Goal: Information Seeking & Learning: Learn about a topic

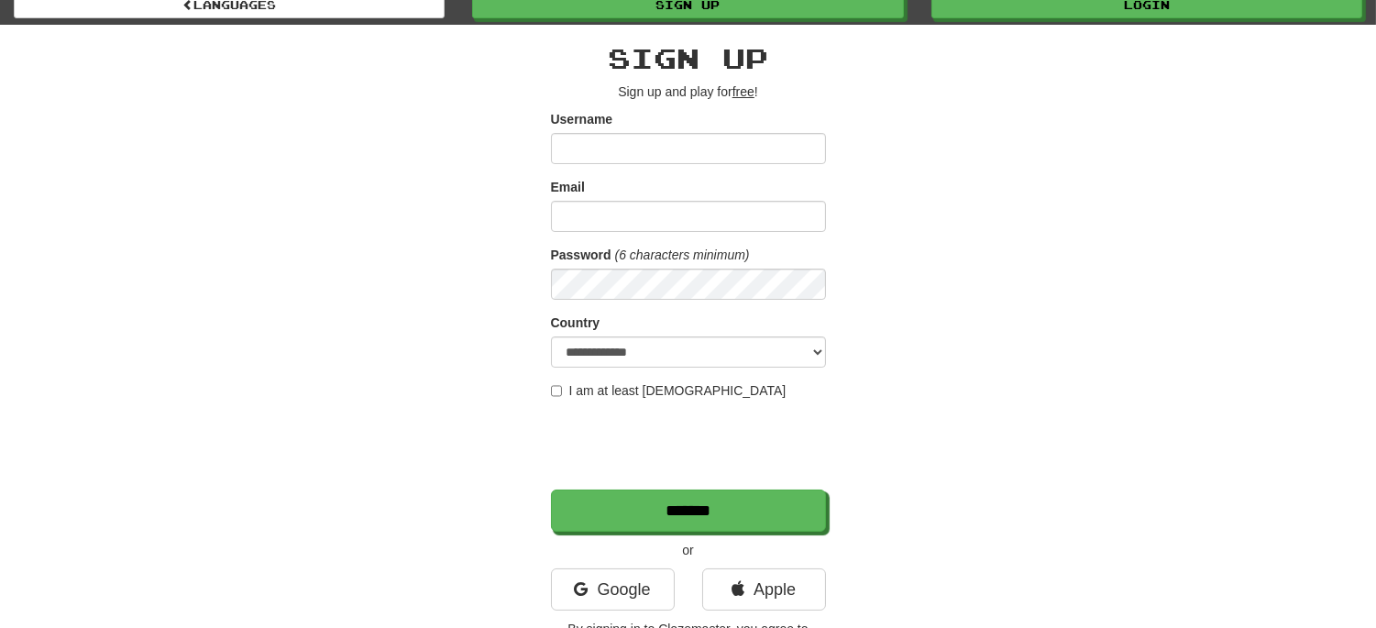
scroll to position [102, 0]
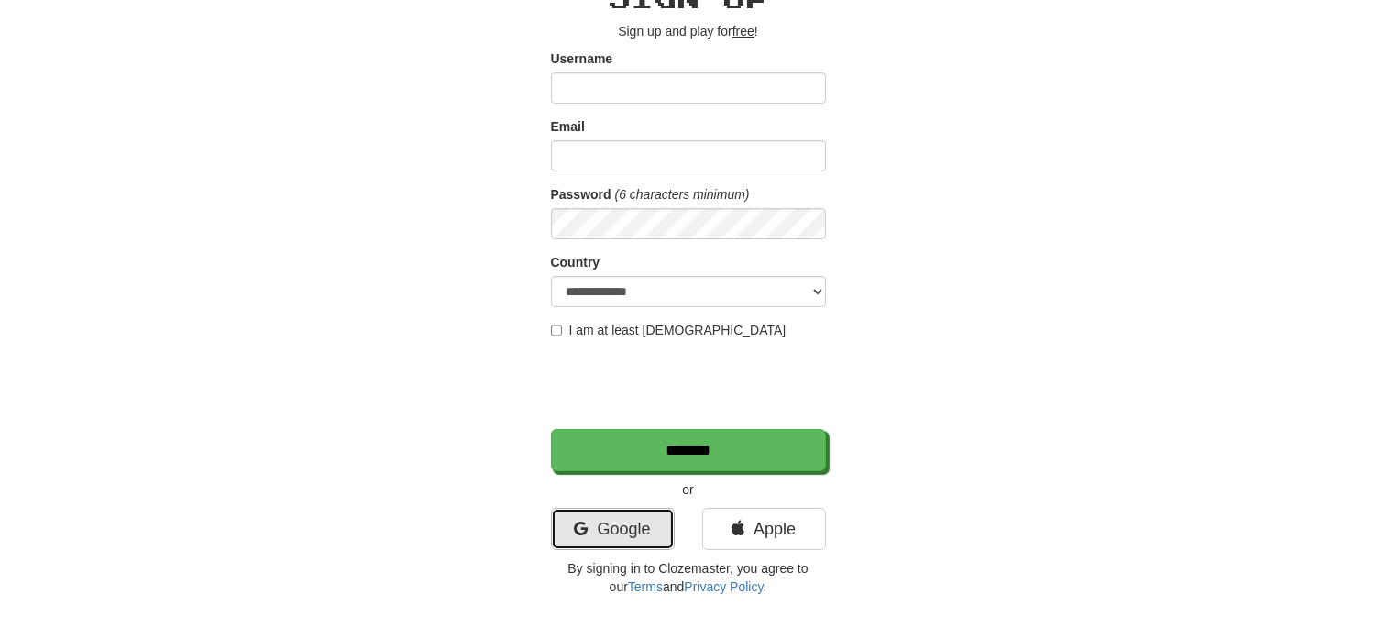
click at [601, 537] on link "Google" at bounding box center [613, 529] width 124 height 42
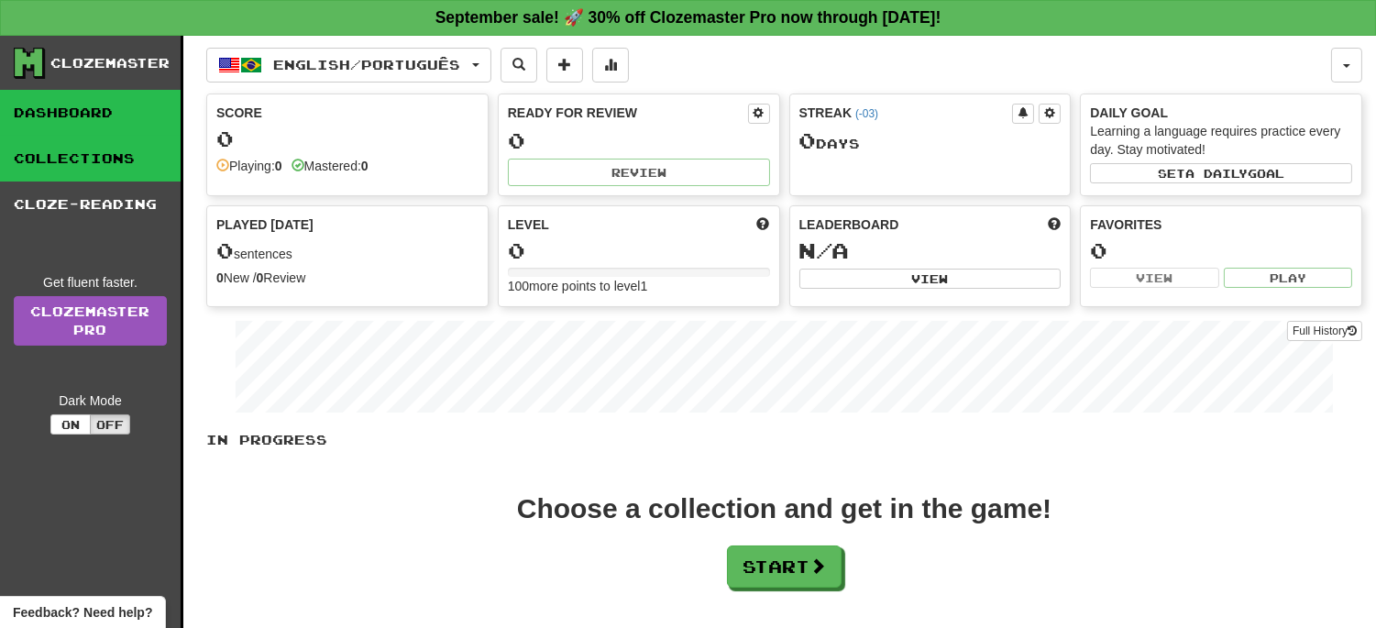
click at [122, 148] on link "Collections" at bounding box center [90, 159] width 181 height 46
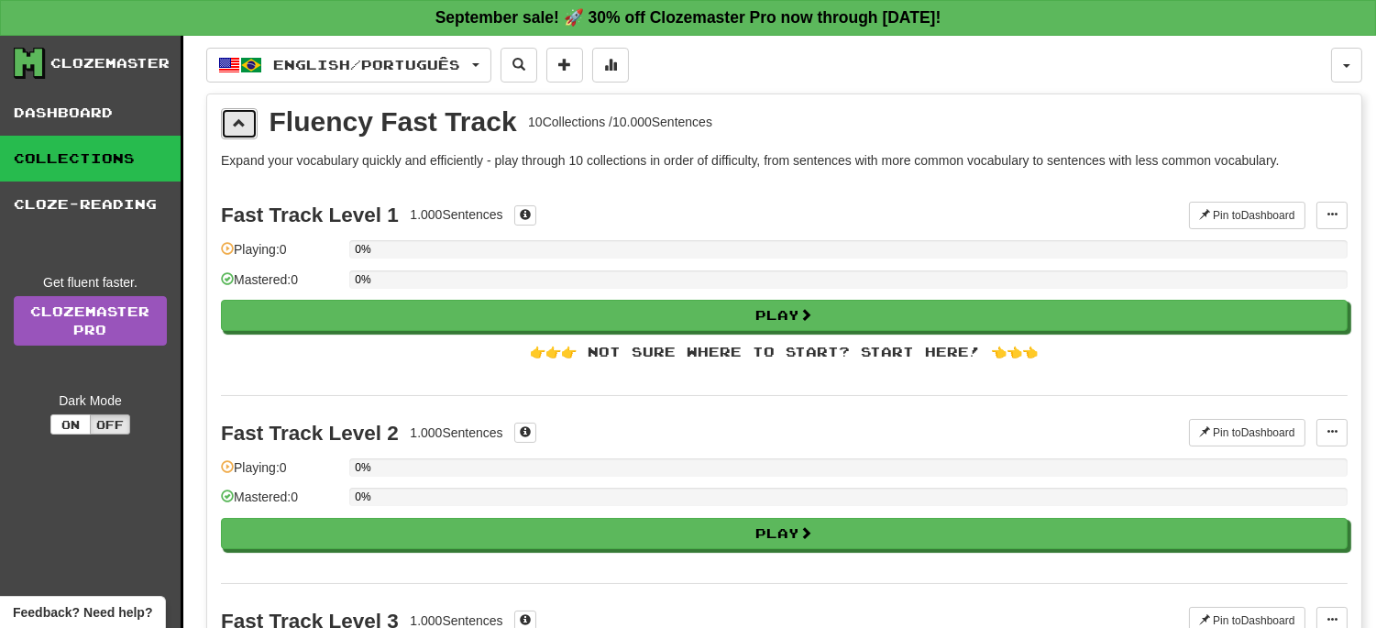
click at [242, 123] on span at bounding box center [239, 122] width 13 height 13
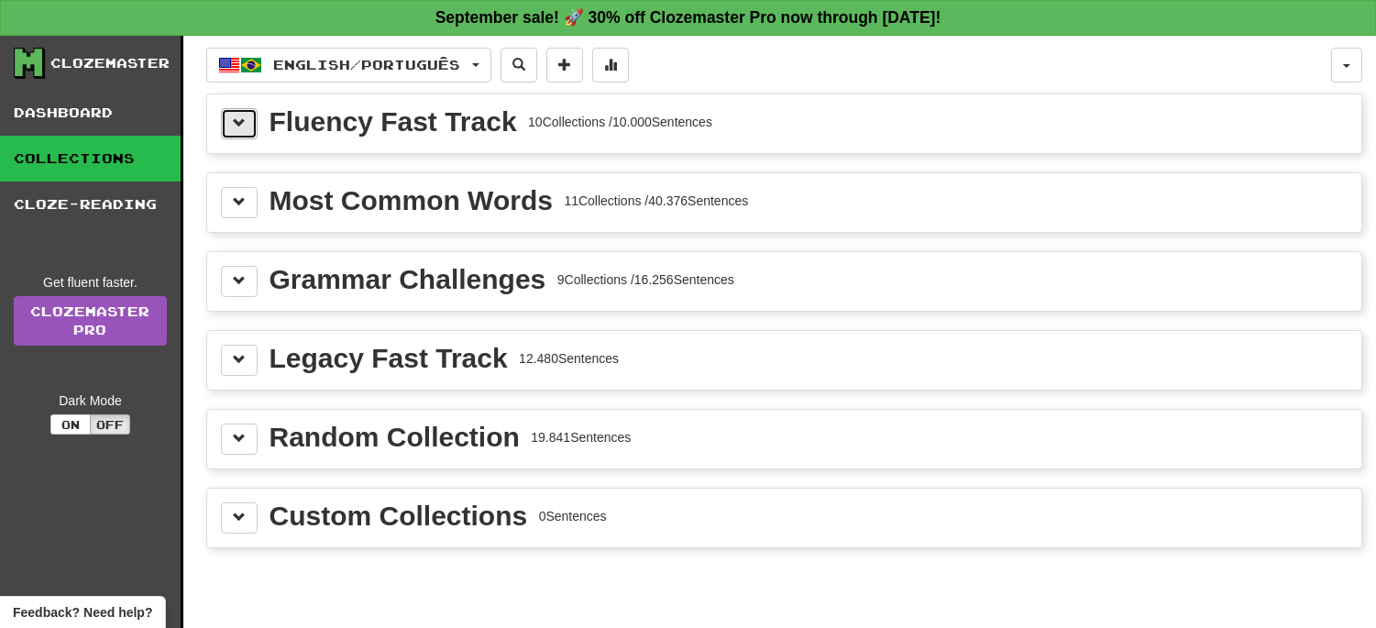
click at [242, 116] on span at bounding box center [239, 122] width 13 height 13
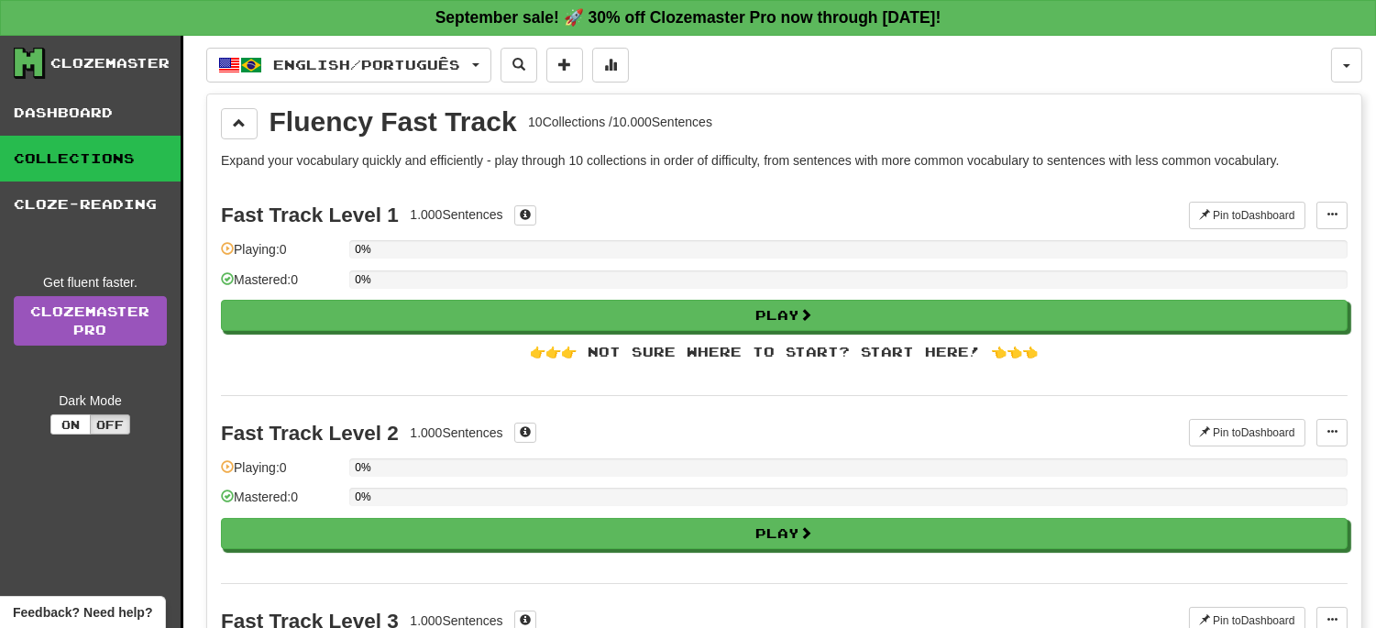
click at [326, 209] on div "Fast Track Level 1" at bounding box center [310, 214] width 178 height 23
click at [321, 117] on div "Fluency Fast Track" at bounding box center [392, 121] width 247 height 27
click at [1338, 224] on button at bounding box center [1331, 215] width 31 height 27
click at [1339, 212] on button at bounding box center [1331, 215] width 31 height 27
click at [1275, 212] on button "Pin to Dashboard" at bounding box center [1247, 215] width 116 height 27
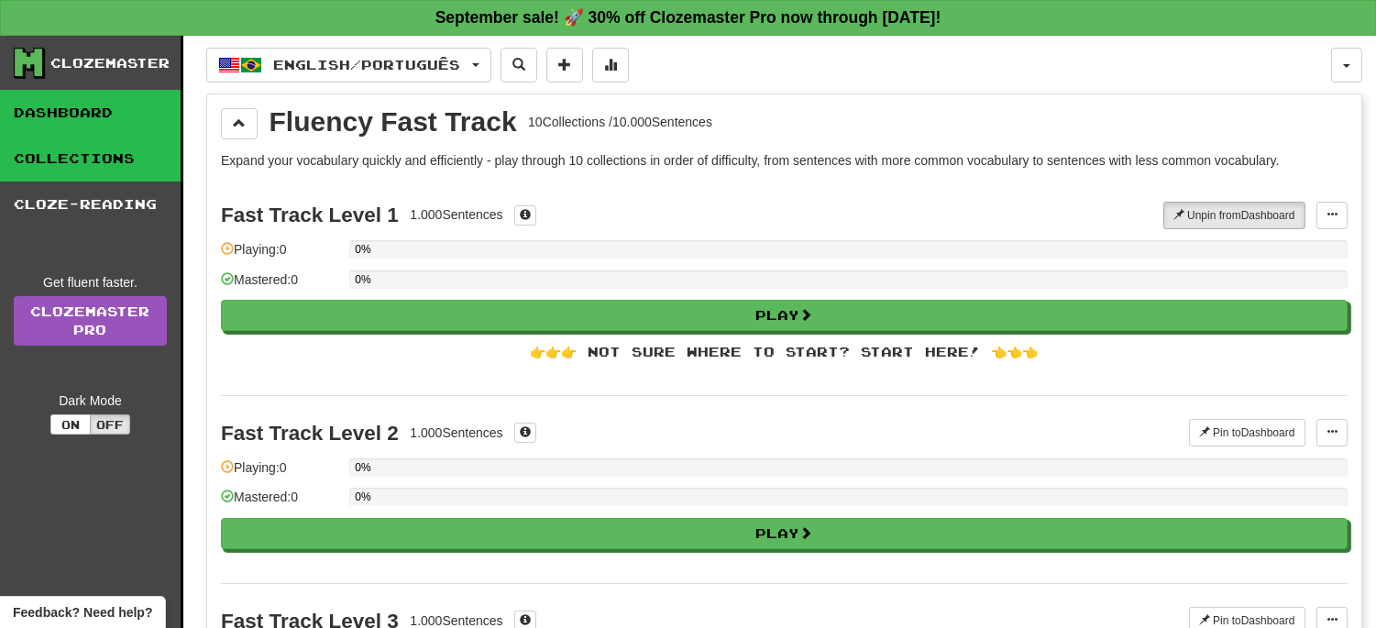
click at [101, 114] on link "Dashboard" at bounding box center [90, 113] width 181 height 46
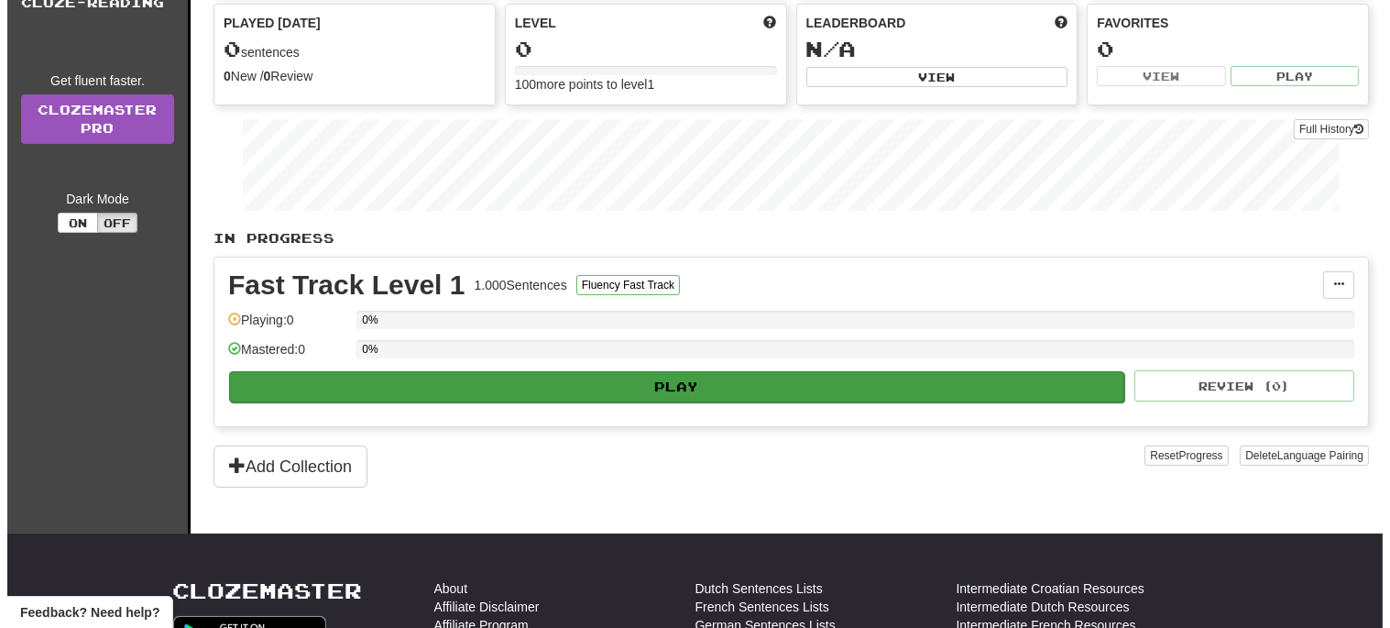
scroll to position [203, 0]
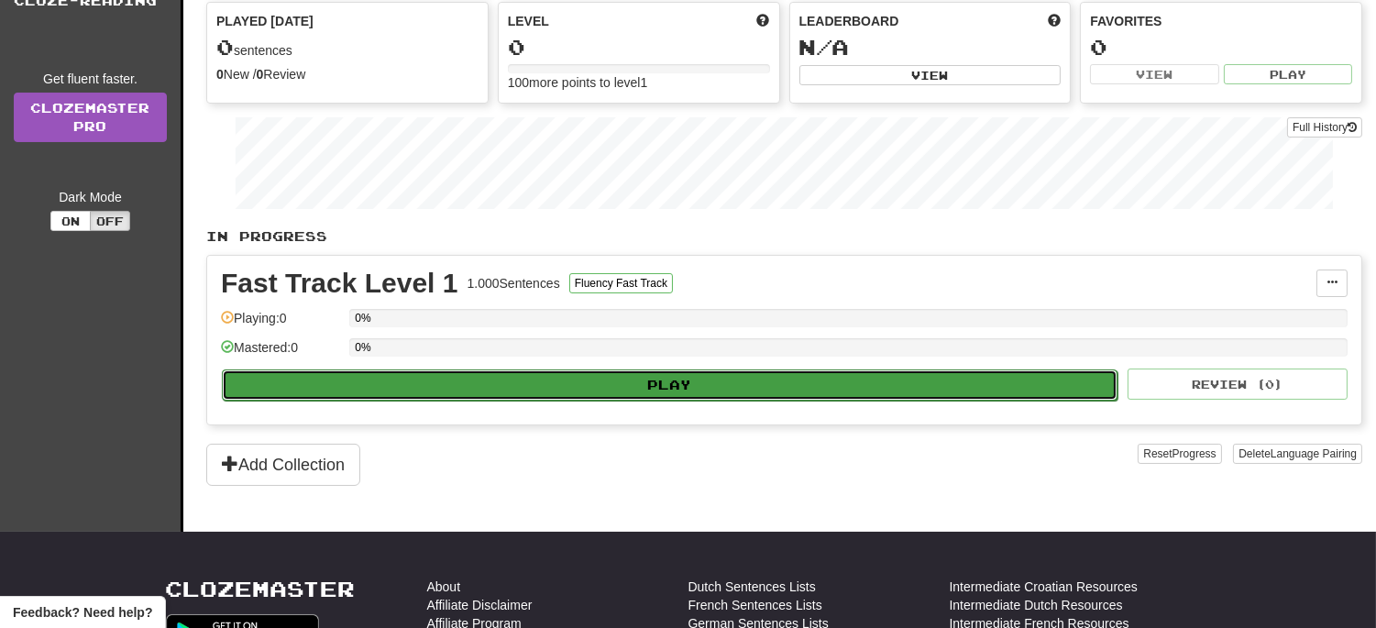
click at [638, 389] on button "Play" at bounding box center [669, 384] width 895 height 31
select select "**"
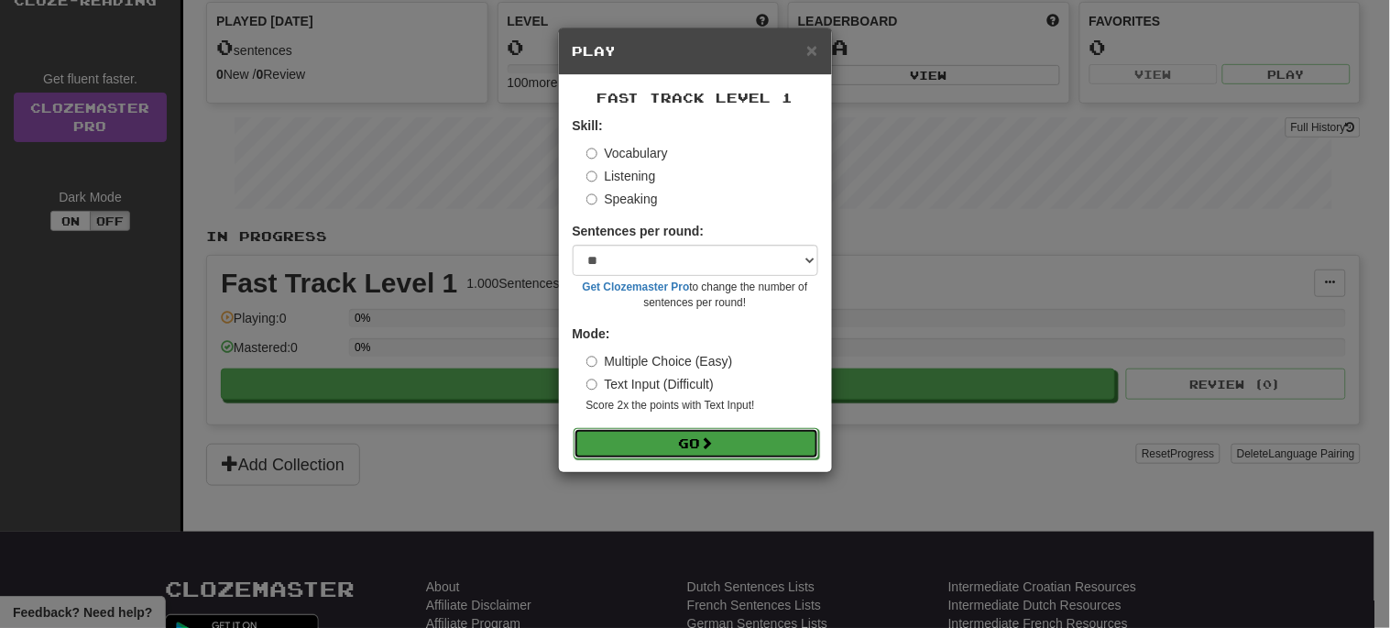
click at [720, 441] on button "Go" at bounding box center [697, 443] width 246 height 31
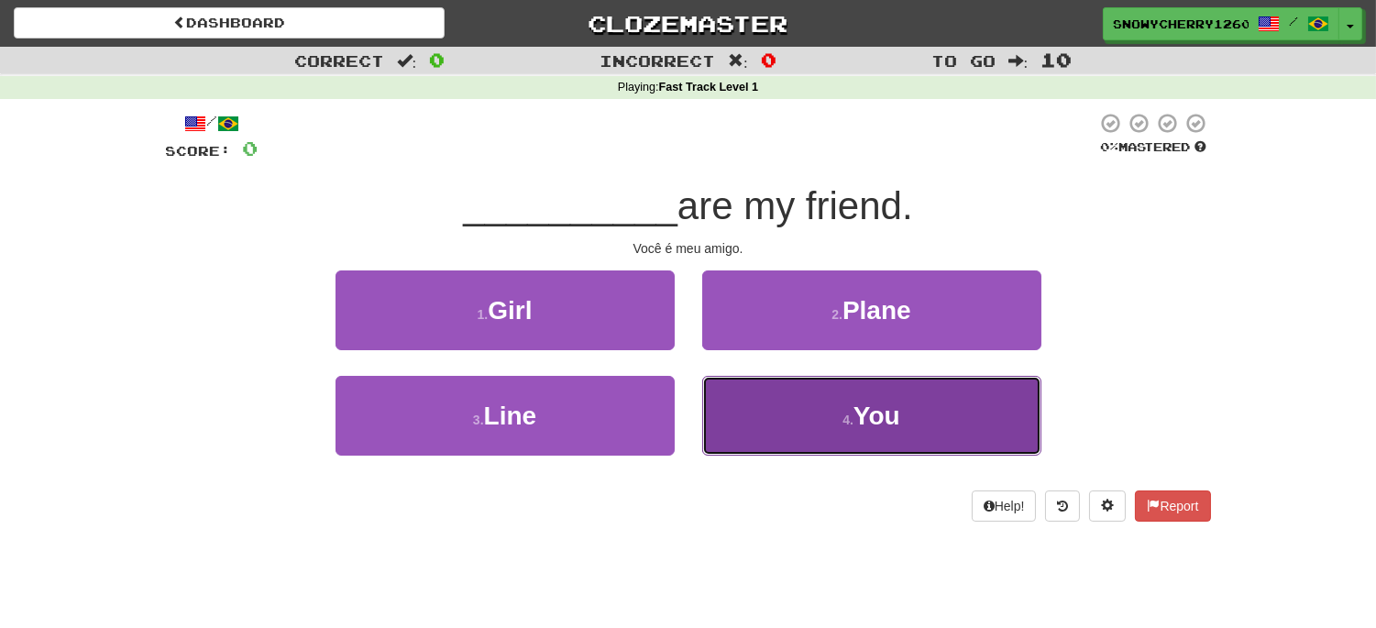
click at [858, 408] on span "You" at bounding box center [876, 415] width 47 height 28
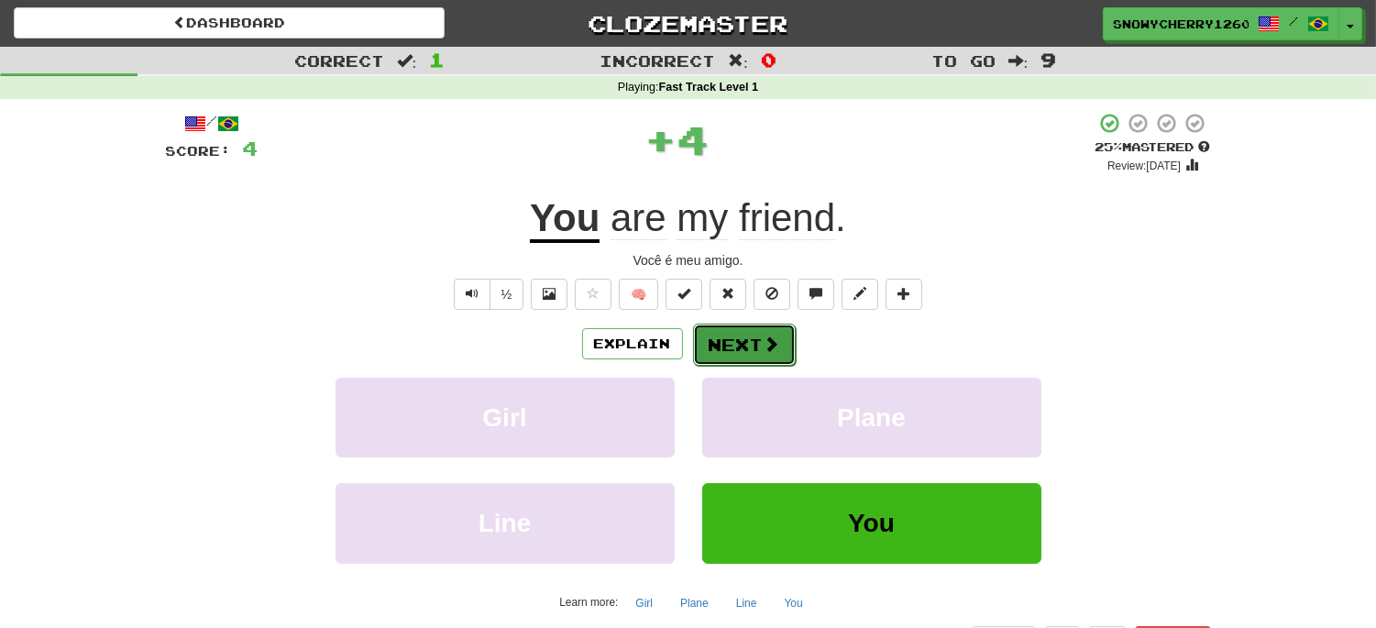
click at [774, 343] on span at bounding box center [771, 343] width 16 height 16
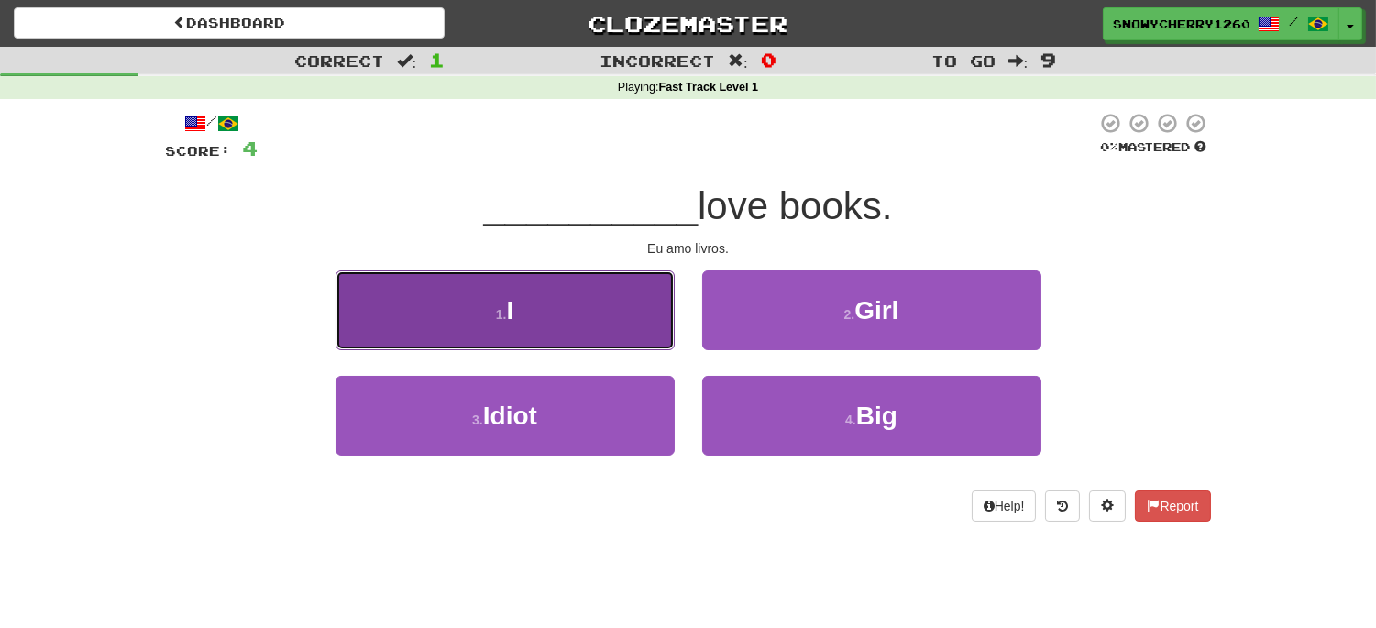
click at [507, 290] on button "1 . I" at bounding box center [504, 310] width 339 height 80
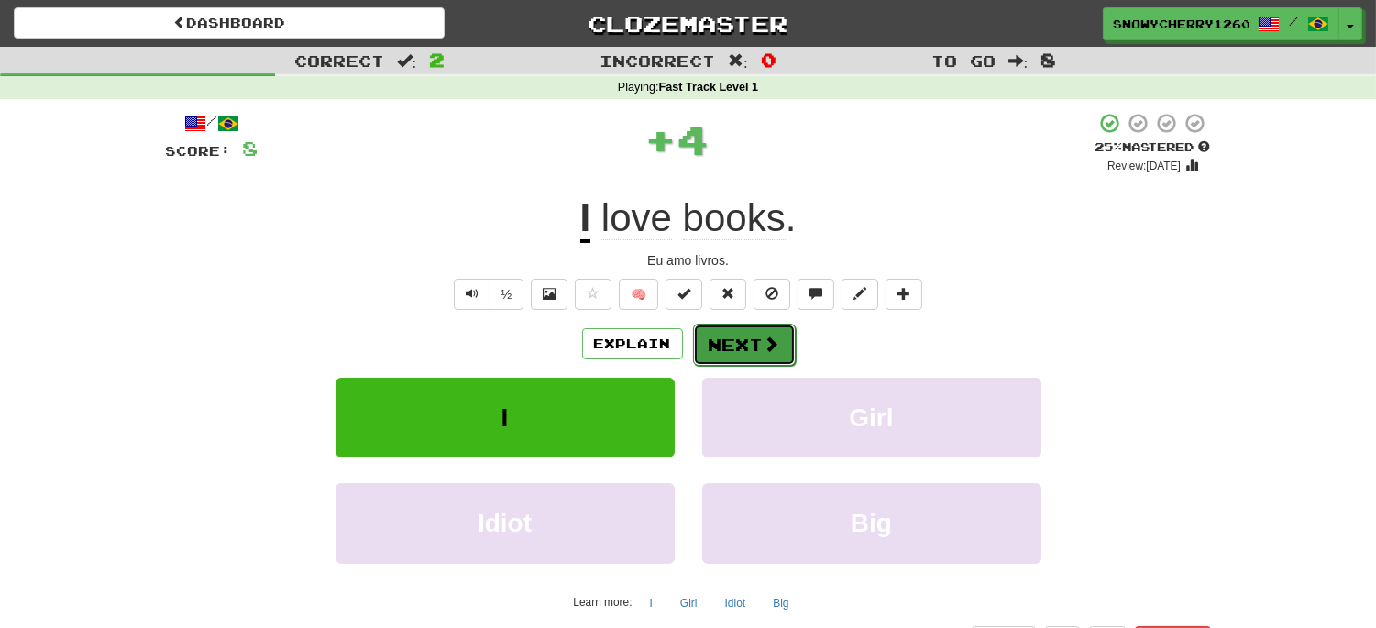
click at [737, 345] on button "Next" at bounding box center [744, 344] width 103 height 42
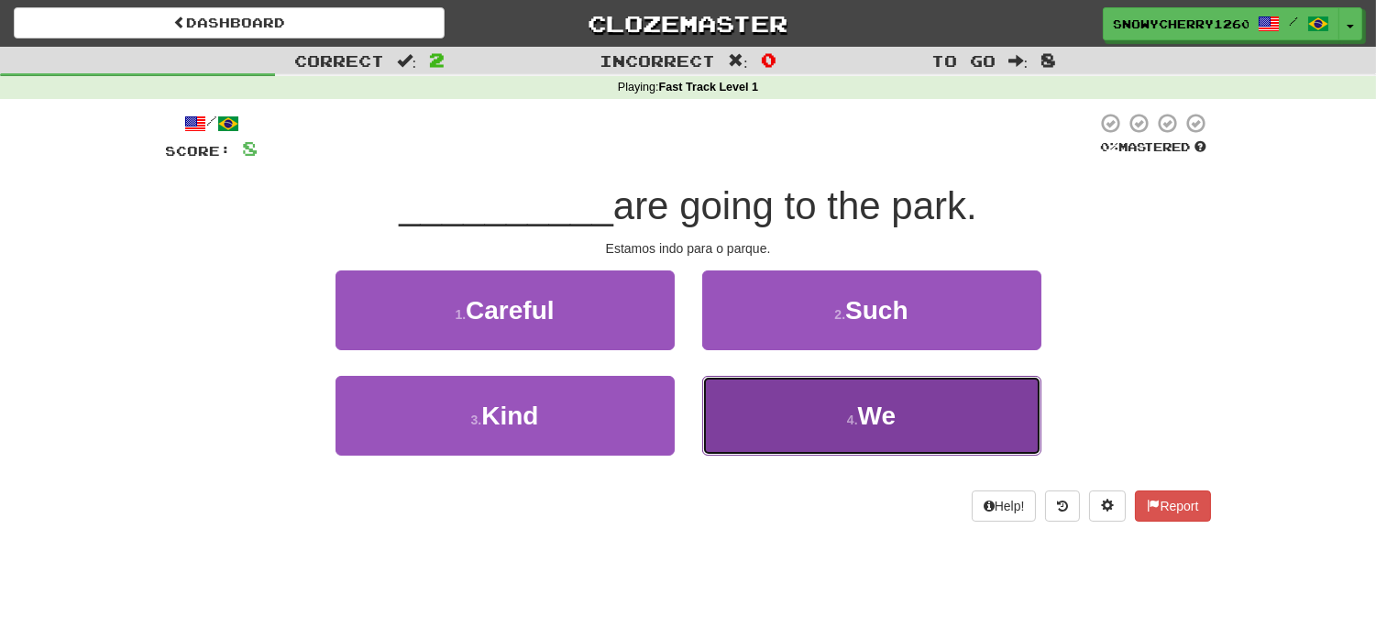
click at [839, 407] on button "4 . We" at bounding box center [871, 416] width 339 height 80
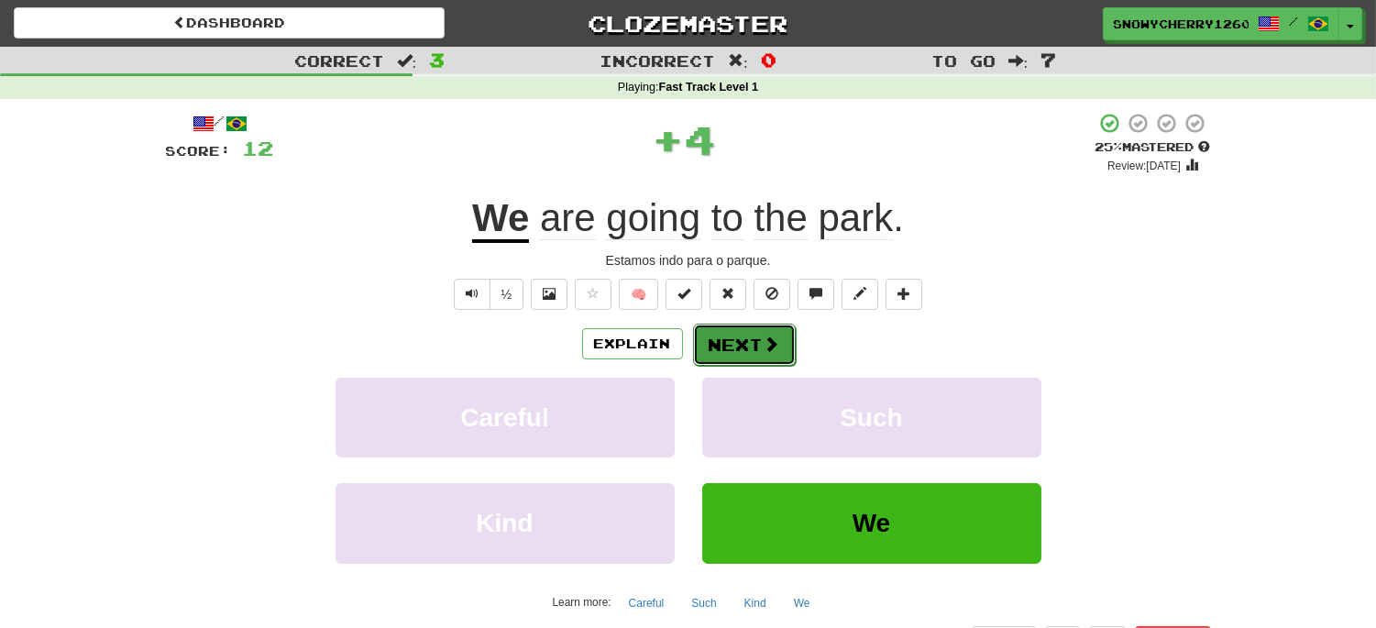
click at [745, 340] on button "Next" at bounding box center [744, 344] width 103 height 42
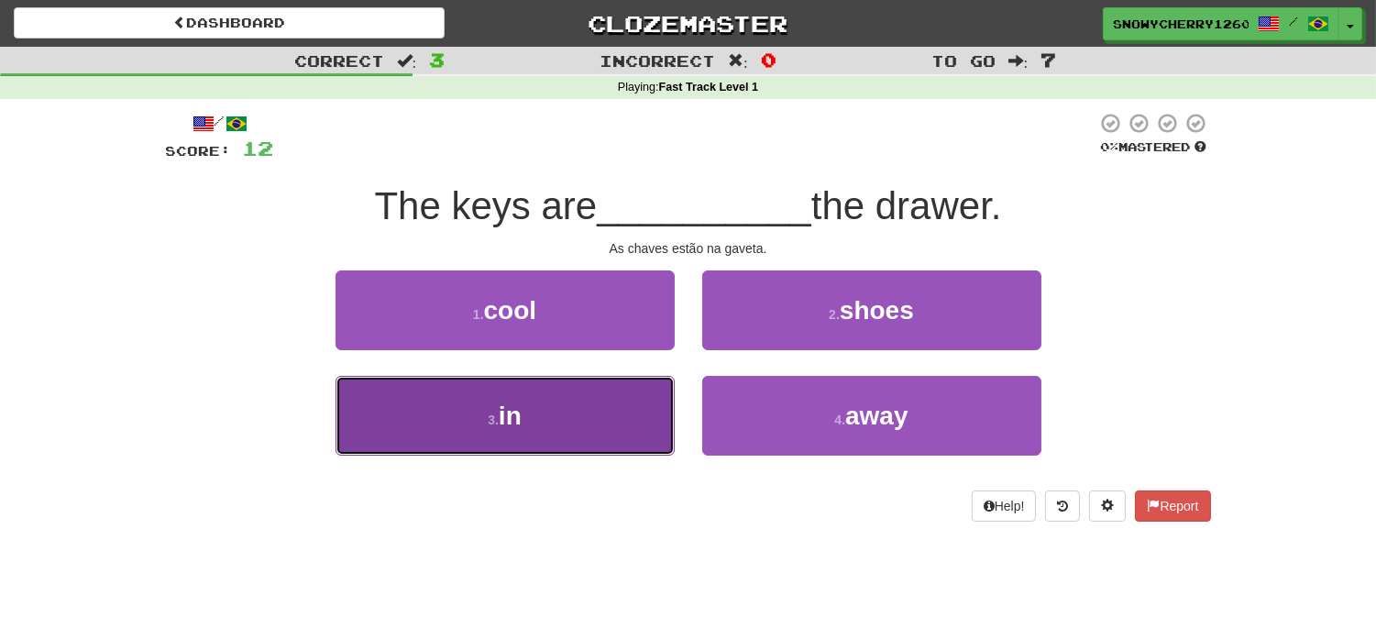
click at [602, 410] on button "3 . in" at bounding box center [504, 416] width 339 height 80
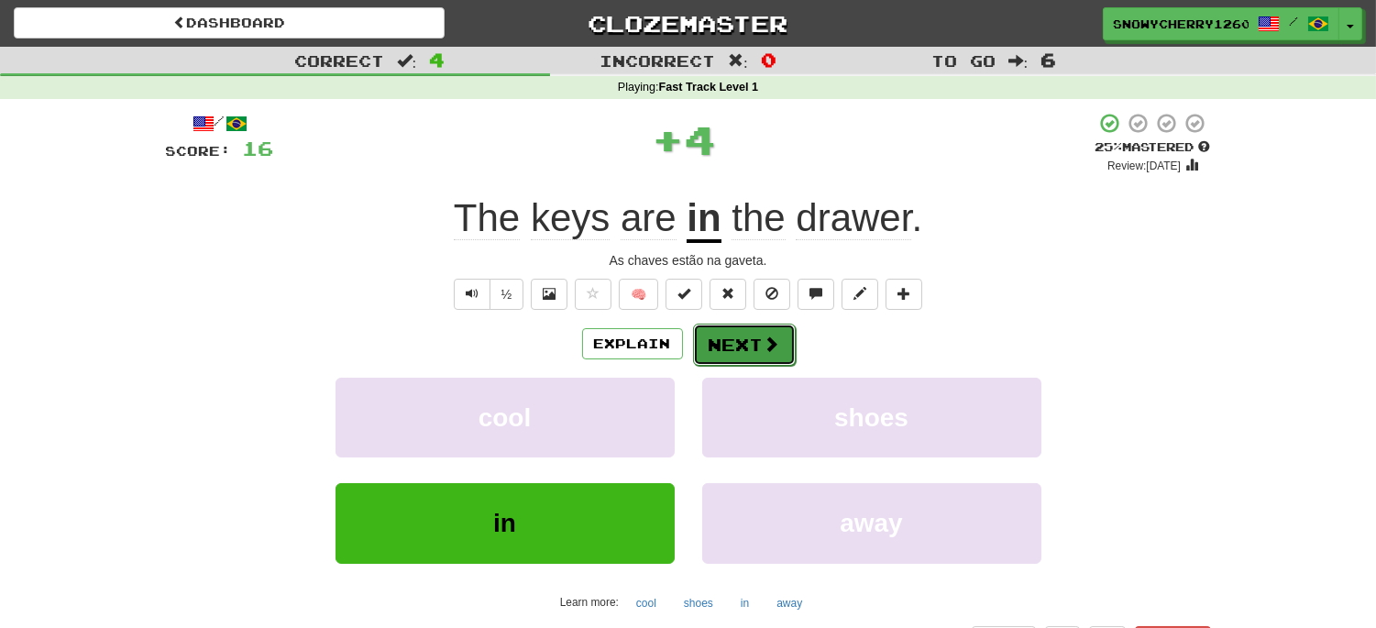
click at [739, 345] on button "Next" at bounding box center [744, 344] width 103 height 42
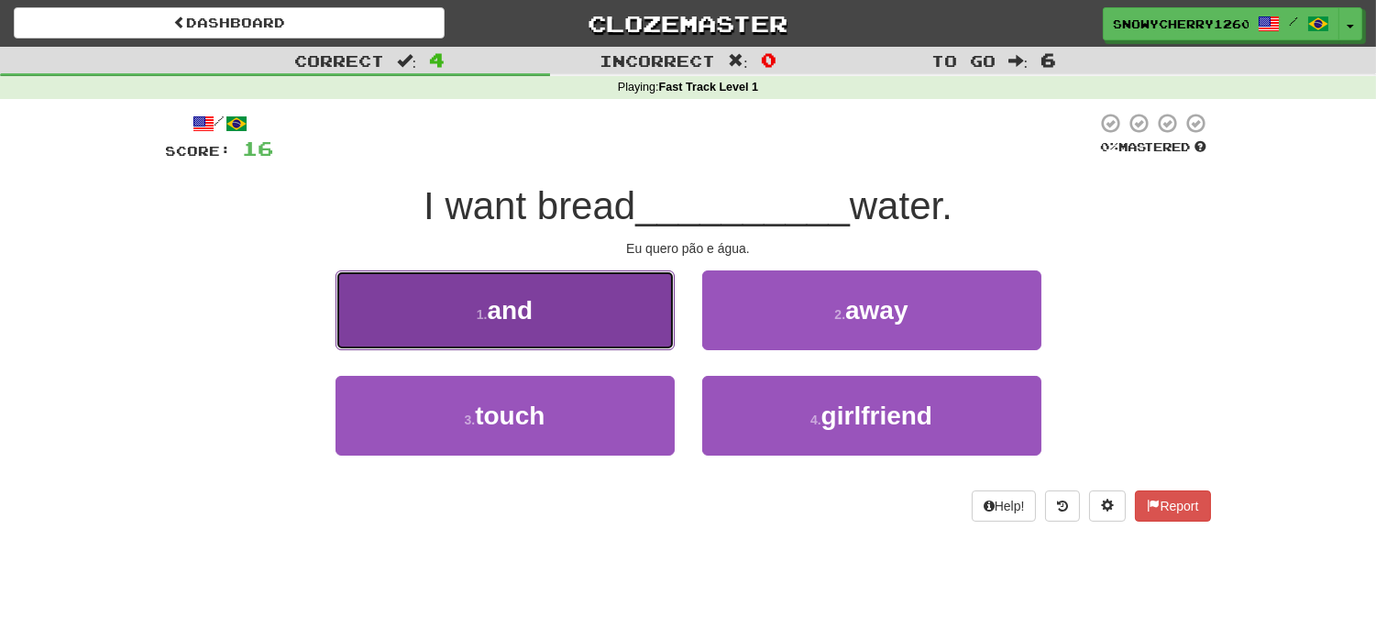
click at [574, 299] on button "1 . and" at bounding box center [504, 310] width 339 height 80
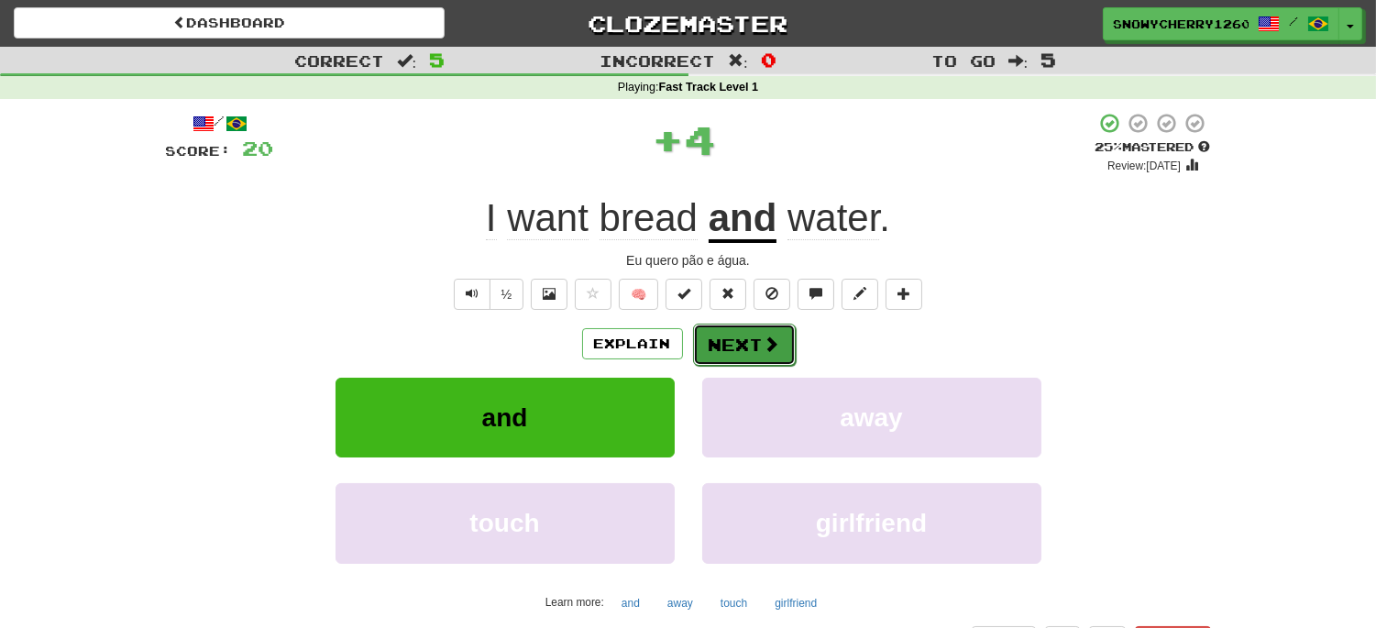
click at [706, 345] on button "Next" at bounding box center [744, 344] width 103 height 42
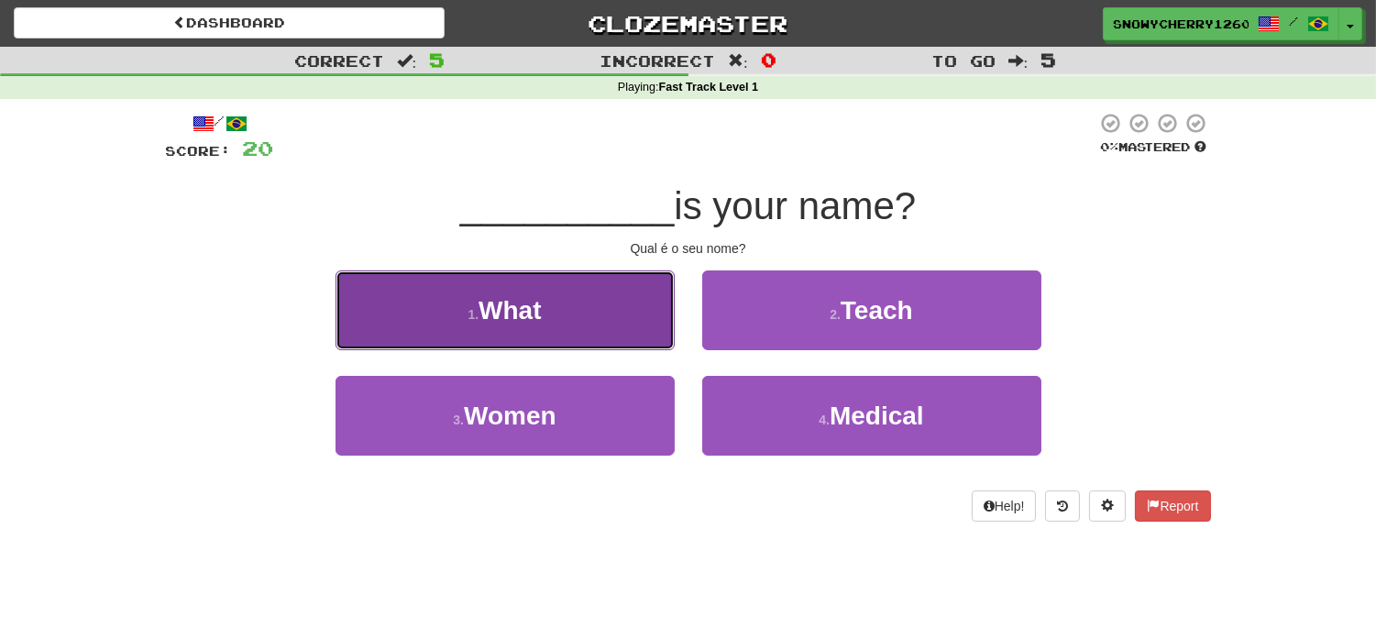
click at [563, 317] on button "1 . What" at bounding box center [504, 310] width 339 height 80
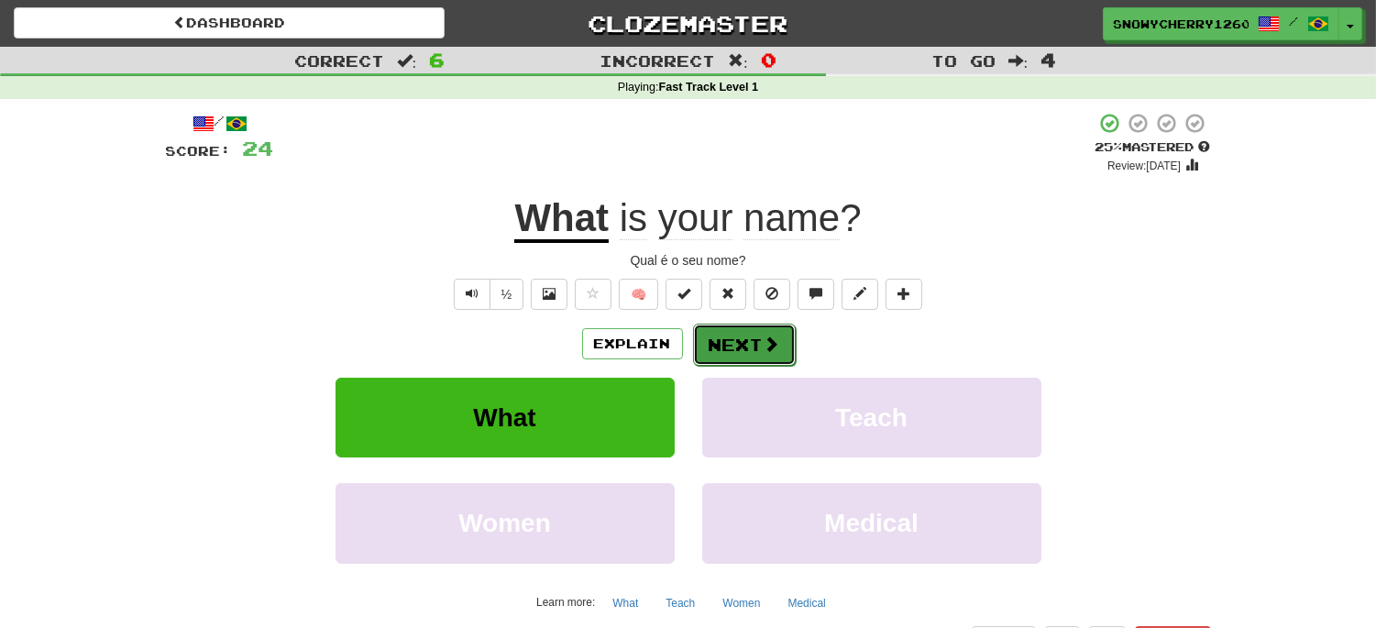
click at [730, 344] on button "Next" at bounding box center [744, 344] width 103 height 42
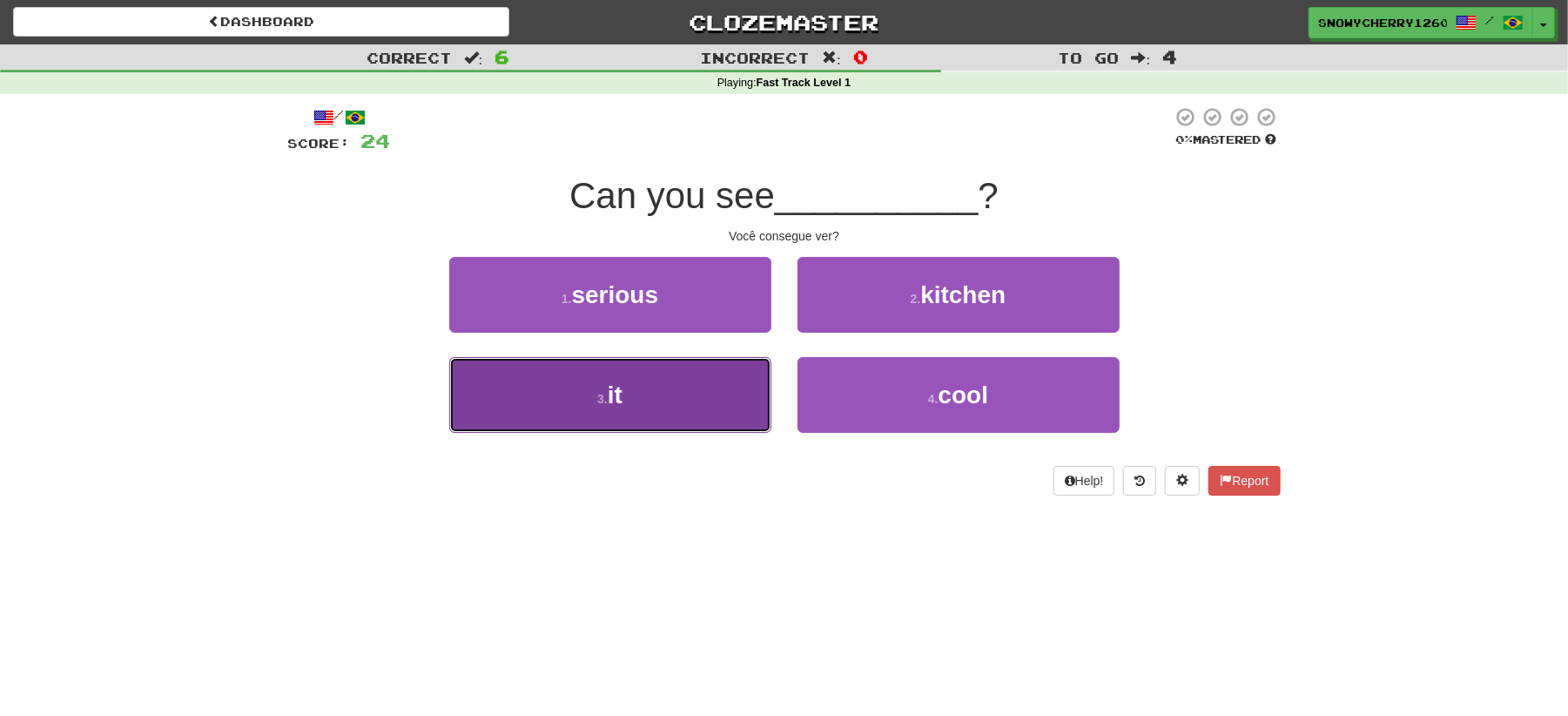
click at [729, 384] on button "3 . it" at bounding box center [610, 396] width 322 height 76
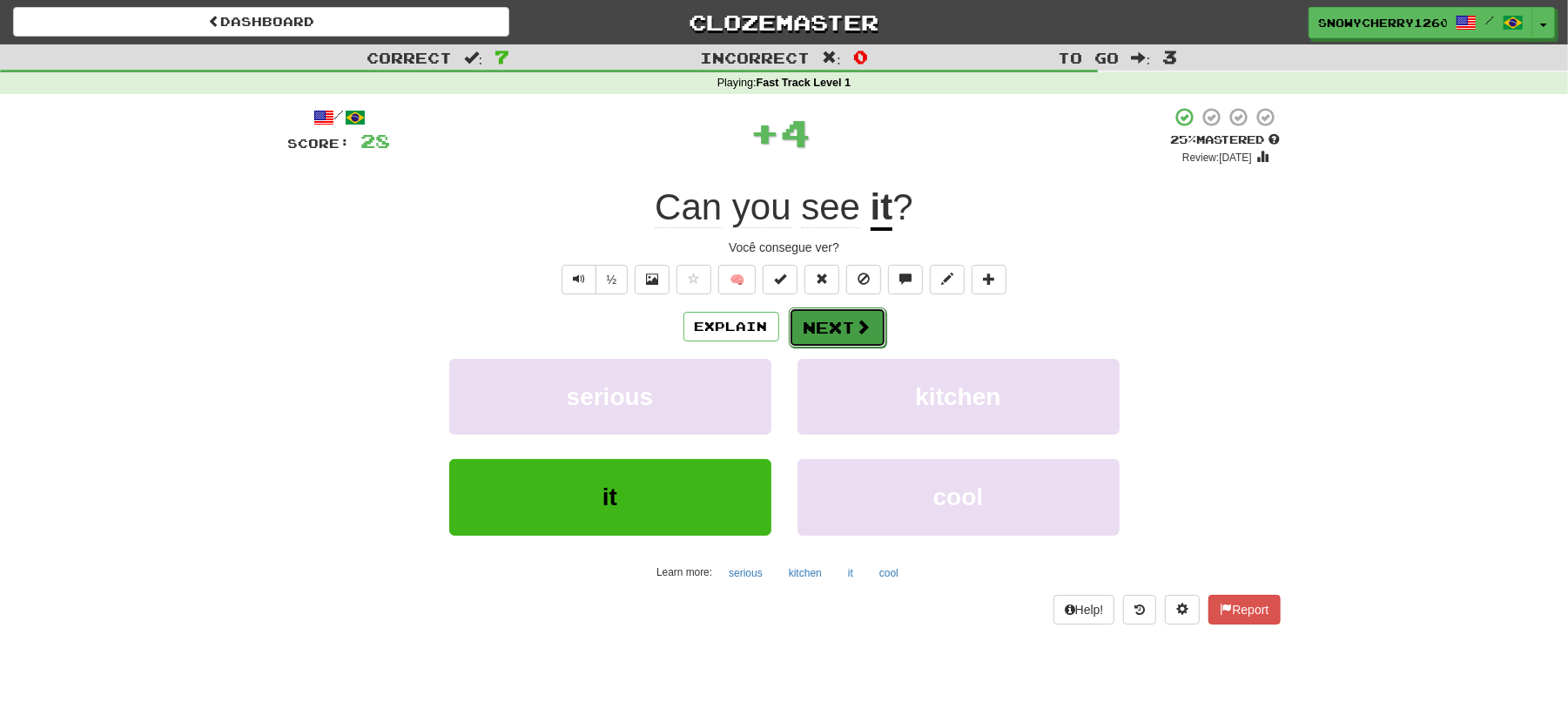
click at [820, 328] on button "Next" at bounding box center [837, 327] width 98 height 40
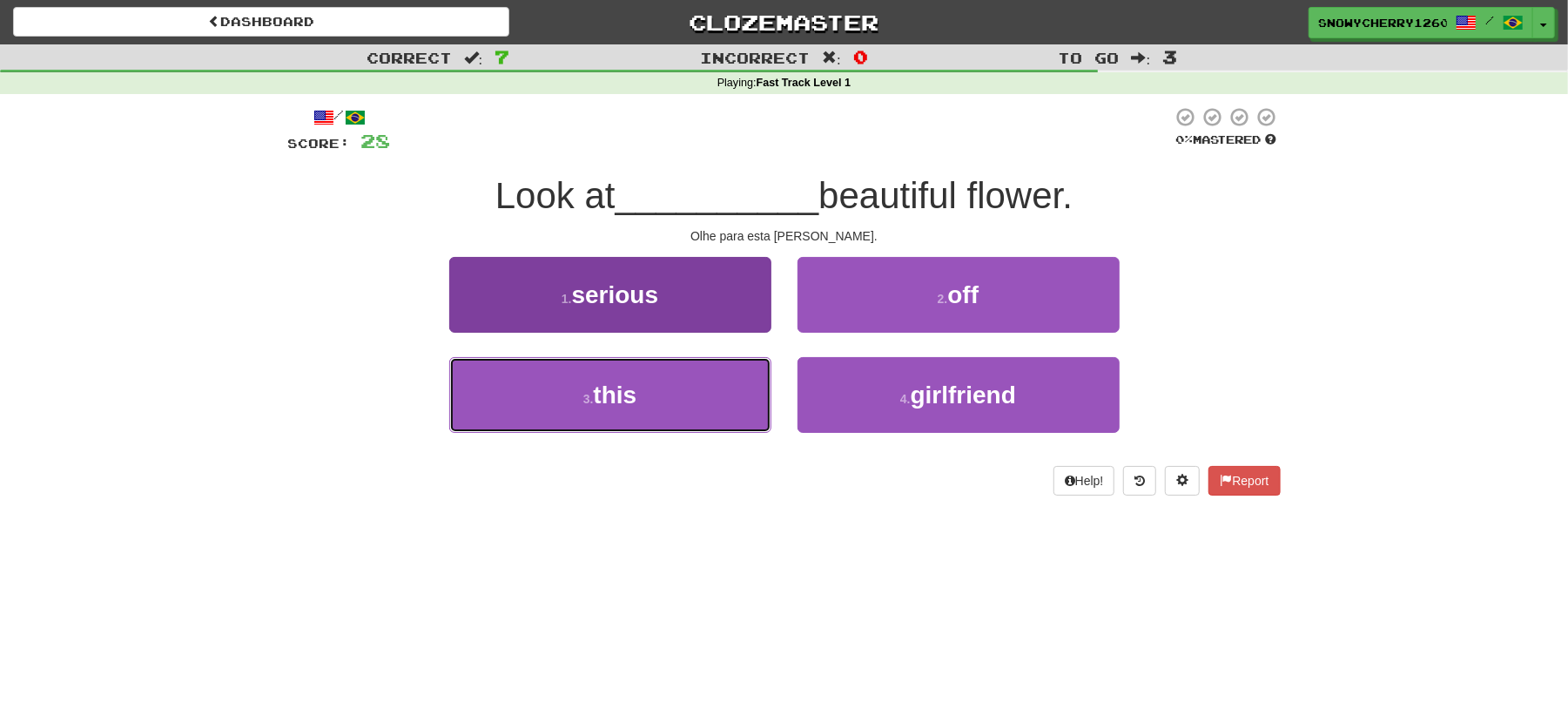
click at [671, 392] on button "3 . this" at bounding box center [610, 396] width 322 height 76
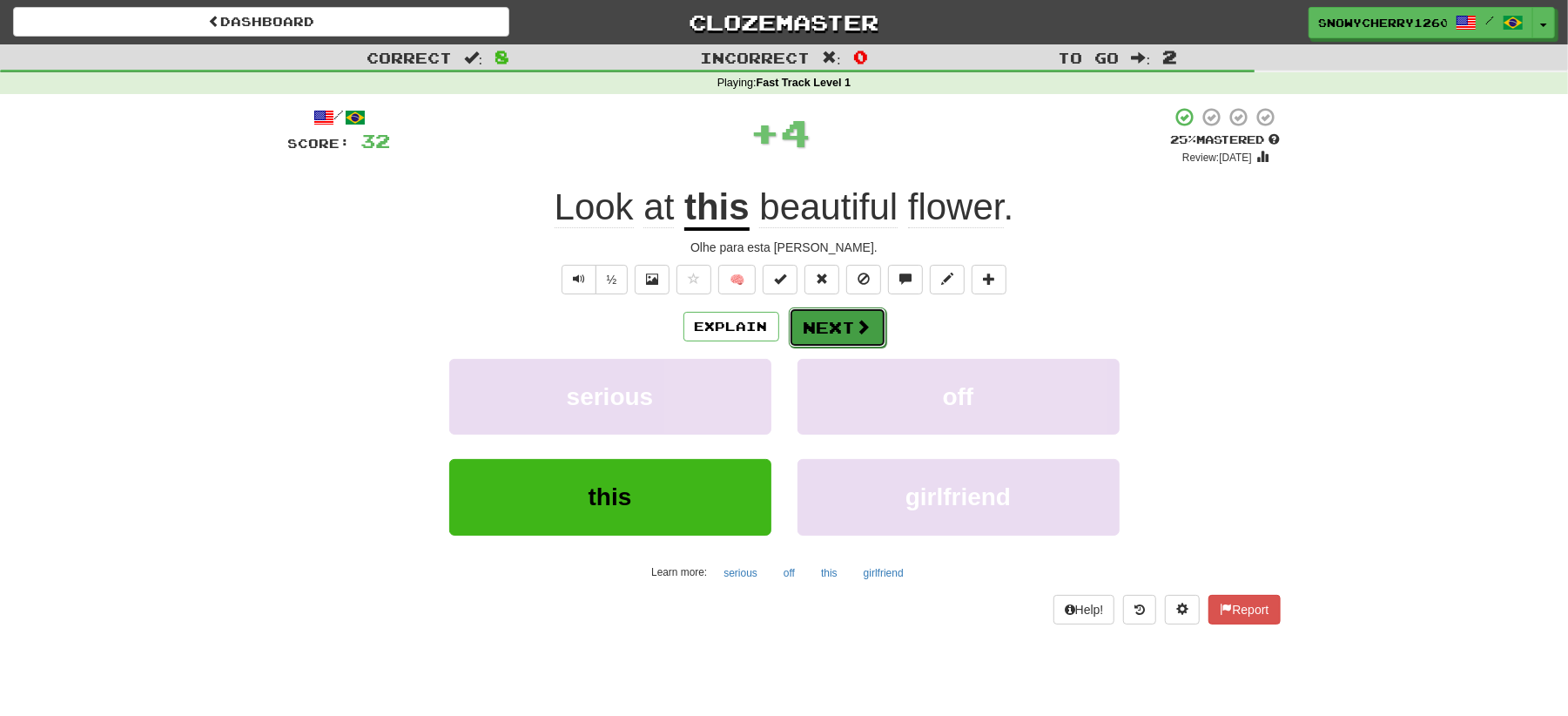
click at [836, 329] on button "Next" at bounding box center [837, 327] width 98 height 40
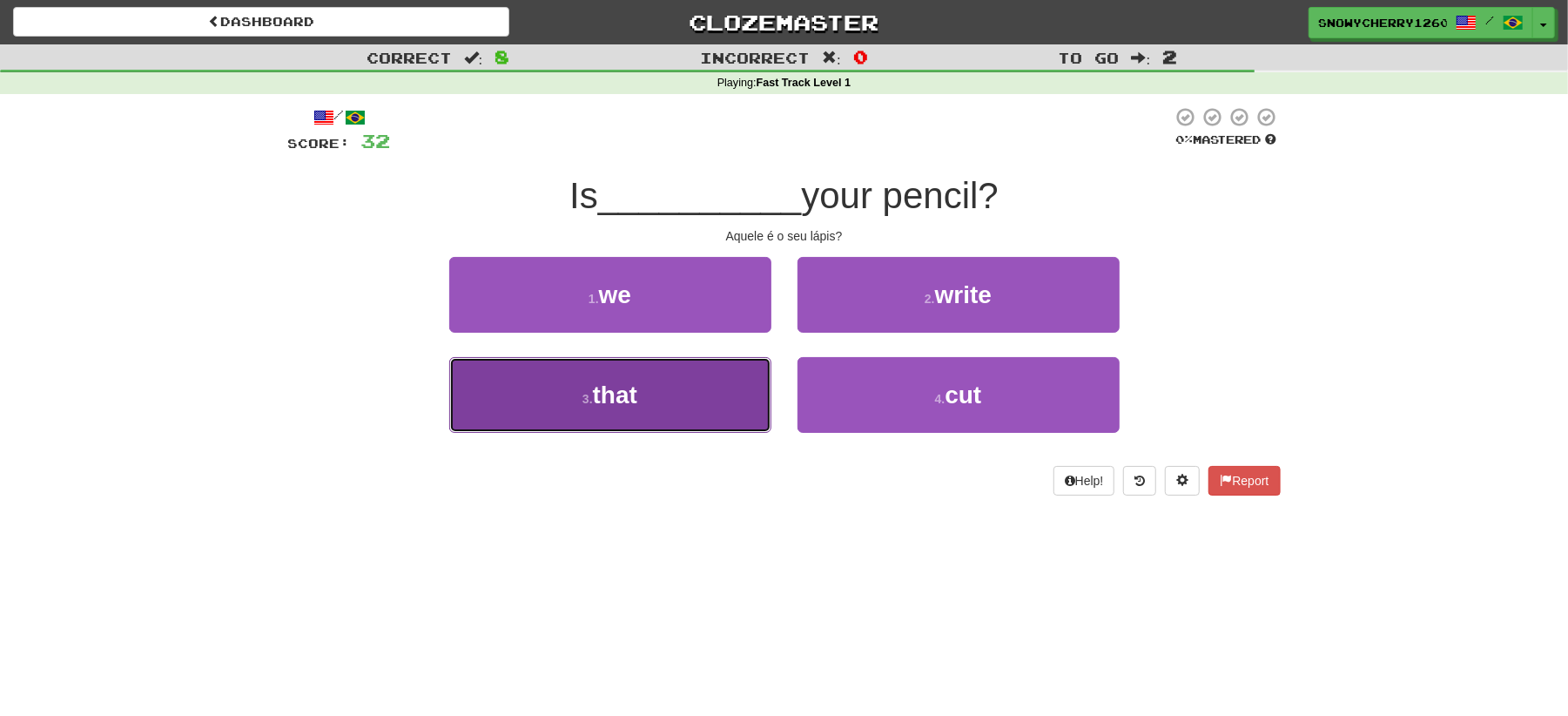
click at [703, 402] on button "3 . that" at bounding box center [610, 396] width 322 height 76
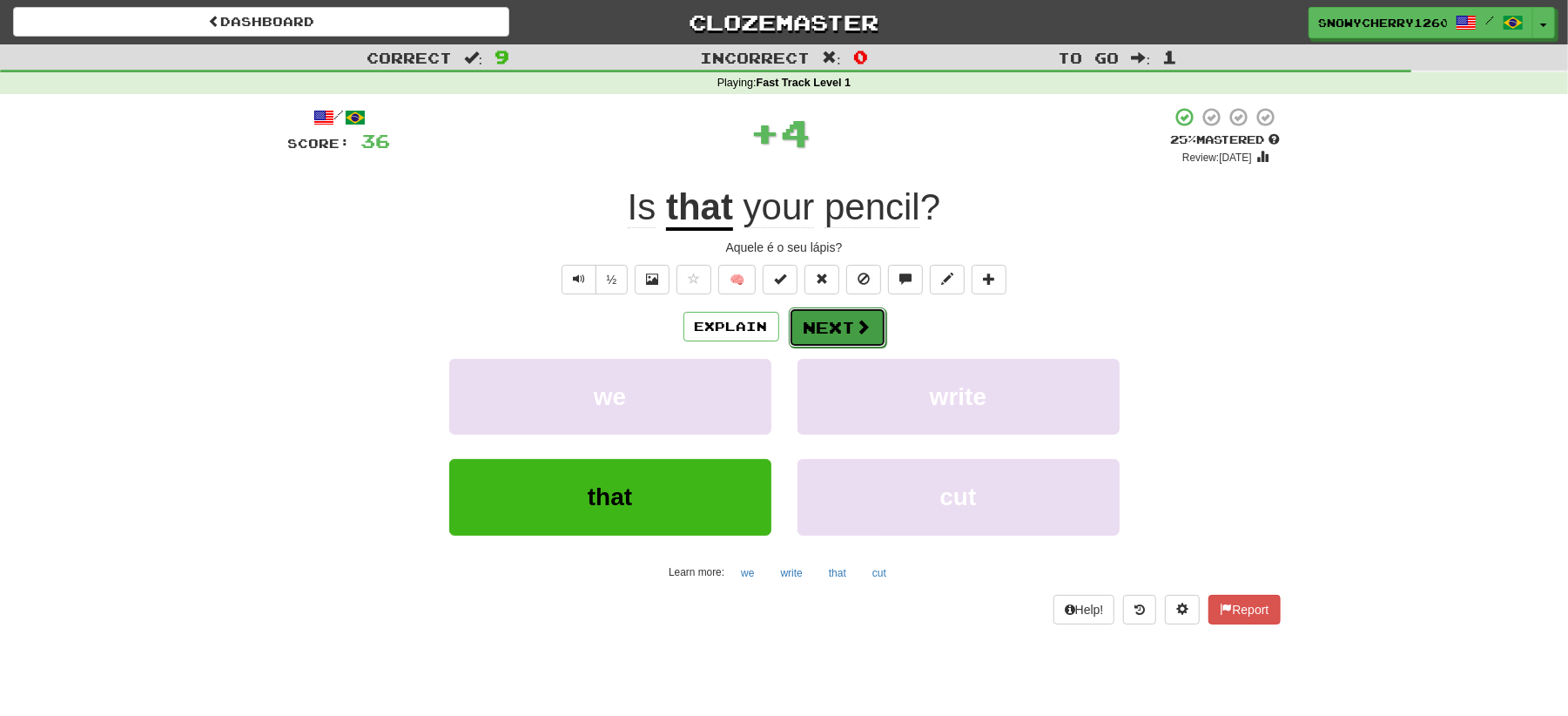
click at [862, 333] on span at bounding box center [864, 326] width 15 height 15
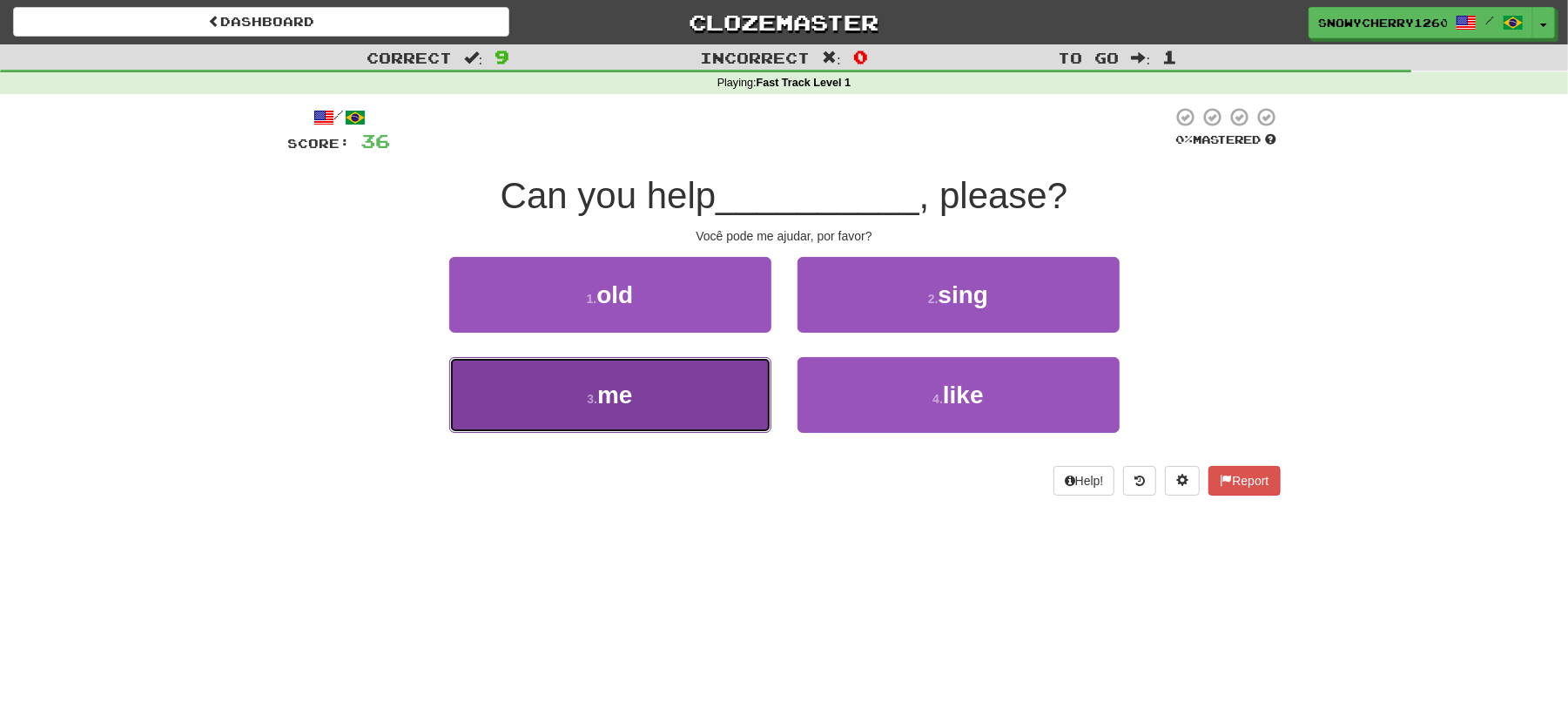
click at [660, 395] on button "3 . me" at bounding box center [610, 396] width 322 height 76
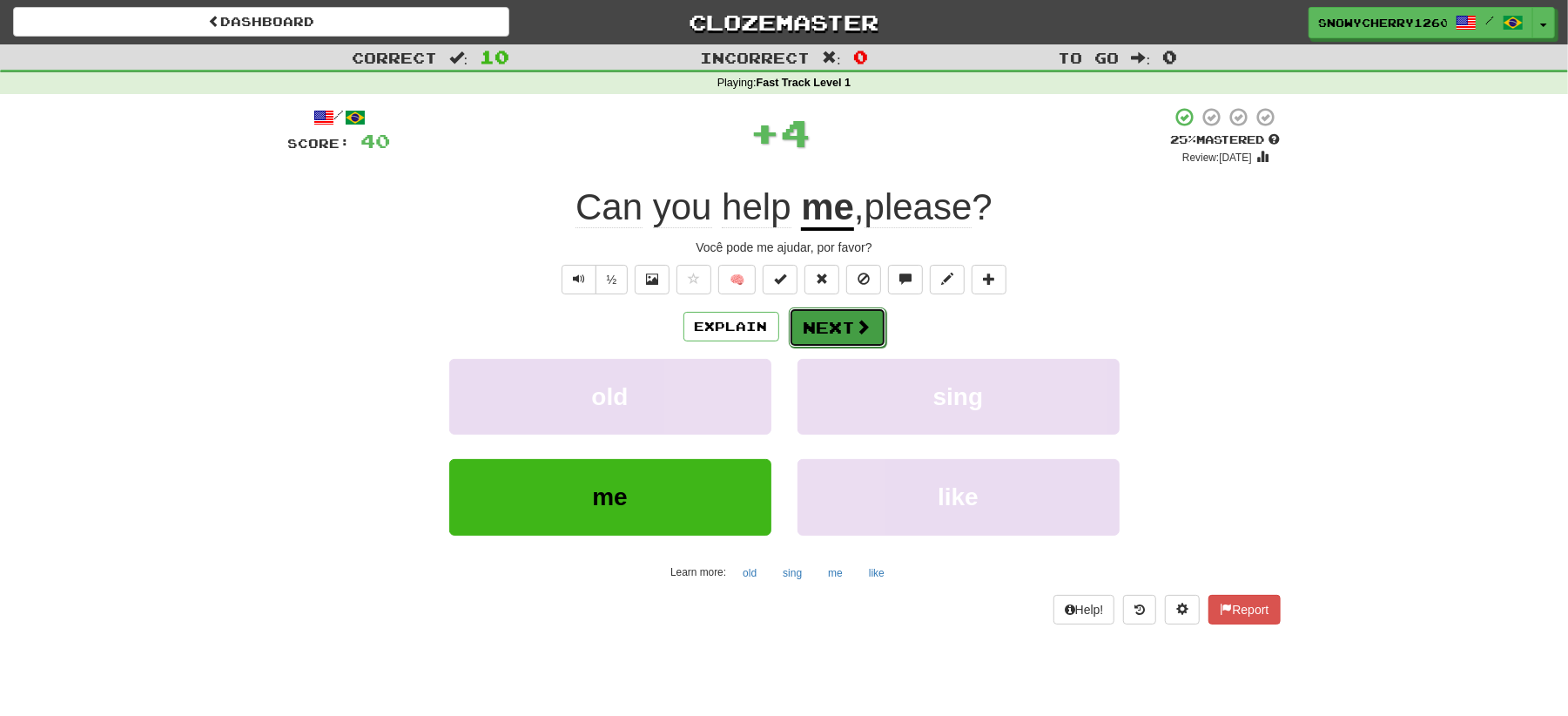
click at [866, 322] on span at bounding box center [864, 326] width 15 height 15
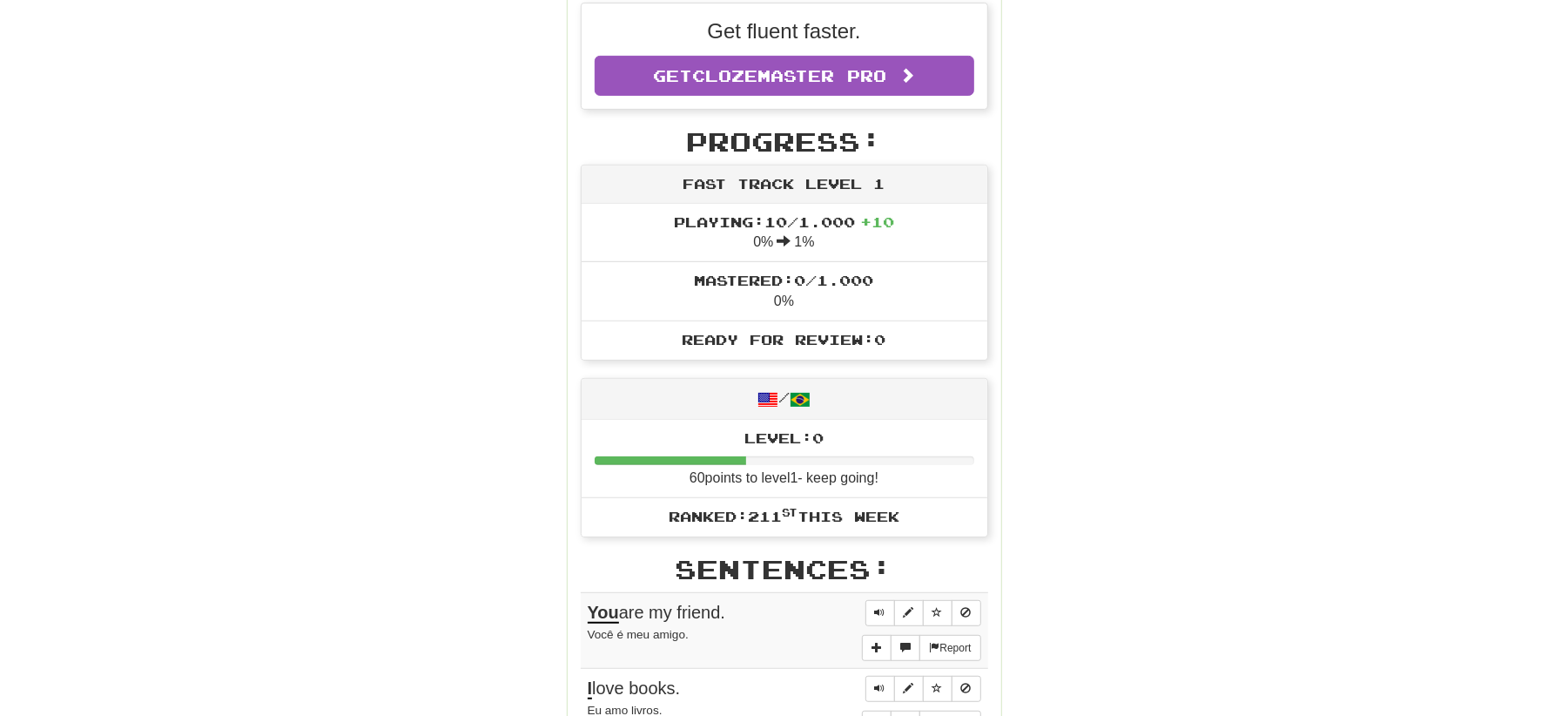
scroll to position [580, 0]
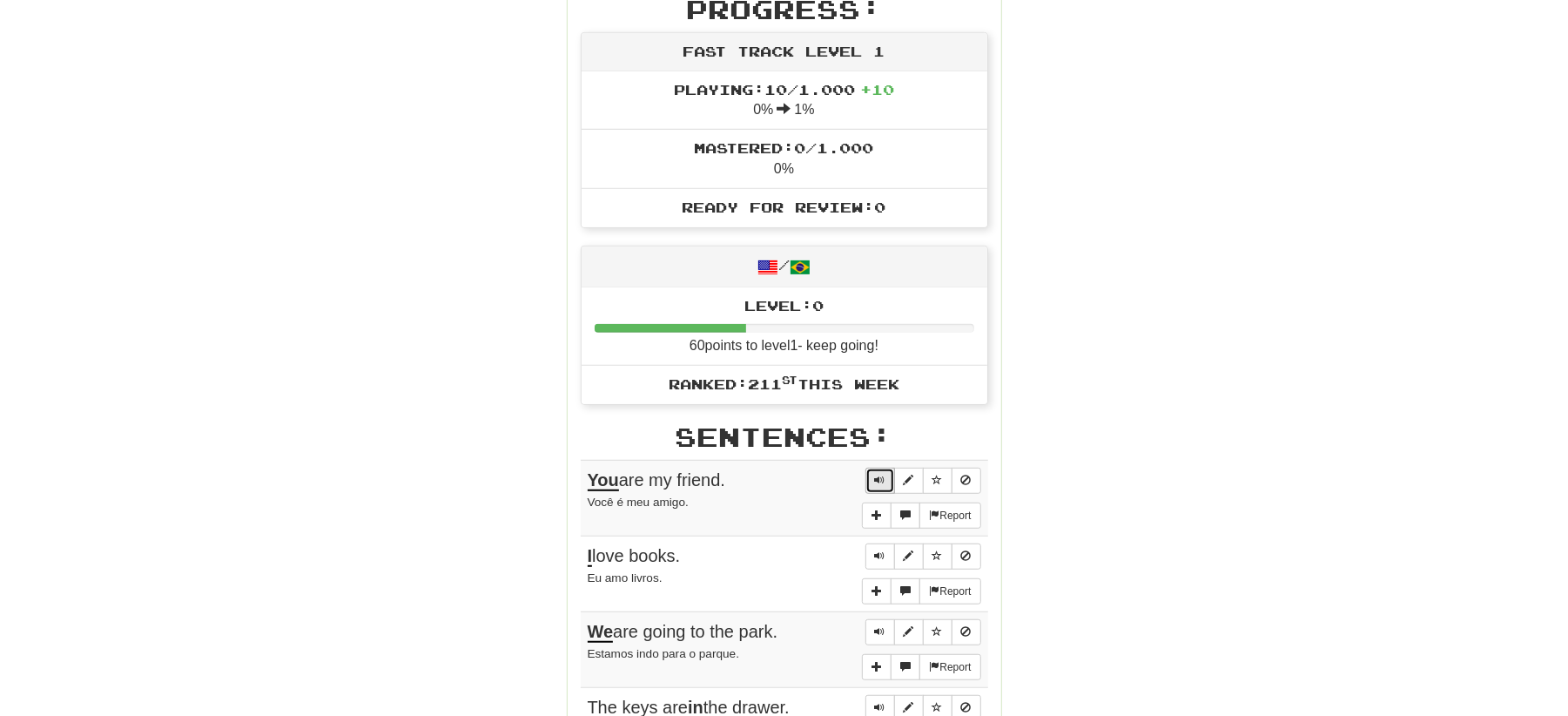
click at [885, 485] on button "Sentence controls" at bounding box center [880, 480] width 29 height 26
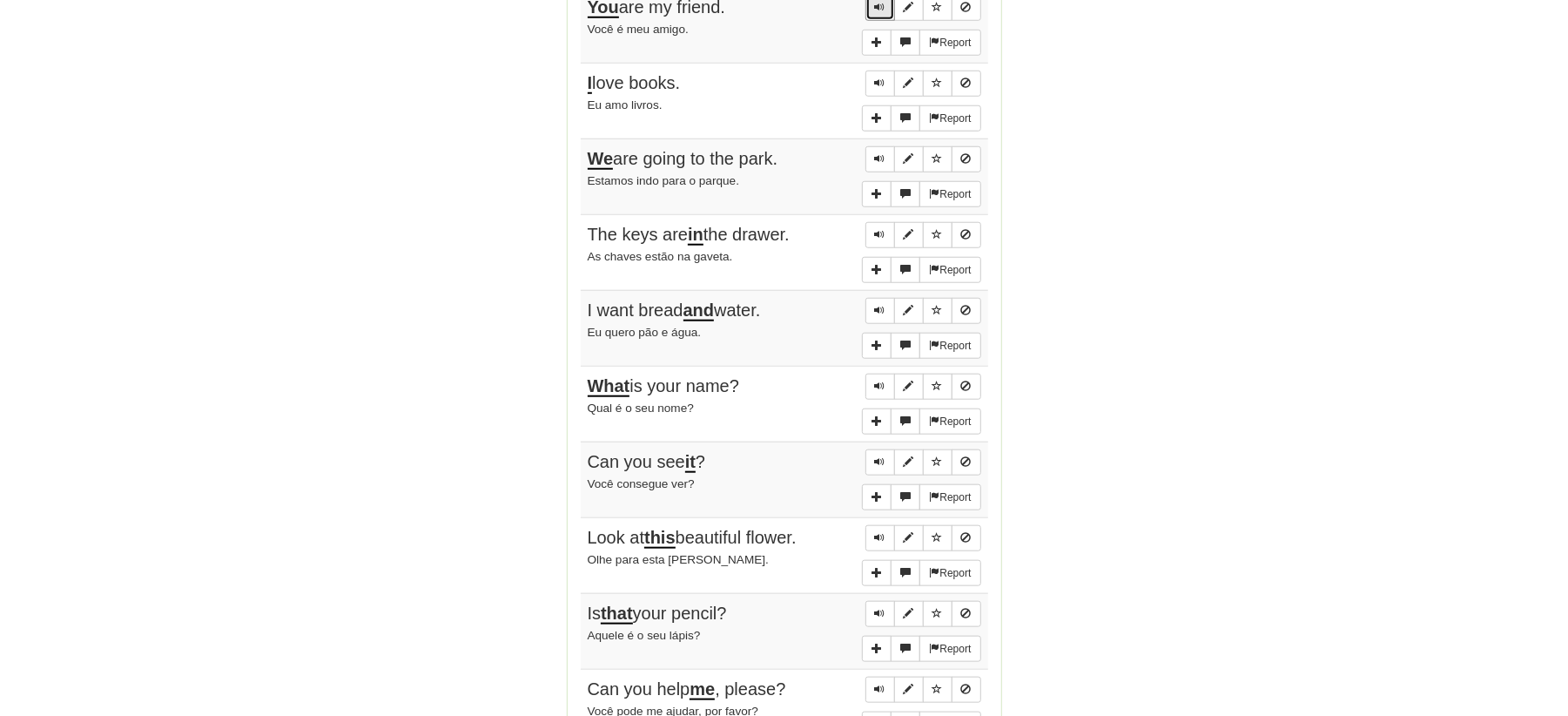
scroll to position [1277, 0]
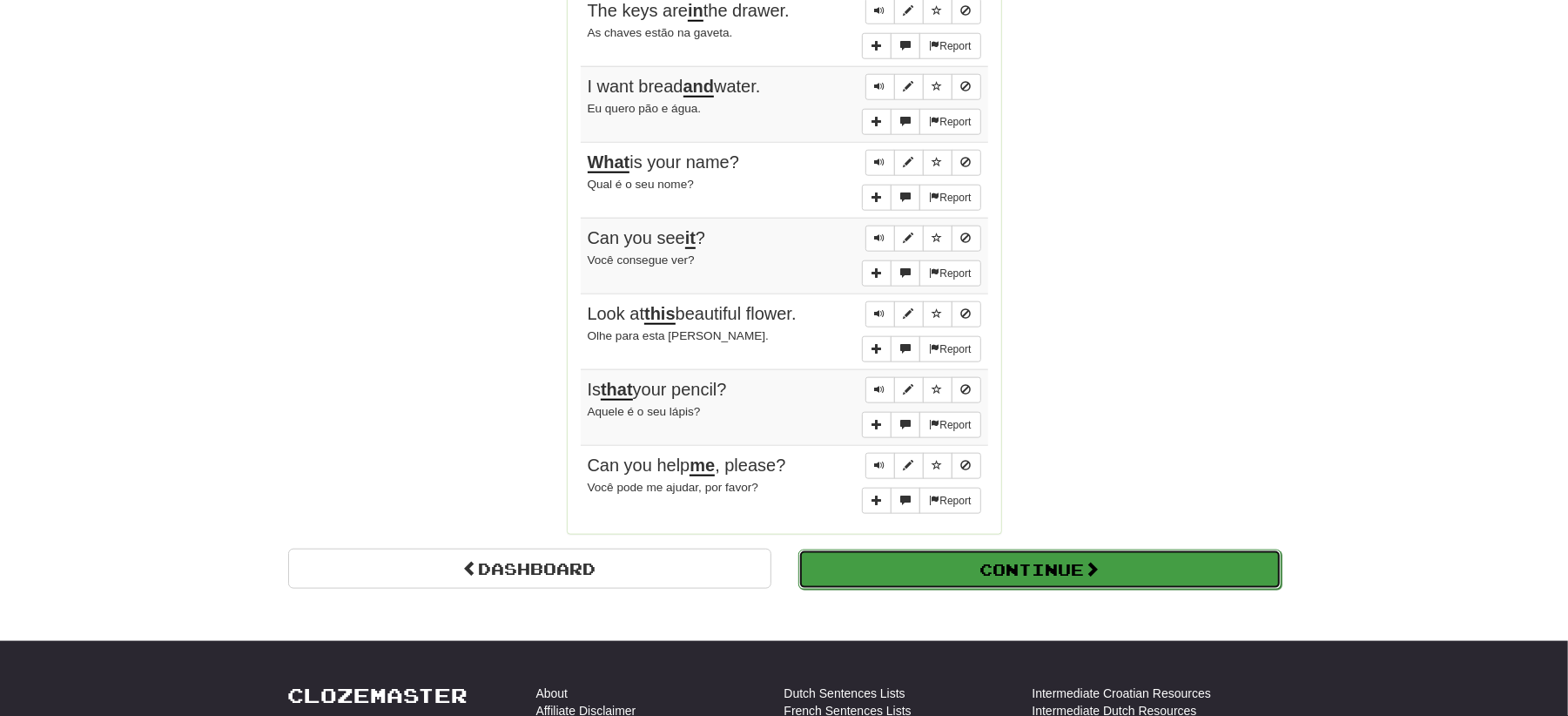
click at [1048, 590] on button "Continue" at bounding box center [1040, 570] width 484 height 40
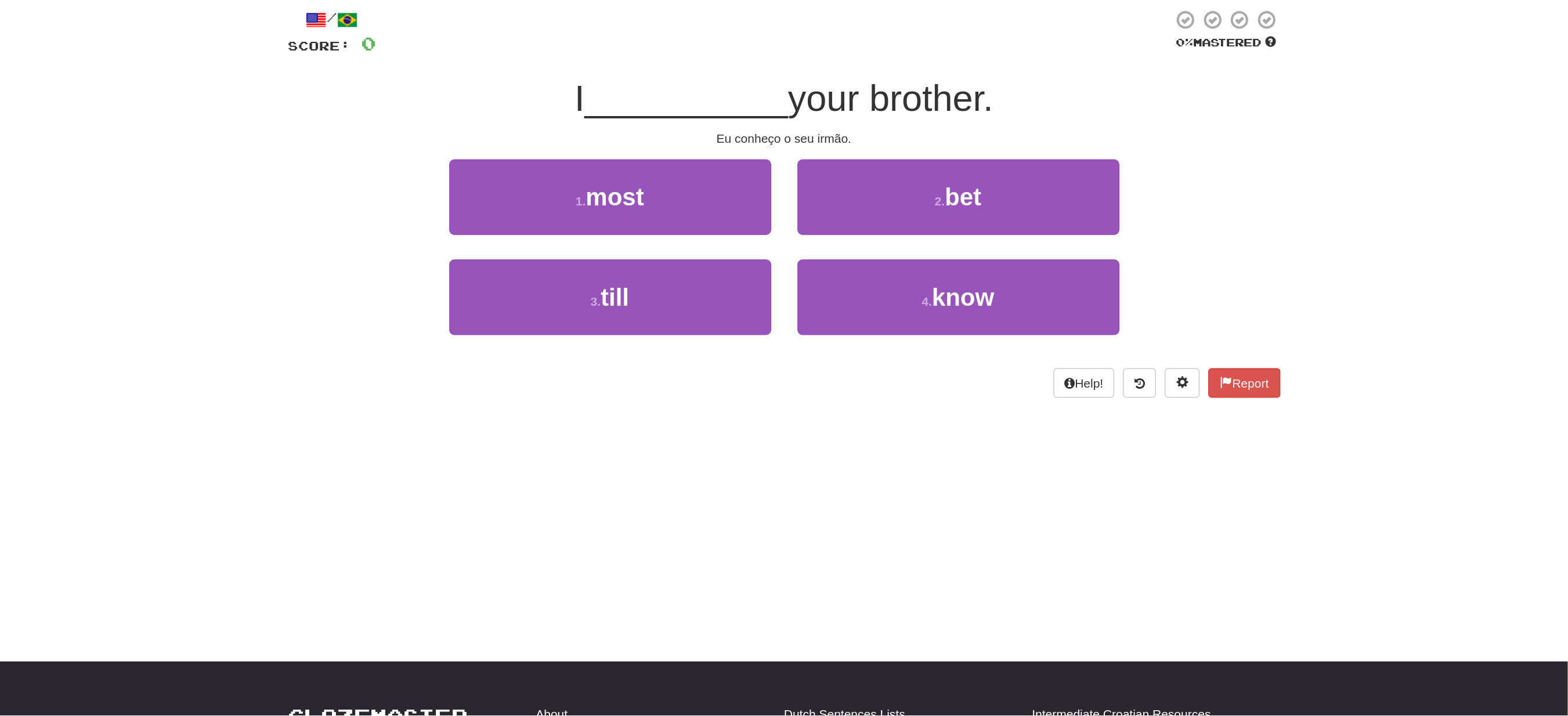
scroll to position [28, 0]
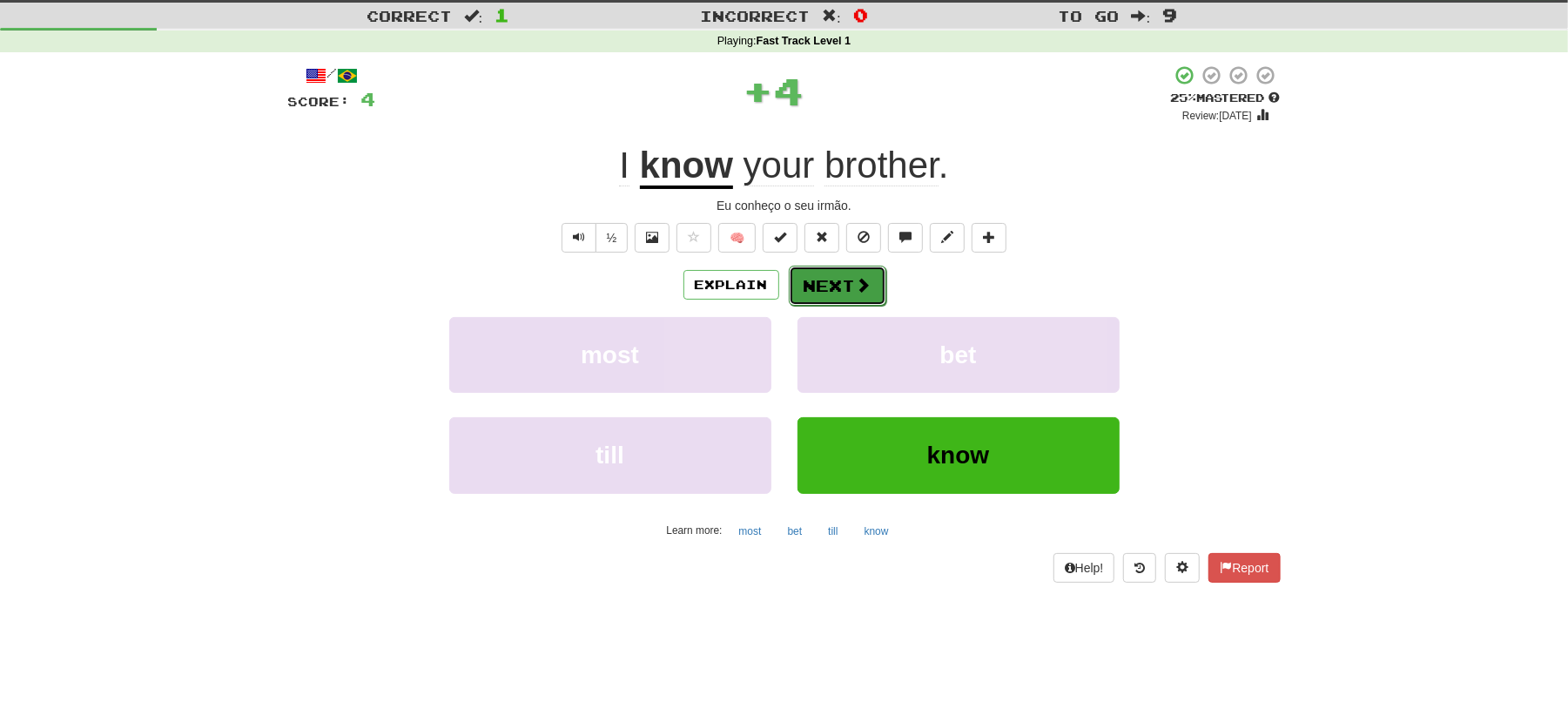
click at [830, 274] on button "Next" at bounding box center [837, 285] width 98 height 40
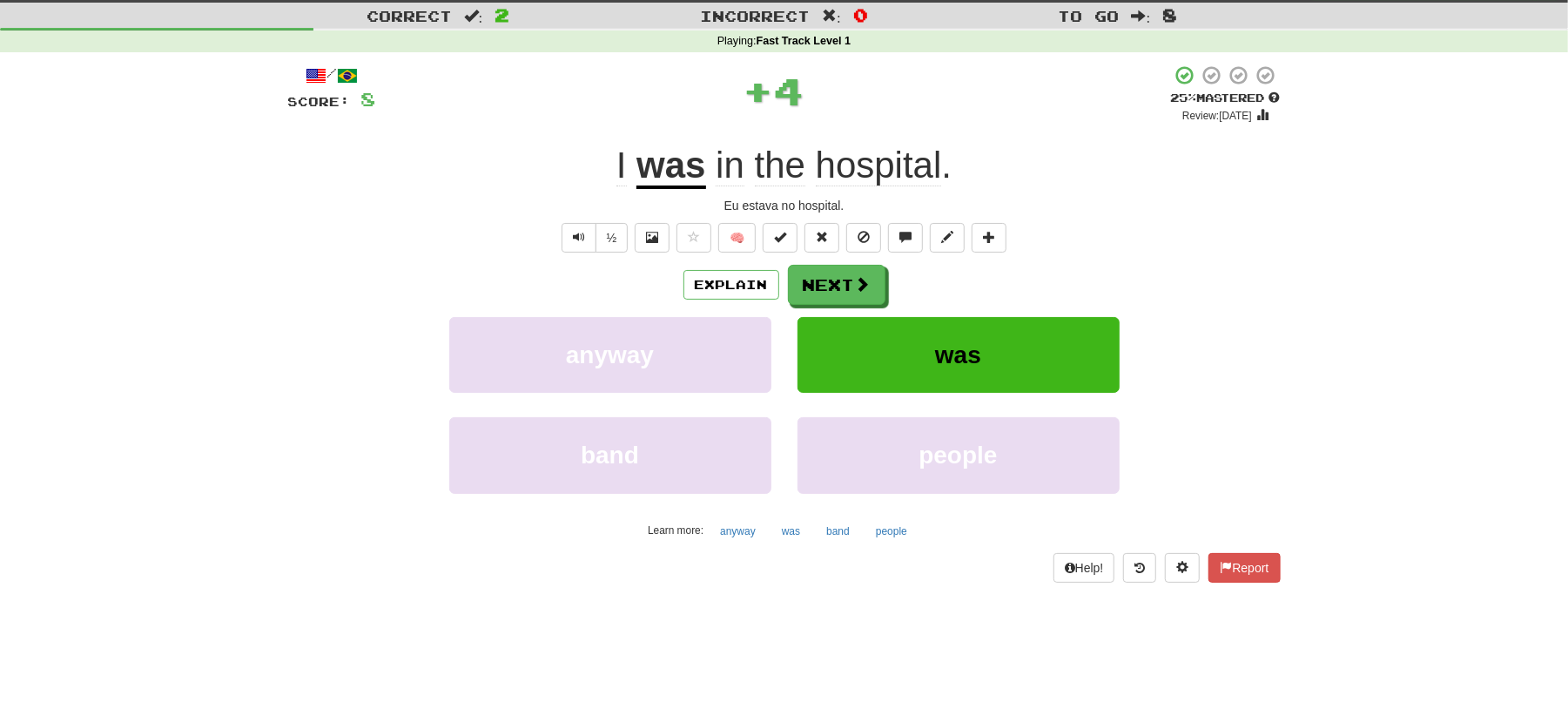
click at [850, 263] on div "/ Score: 8 + 4 25 % Mastered Review: 2025-09-20 I was in the hospital . Eu esta…" at bounding box center [784, 323] width 993 height 517
click at [857, 283] on span at bounding box center [864, 284] width 15 height 15
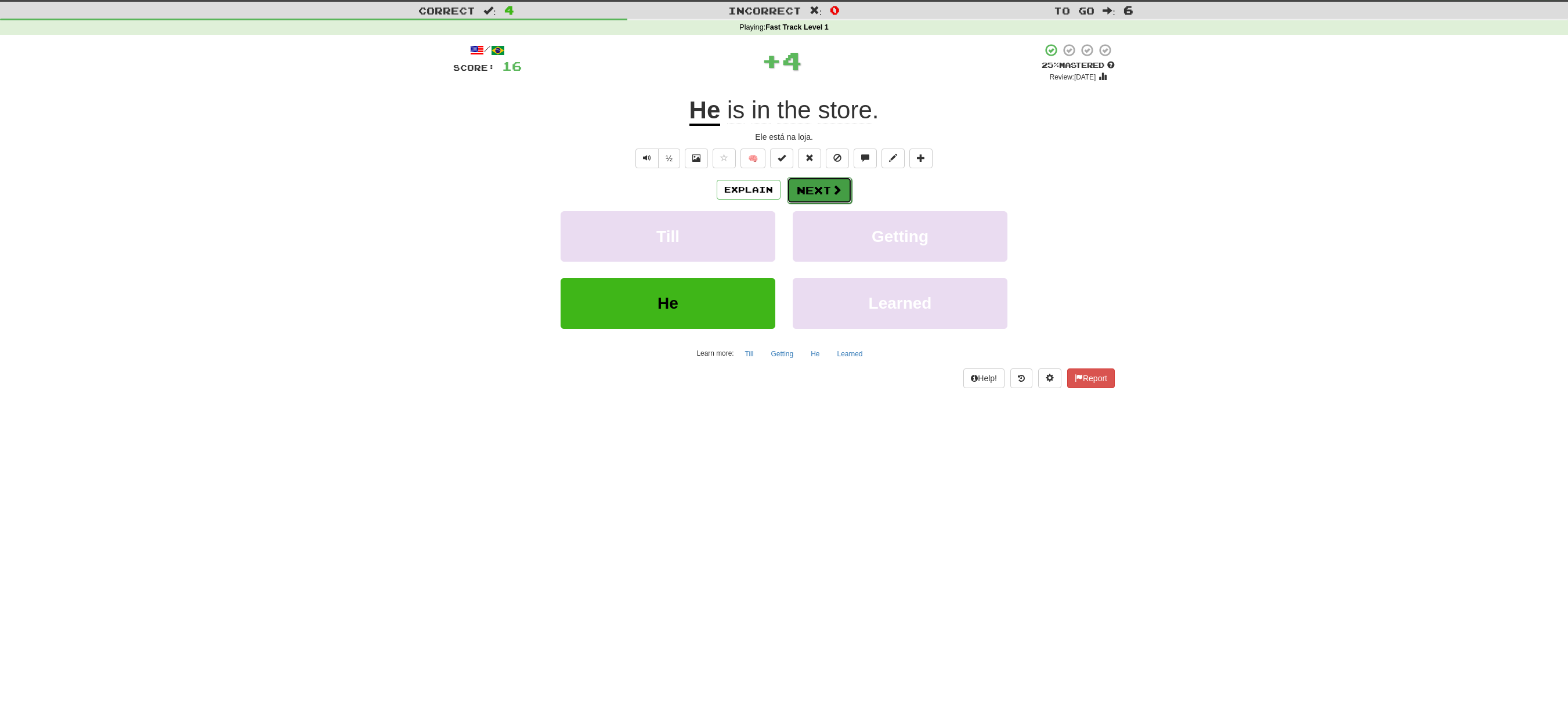
click at [818, 192] on button "Next" at bounding box center [819, 190] width 65 height 27
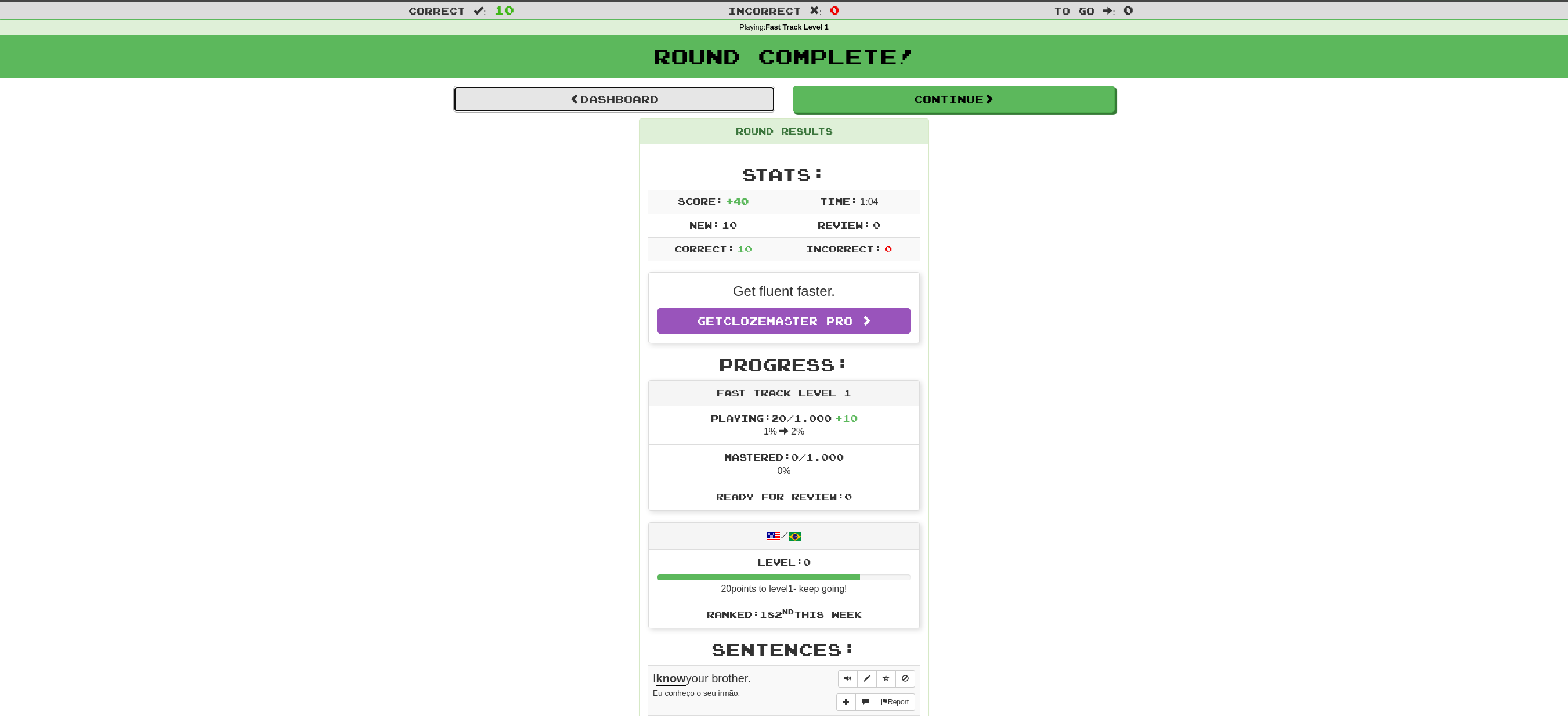
click at [700, 104] on link "Dashboard" at bounding box center [614, 99] width 322 height 27
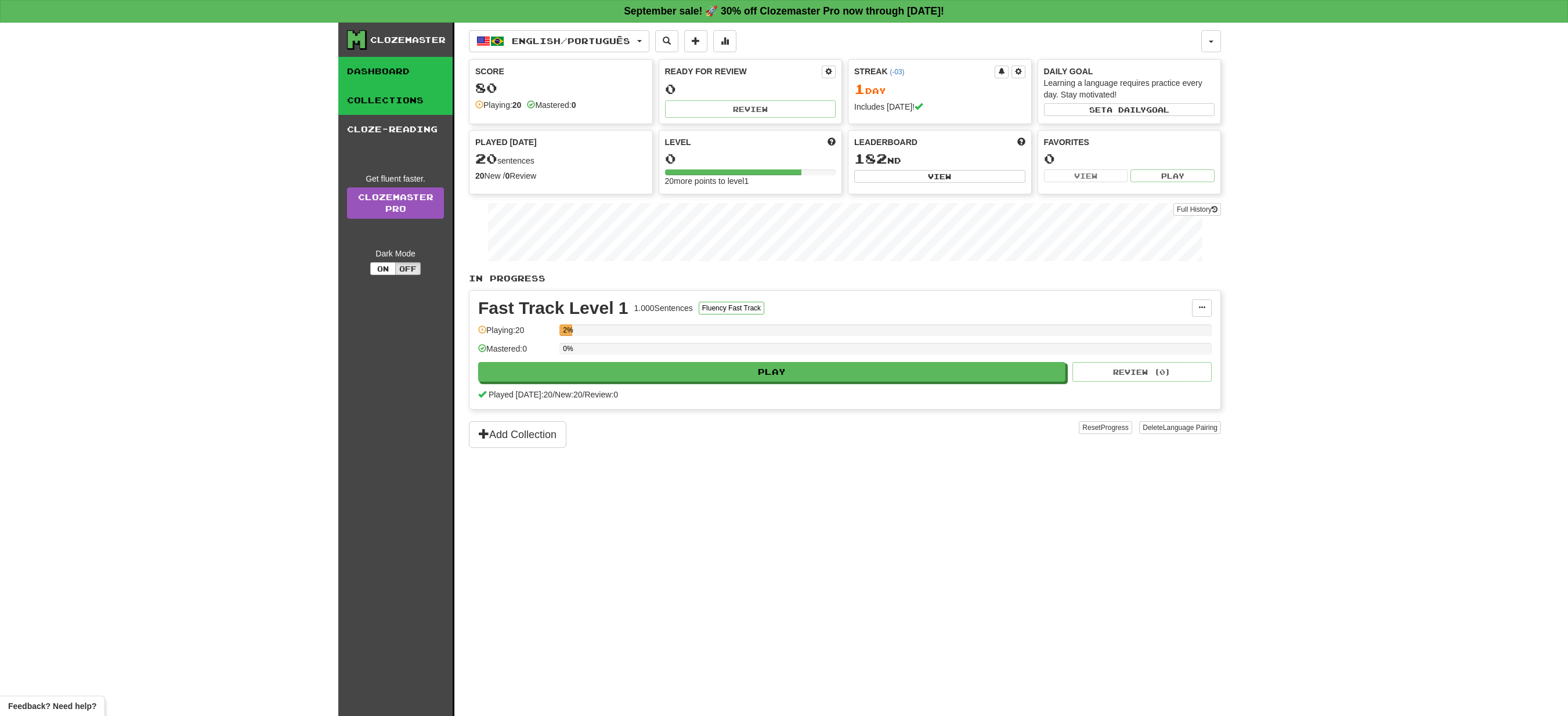
click at [396, 93] on link "Collections" at bounding box center [395, 101] width 115 height 29
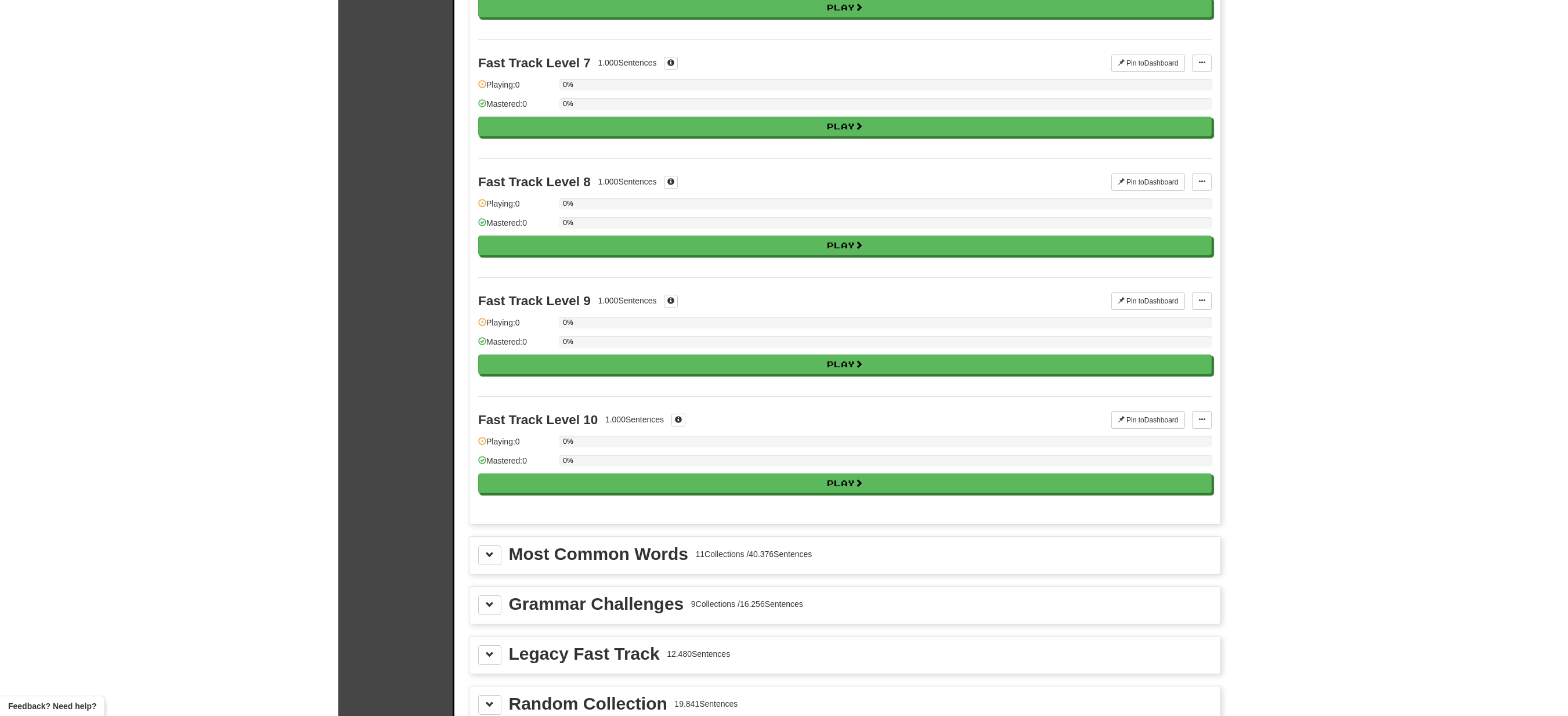
scroll to position [1045, 0]
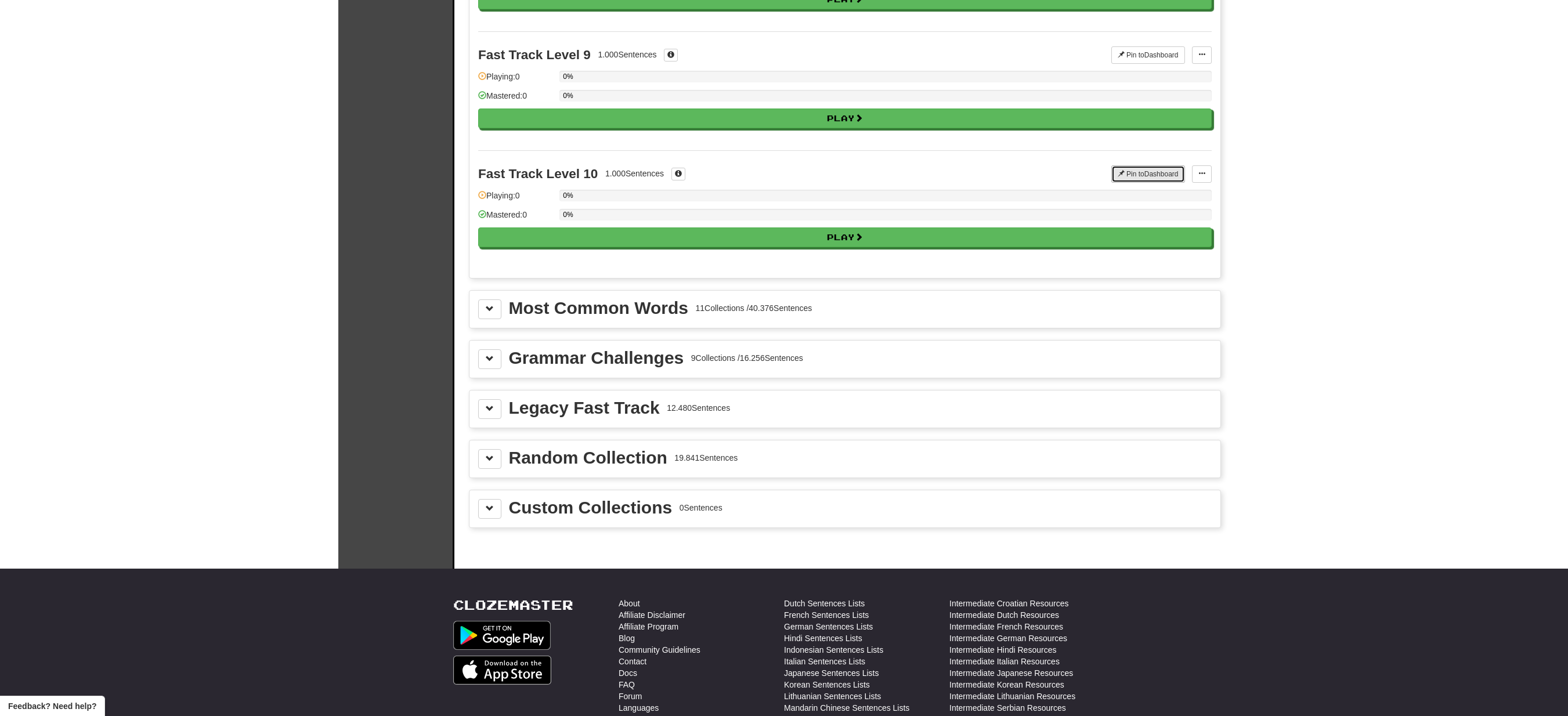
click at [1149, 183] on button "Pin to Dashboard" at bounding box center [1148, 173] width 73 height 17
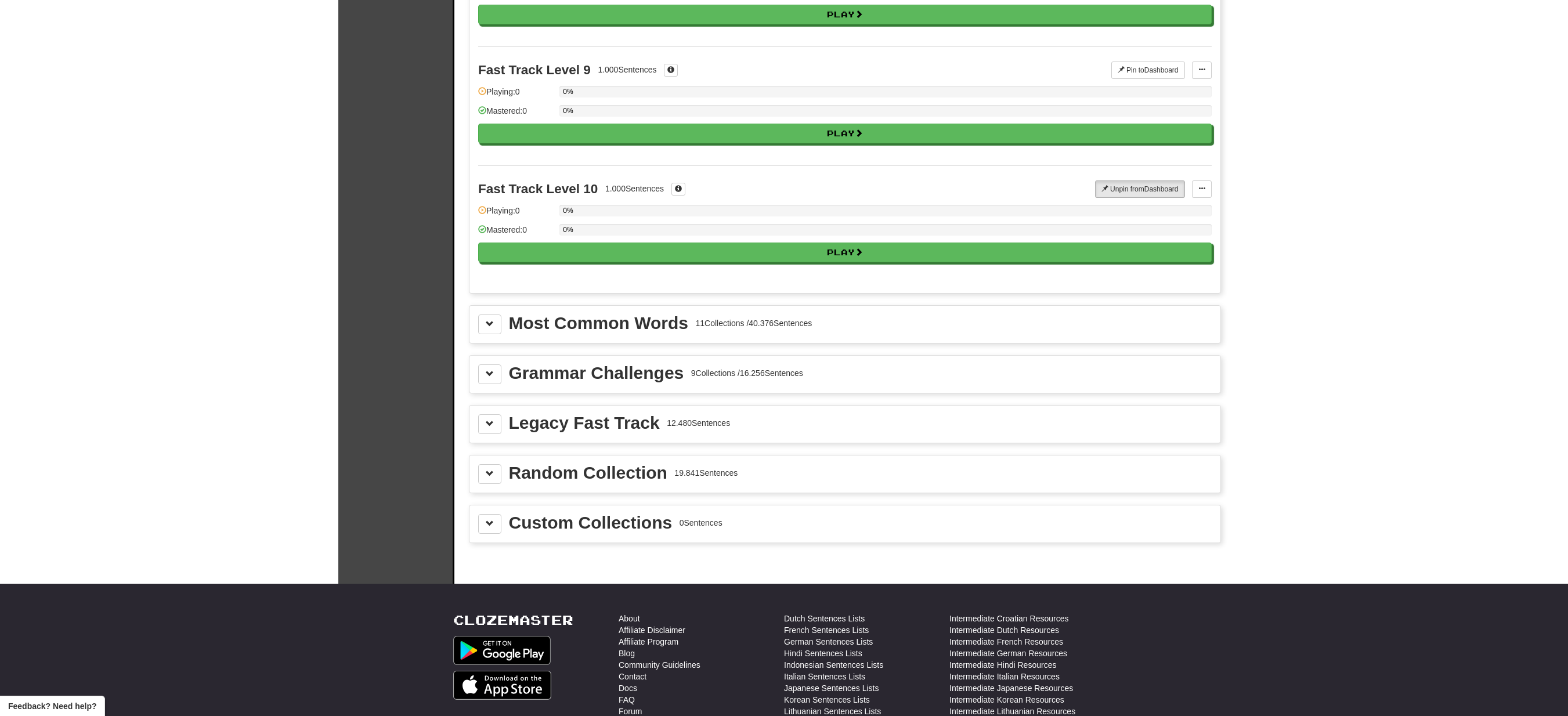
scroll to position [0, 0]
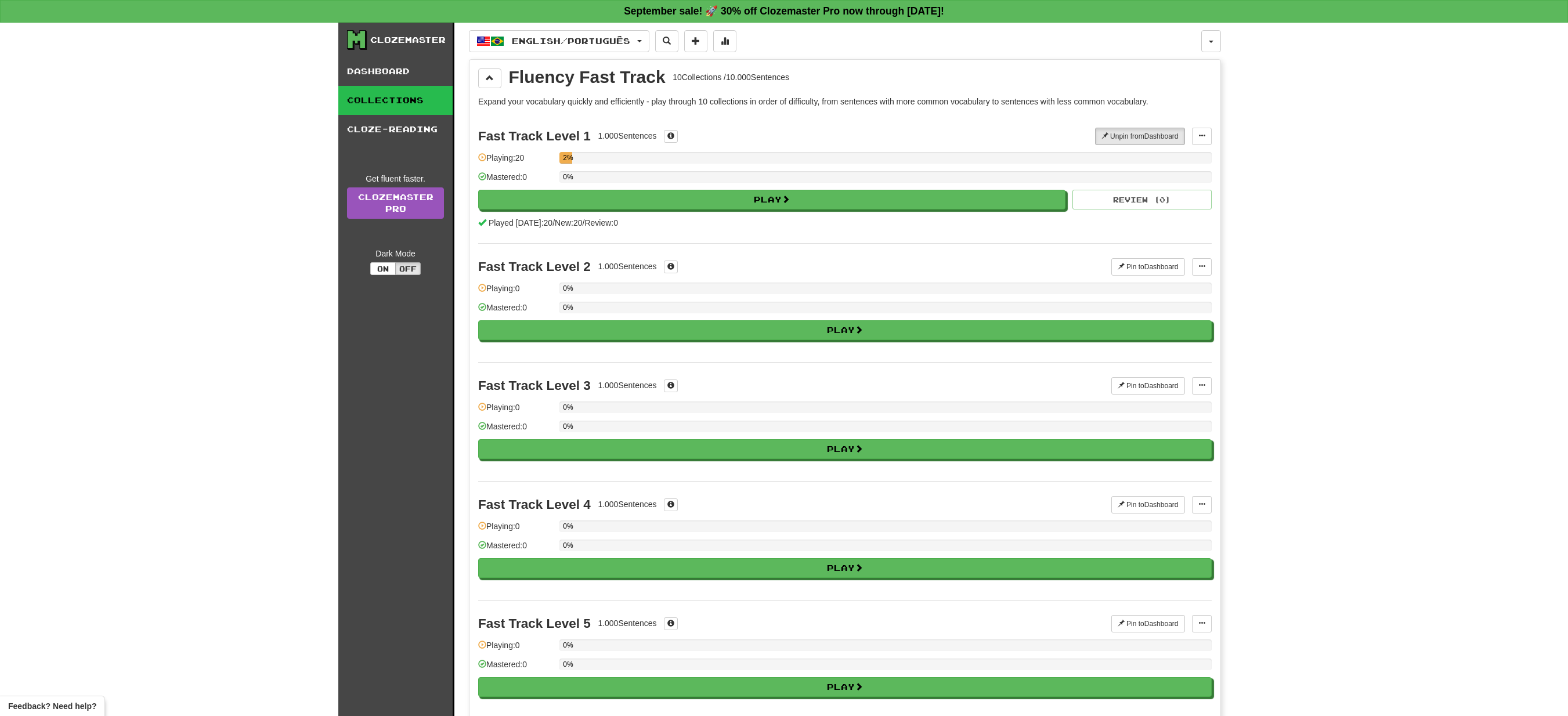
drag, startPoint x: 209, startPoint y: 378, endPoint x: 226, endPoint y: 177, distance: 201.7
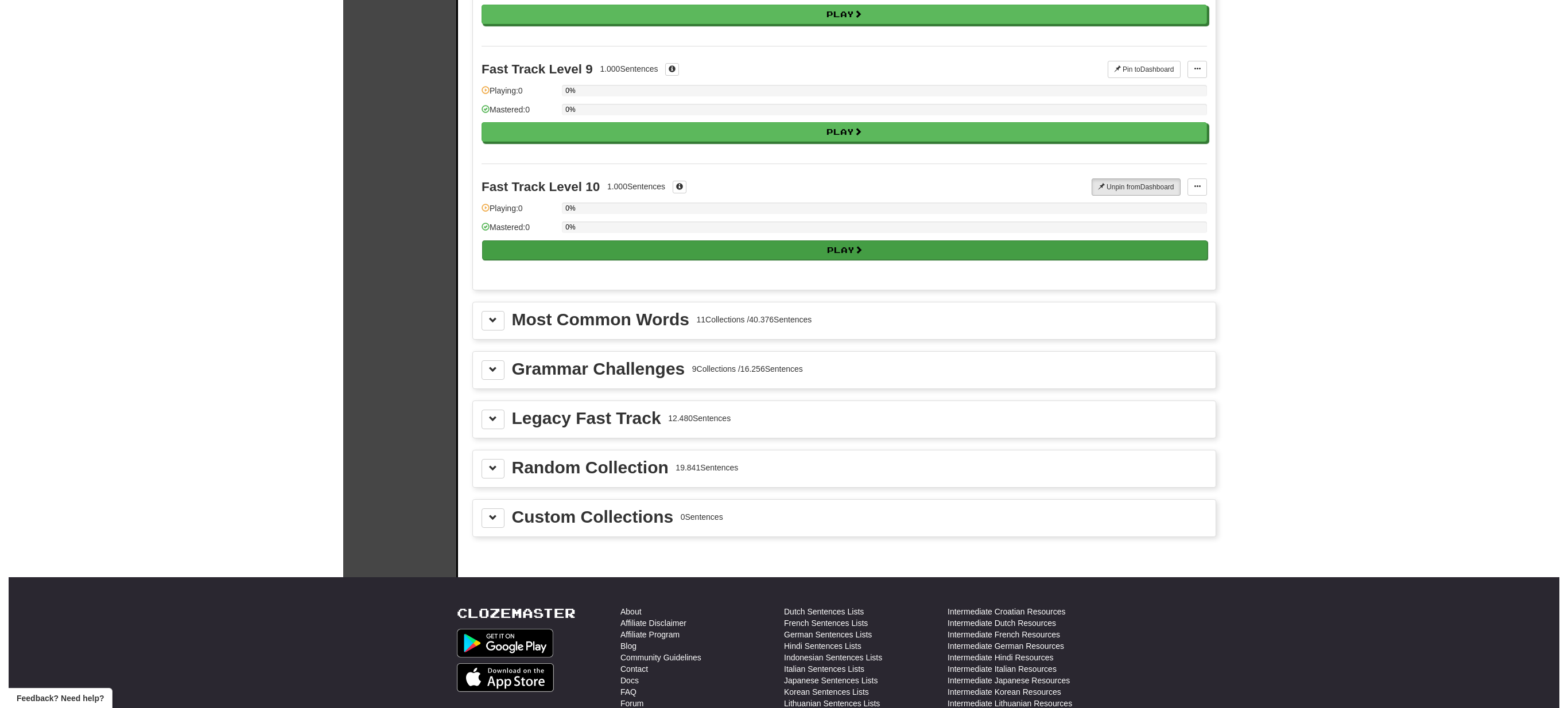
scroll to position [918, 0]
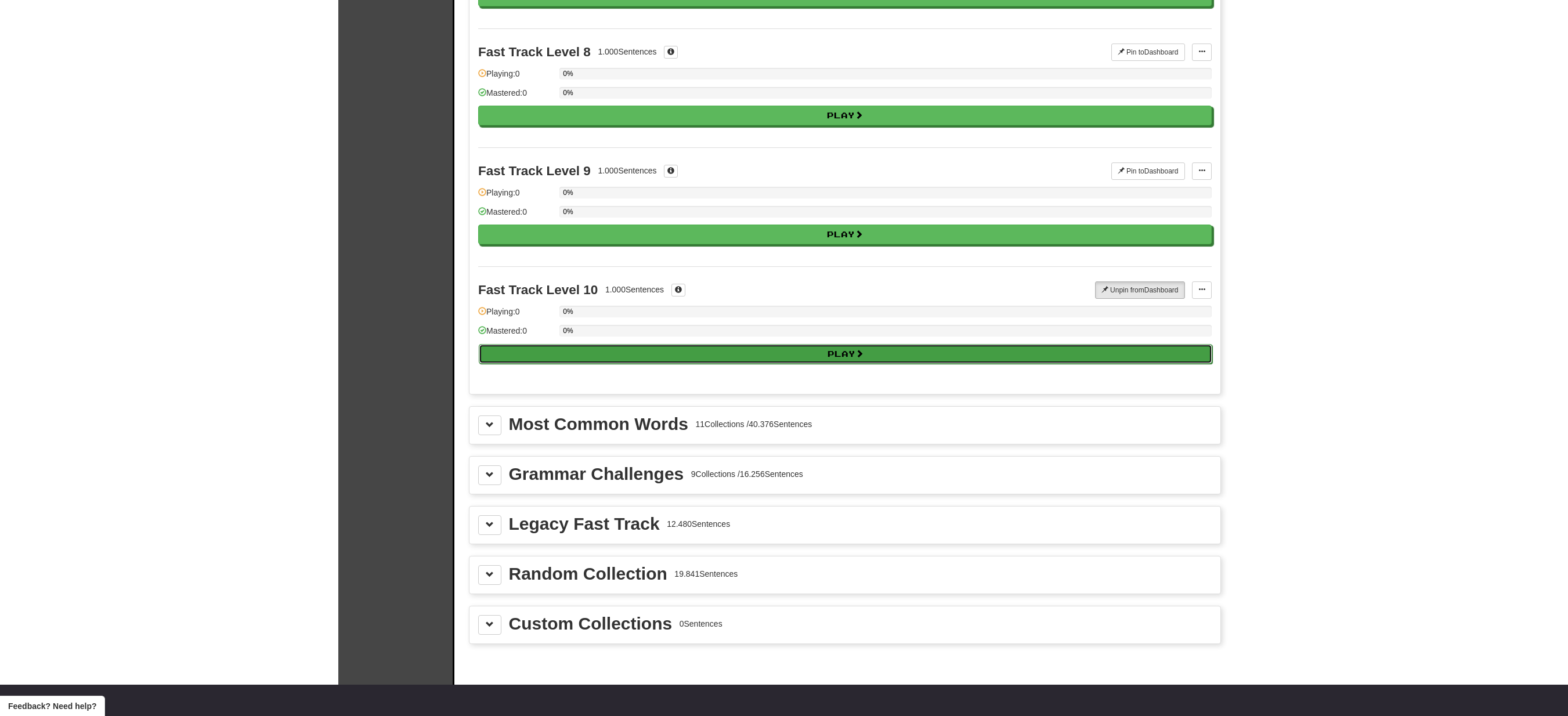
click at [829, 364] on button "Play" at bounding box center [845, 353] width 733 height 20
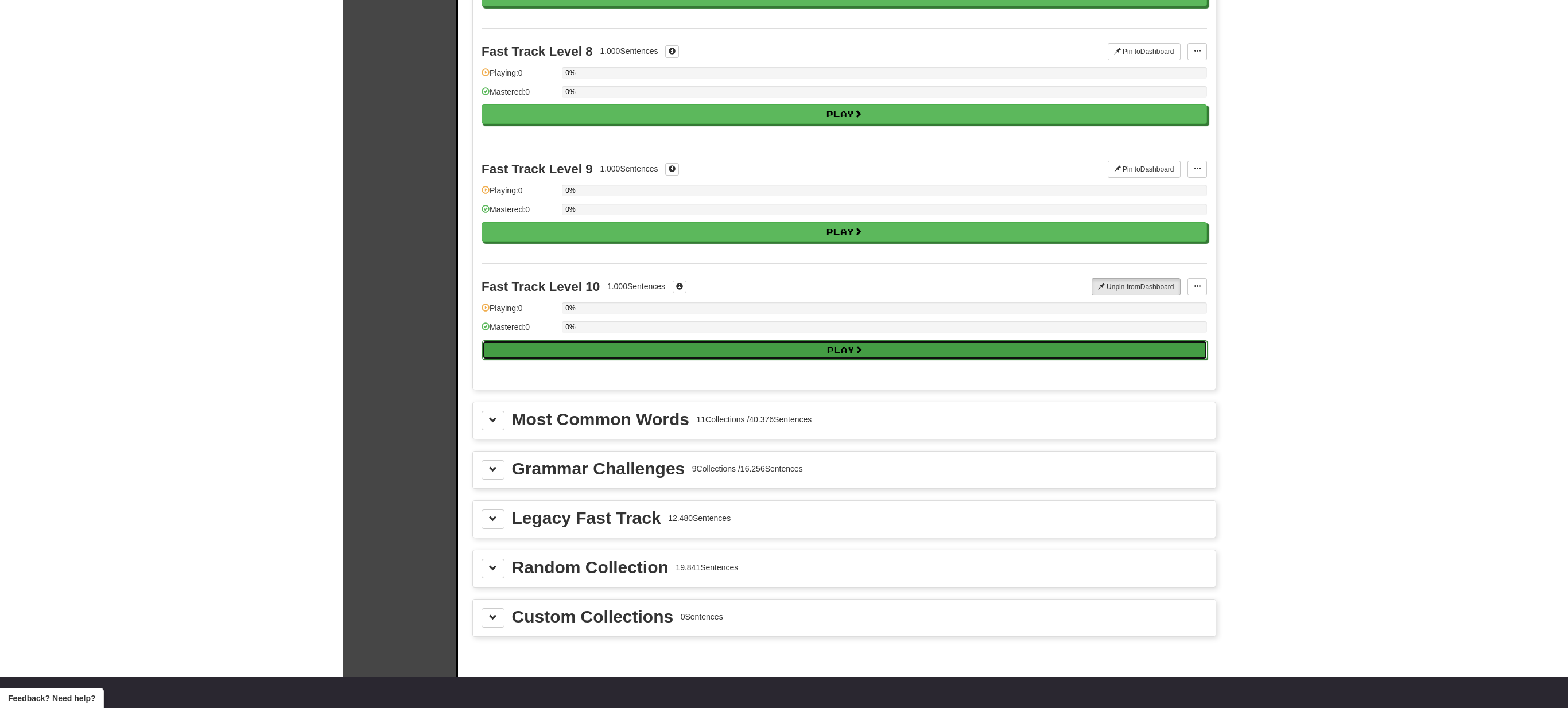
select select "**"
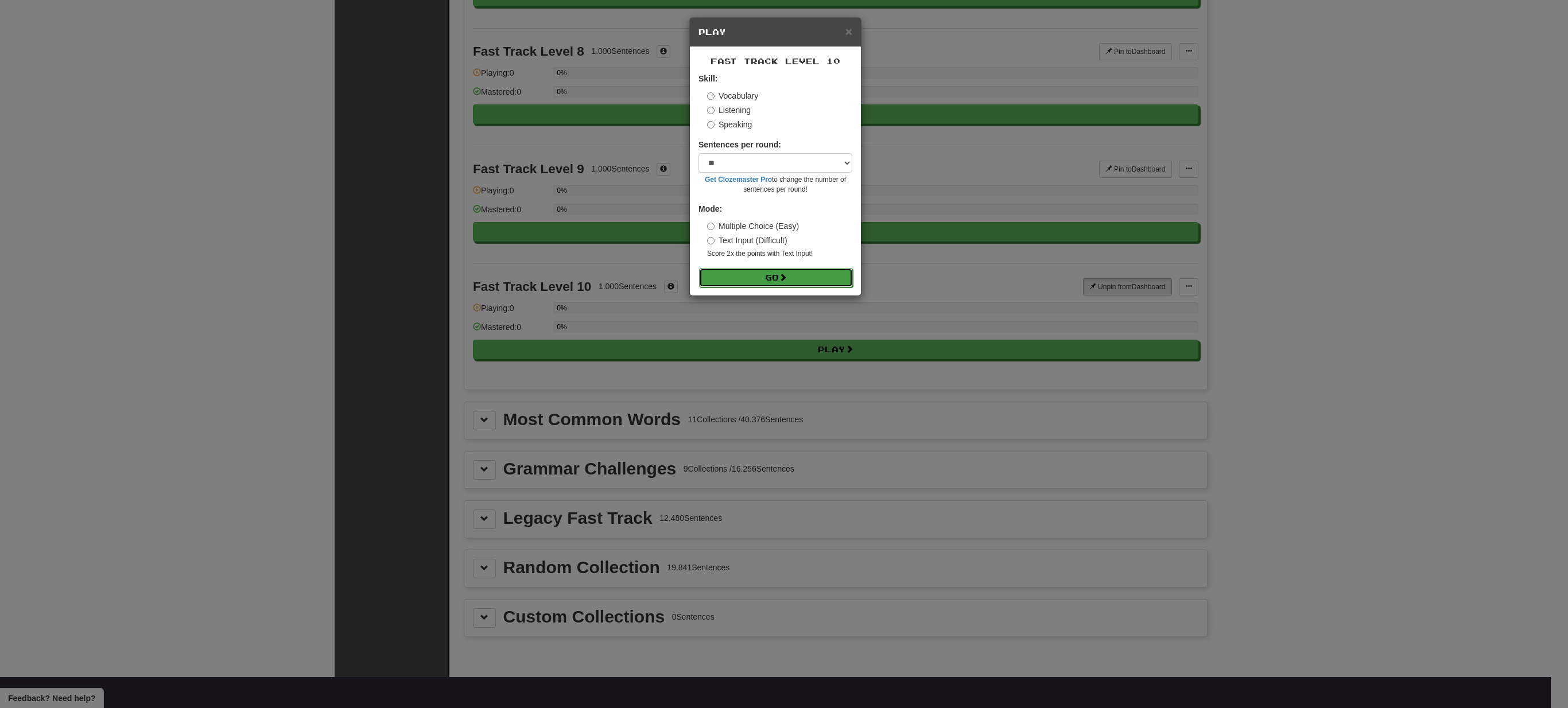
click at [807, 280] on button "Go" at bounding box center [776, 277] width 154 height 19
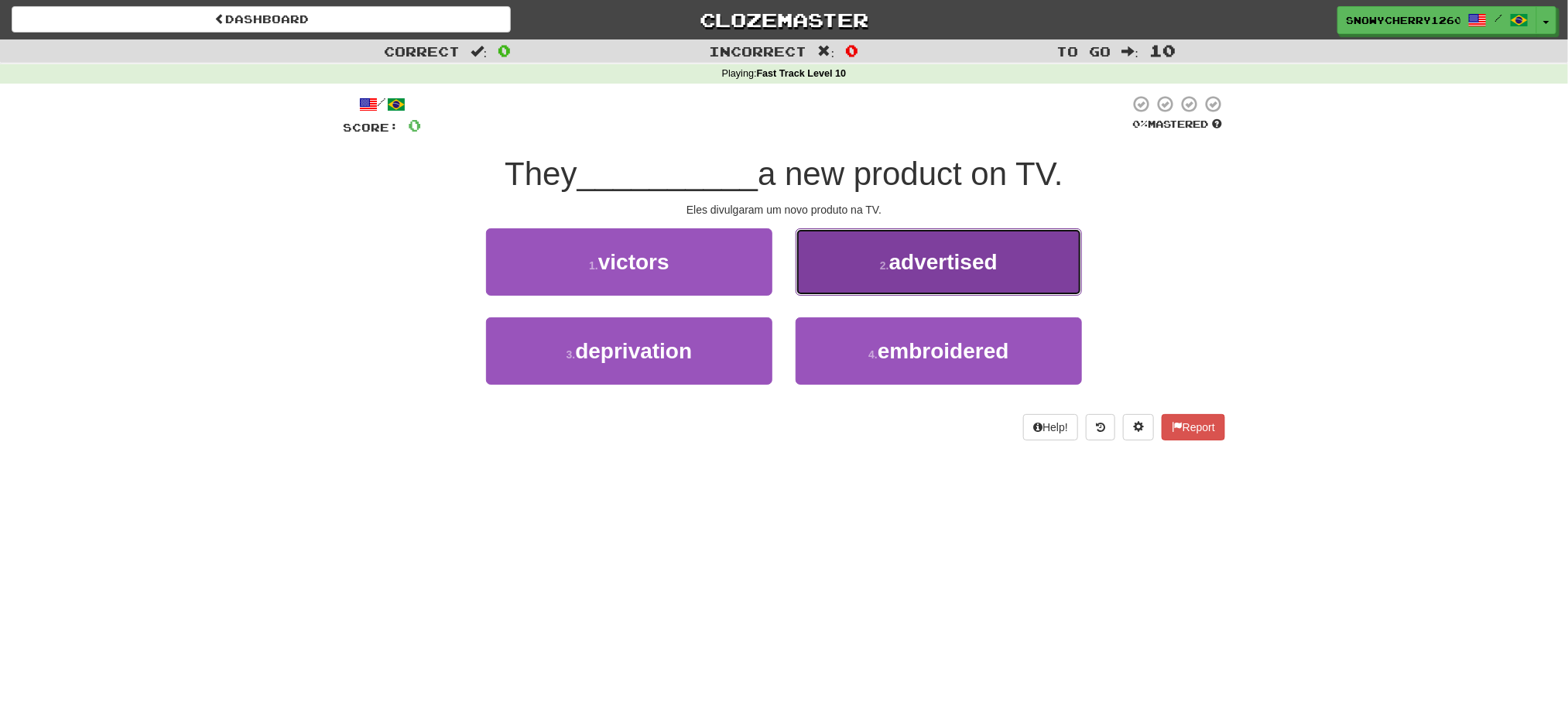
click at [942, 255] on span "advertised" at bounding box center [943, 262] width 108 height 24
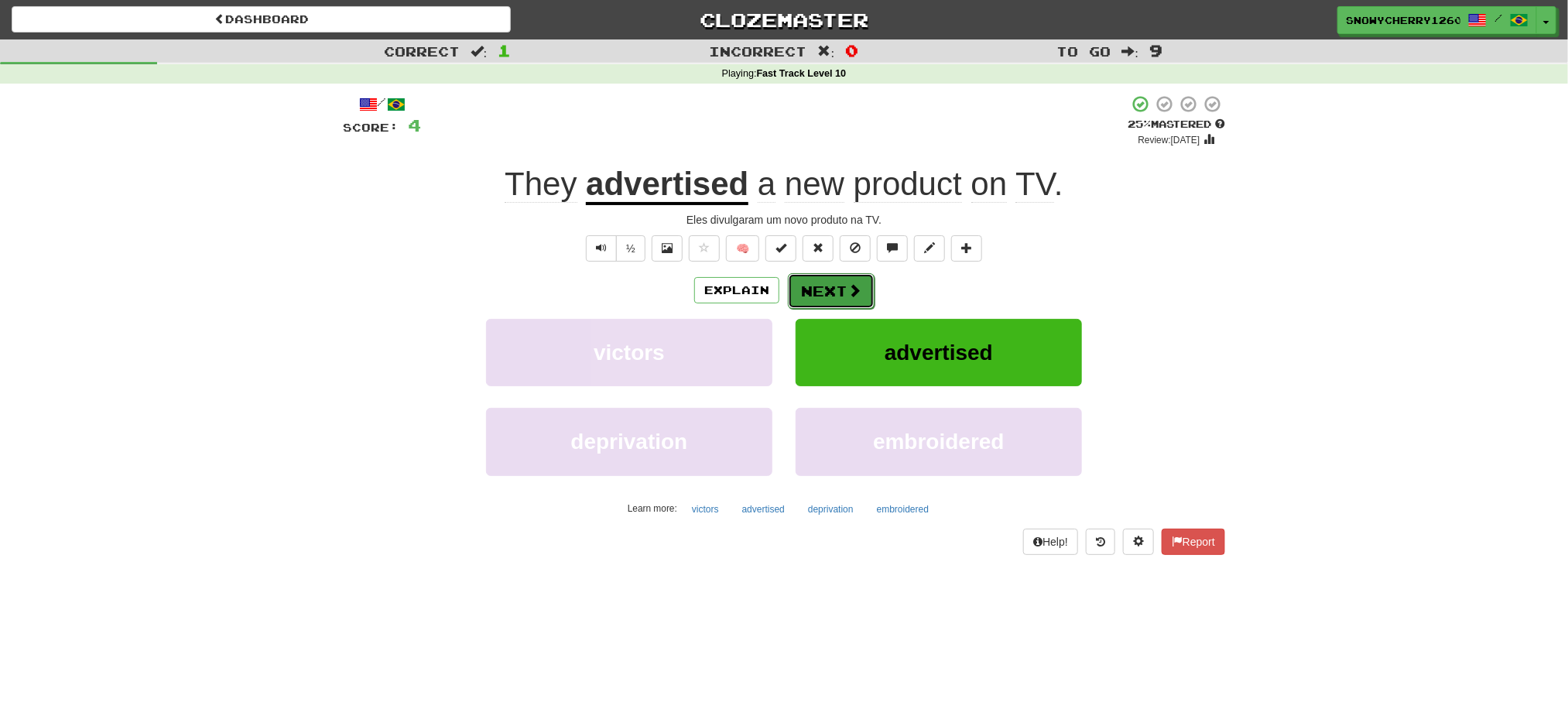
click at [840, 293] on button "Next" at bounding box center [831, 290] width 87 height 35
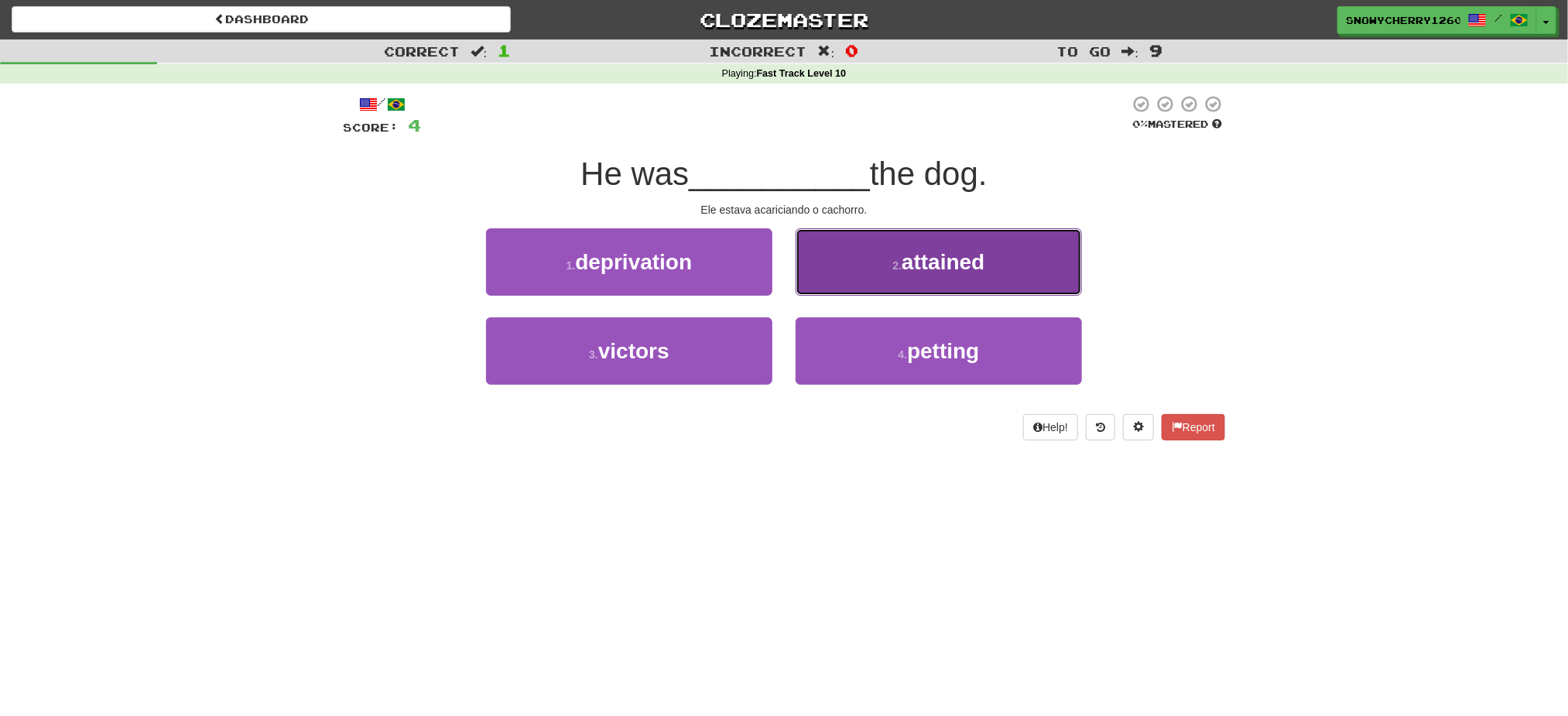
click at [930, 265] on span "attained" at bounding box center [943, 262] width 83 height 24
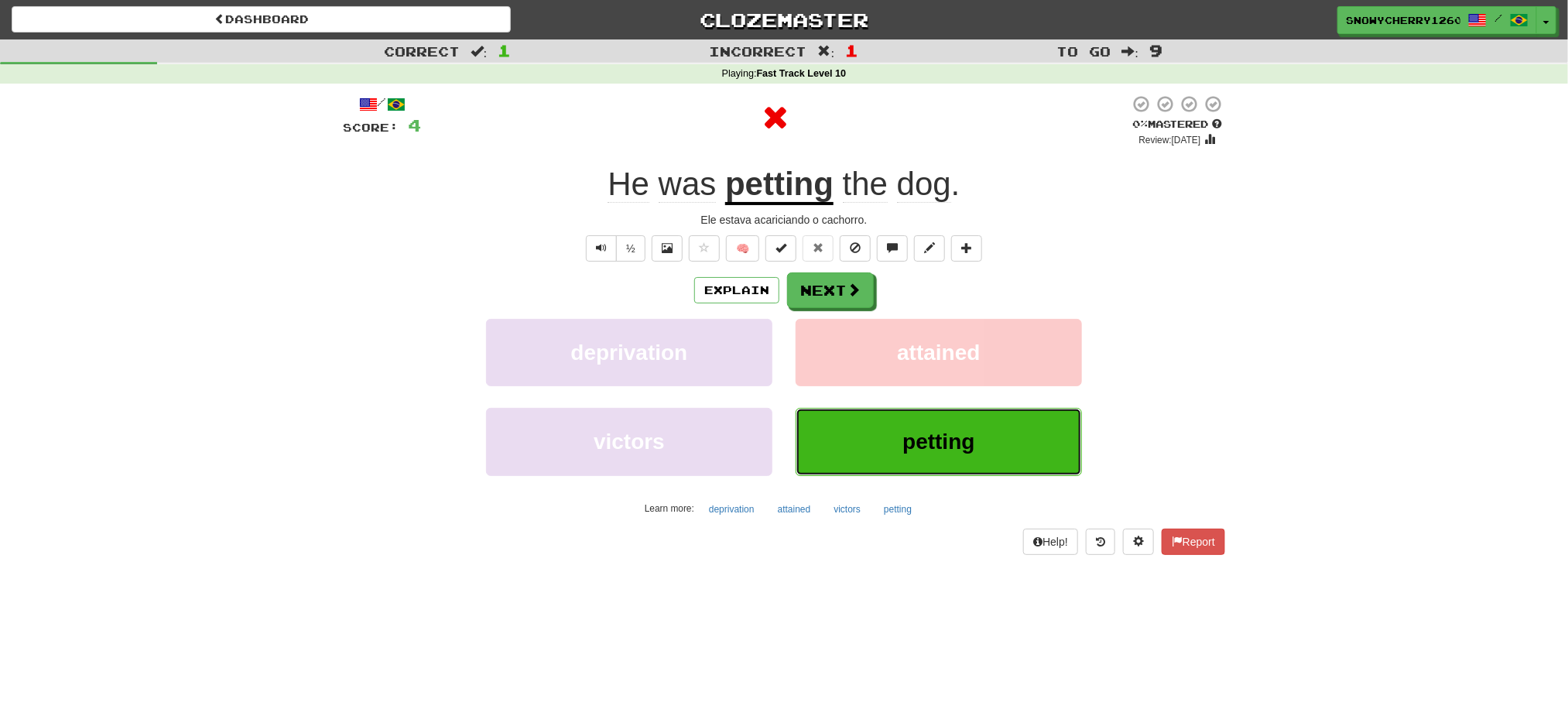
click at [979, 437] on button "petting" at bounding box center [938, 442] width 286 height 68
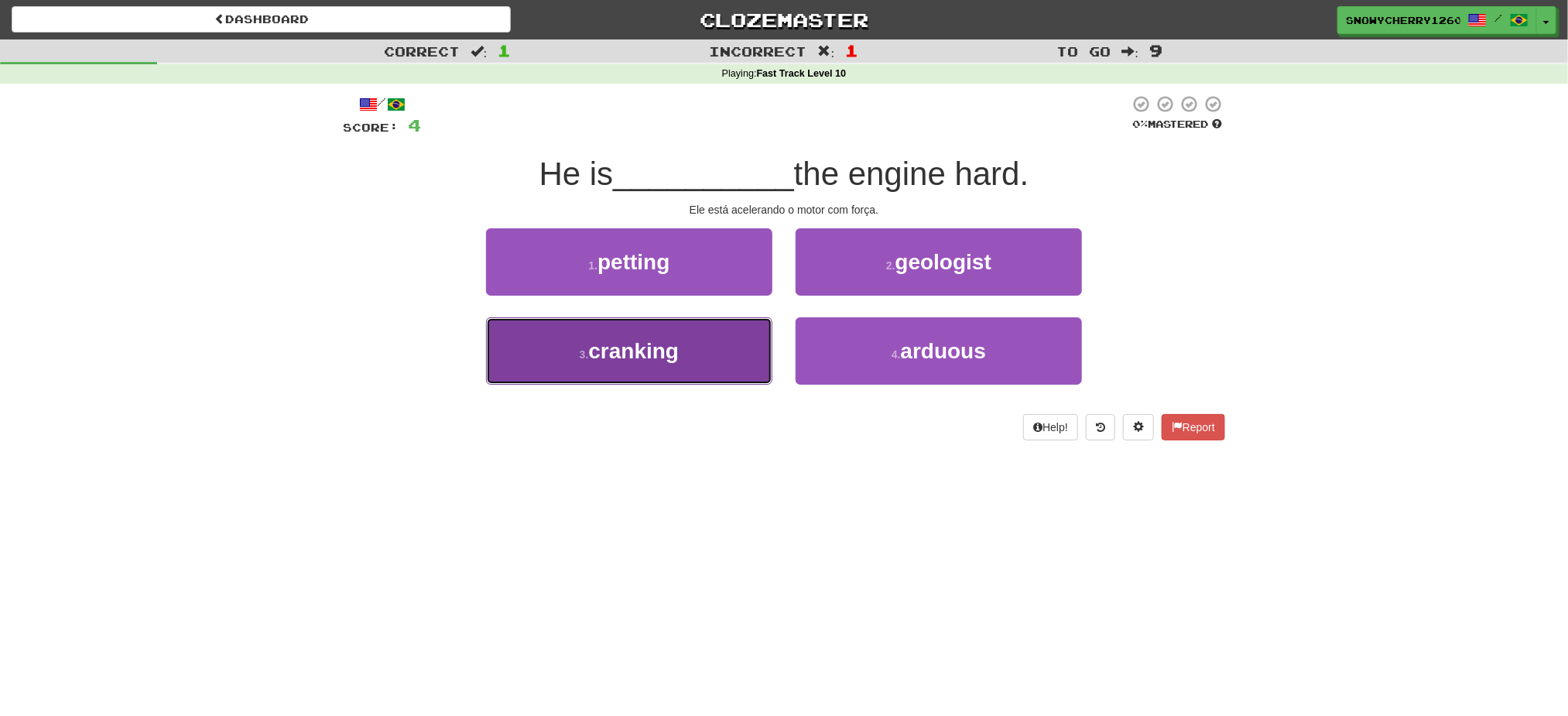
click at [666, 351] on span "cranking" at bounding box center [632, 350] width 90 height 24
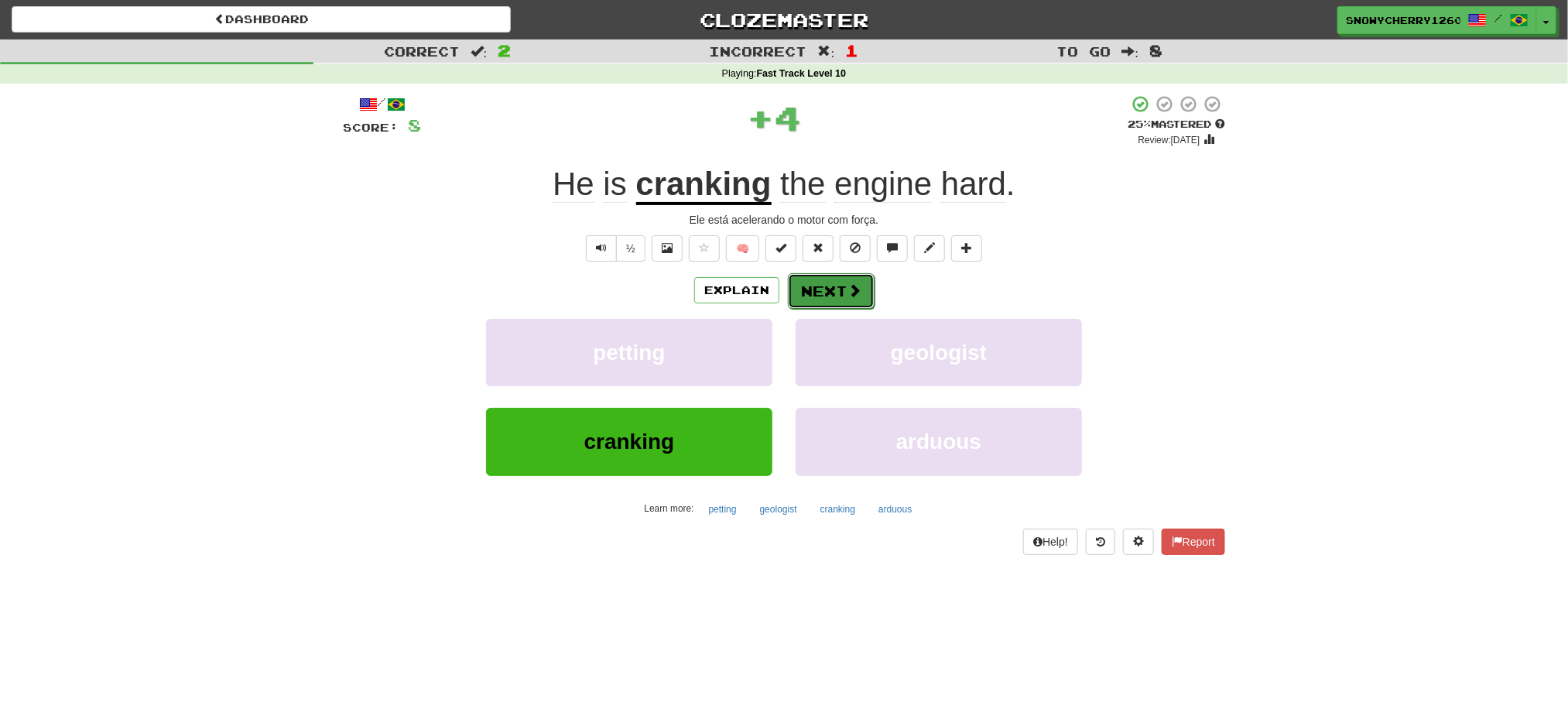
click at [819, 286] on button "Next" at bounding box center [831, 290] width 87 height 35
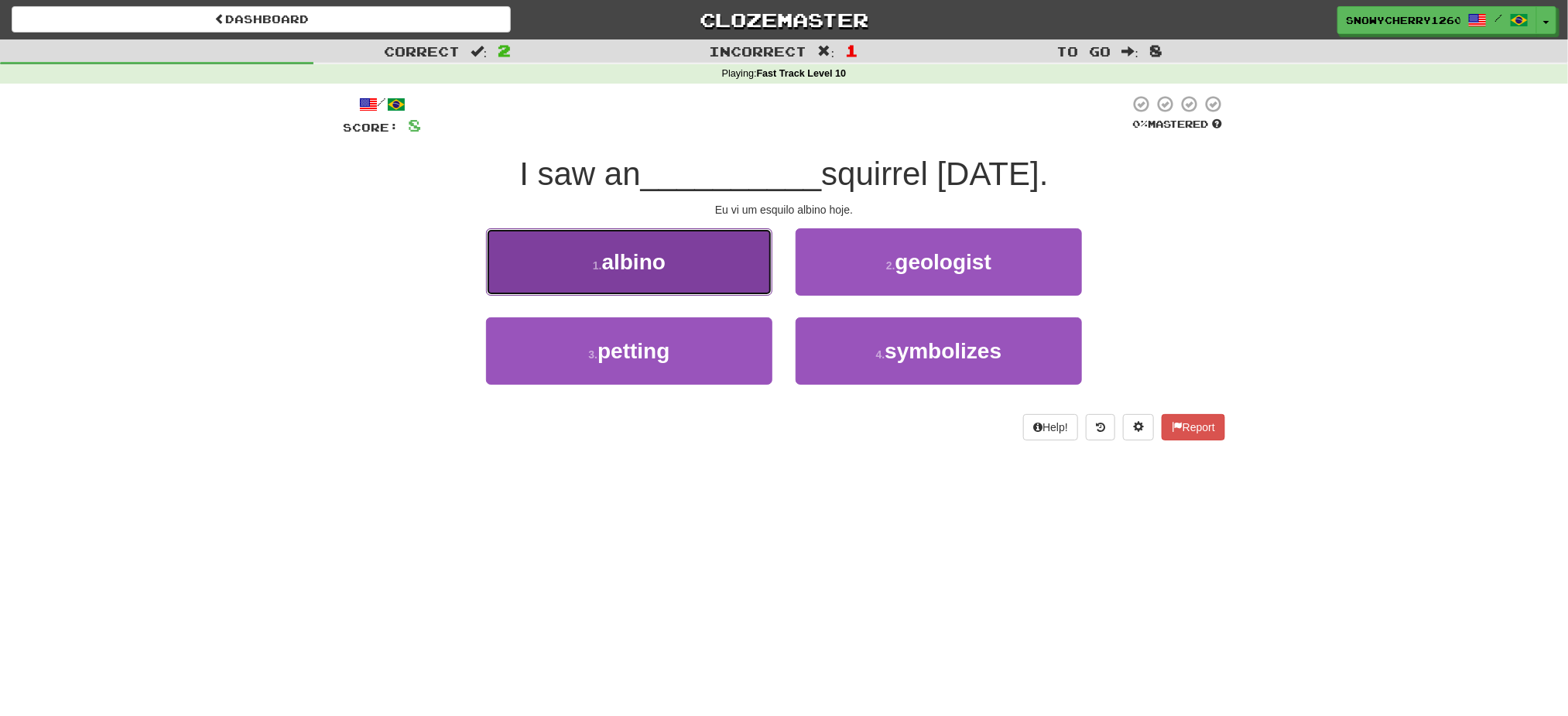
click at [662, 244] on button "1 . albino" at bounding box center [628, 262] width 286 height 68
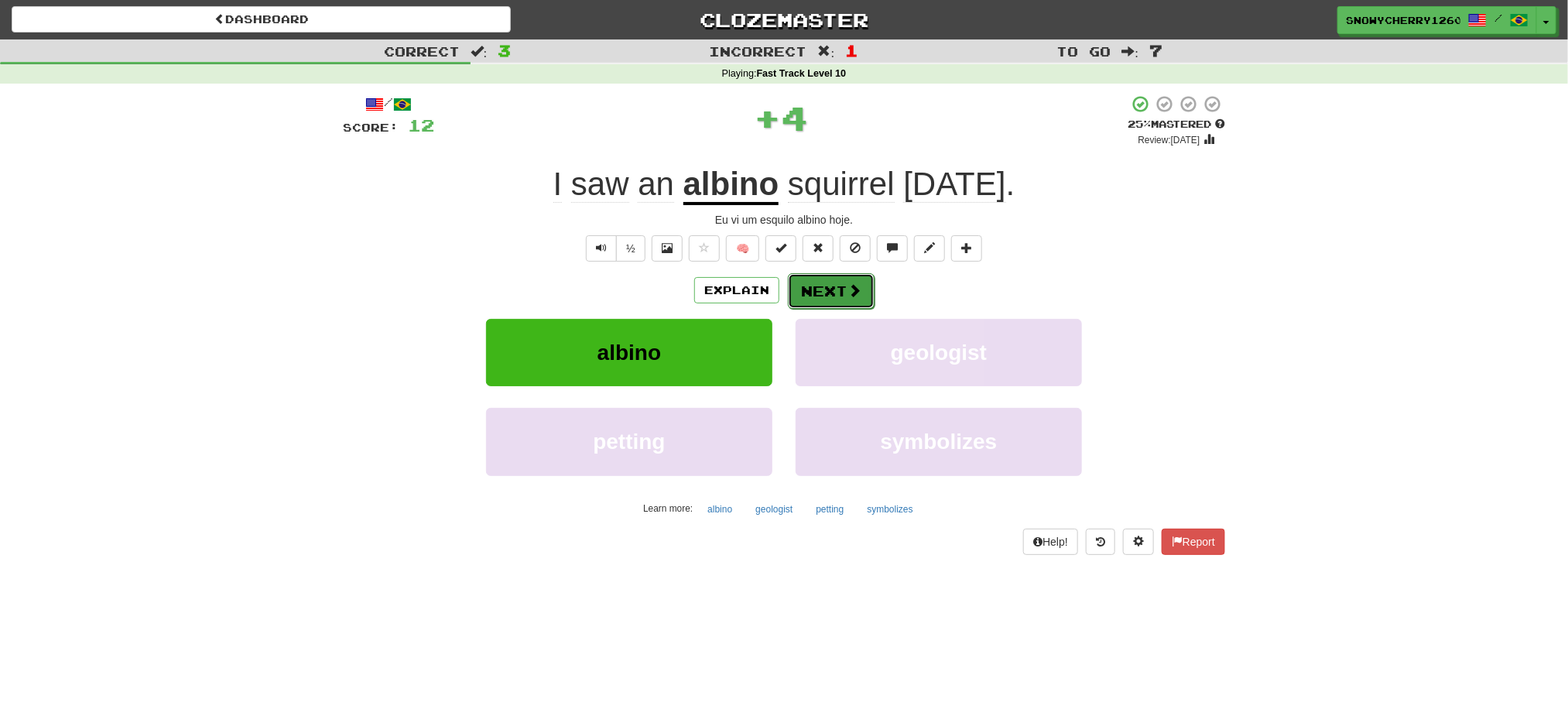
click at [827, 295] on button "Next" at bounding box center [831, 290] width 87 height 35
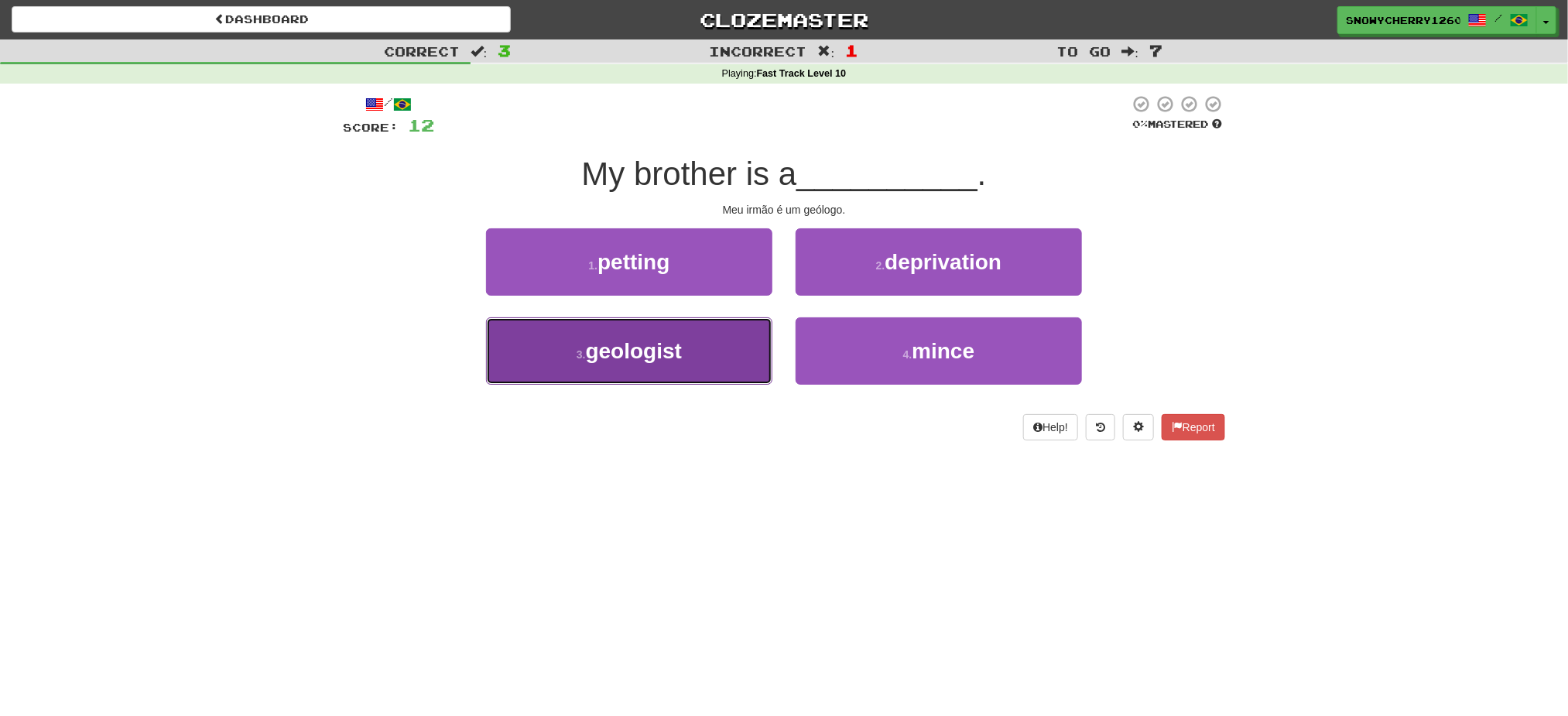
click at [688, 356] on button "3 . geologist" at bounding box center [628, 351] width 286 height 68
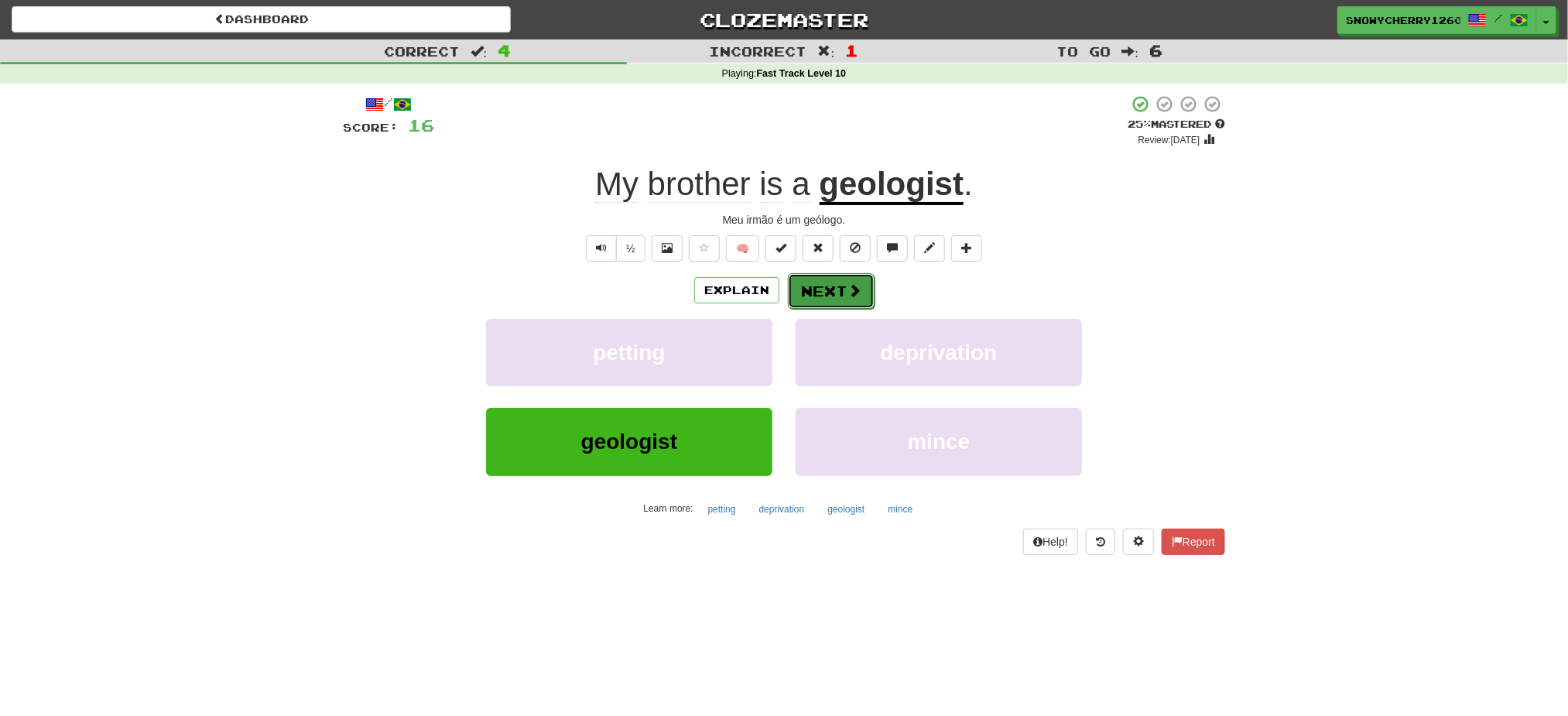
click at [857, 291] on span at bounding box center [854, 290] width 14 height 14
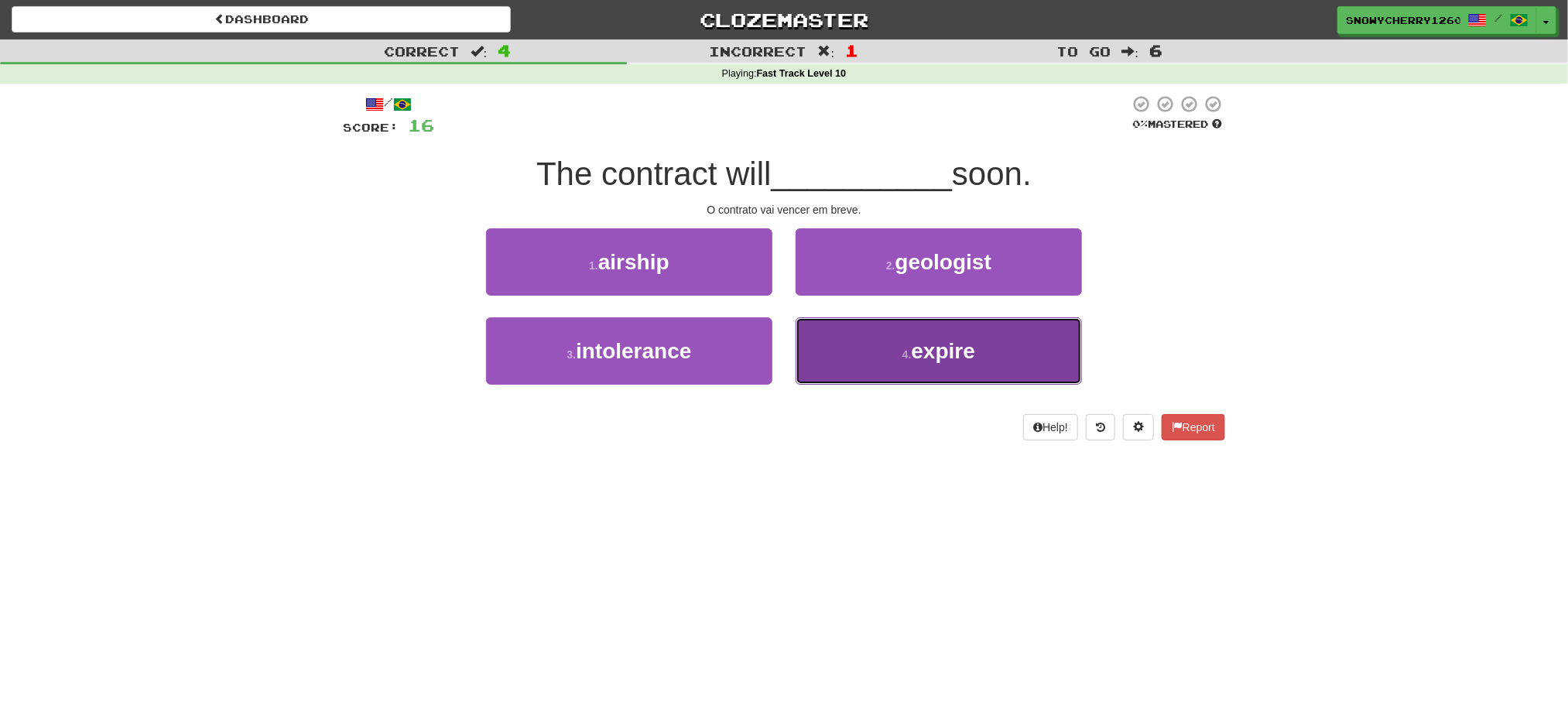
click at [975, 341] on span "expire" at bounding box center [944, 350] width 64 height 24
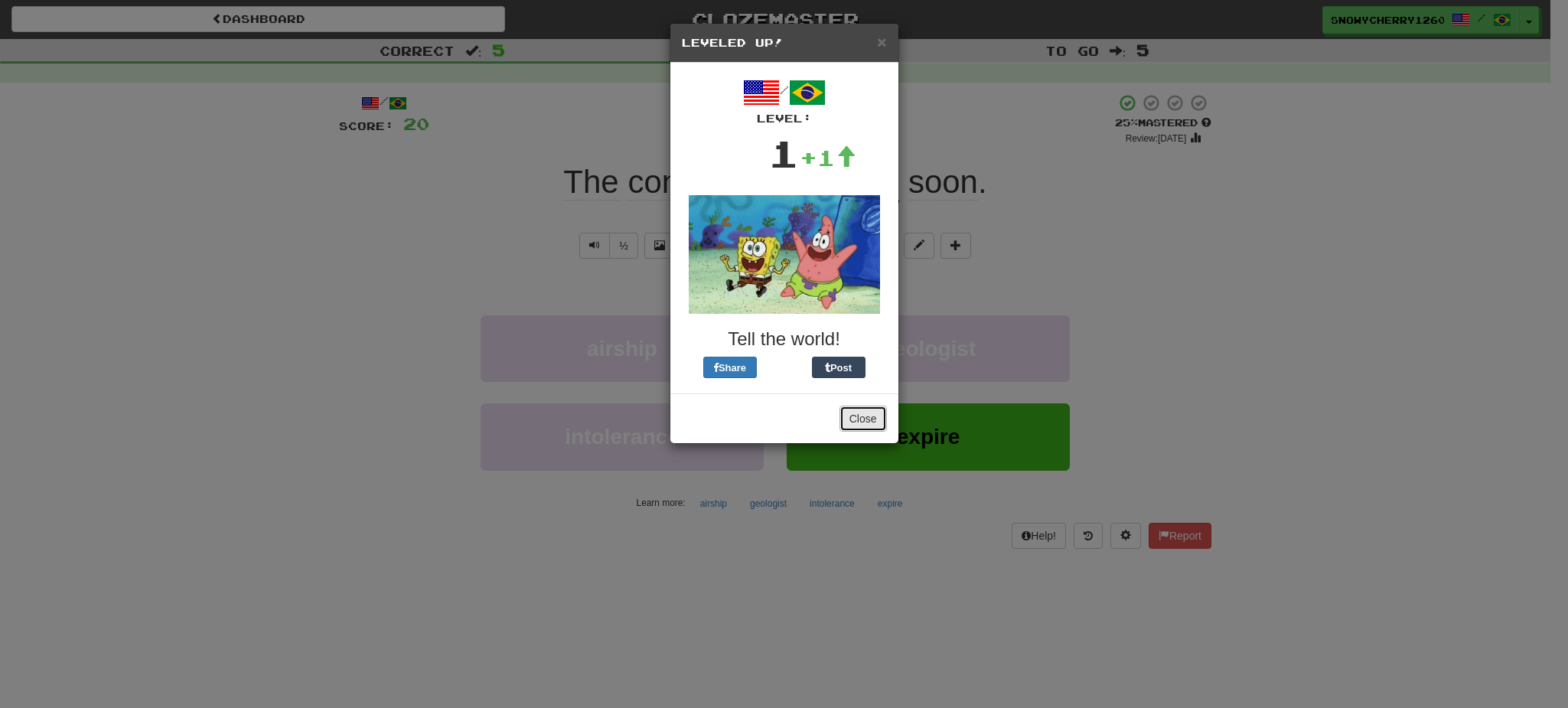
click at [875, 413] on button "Close" at bounding box center [862, 418] width 48 height 26
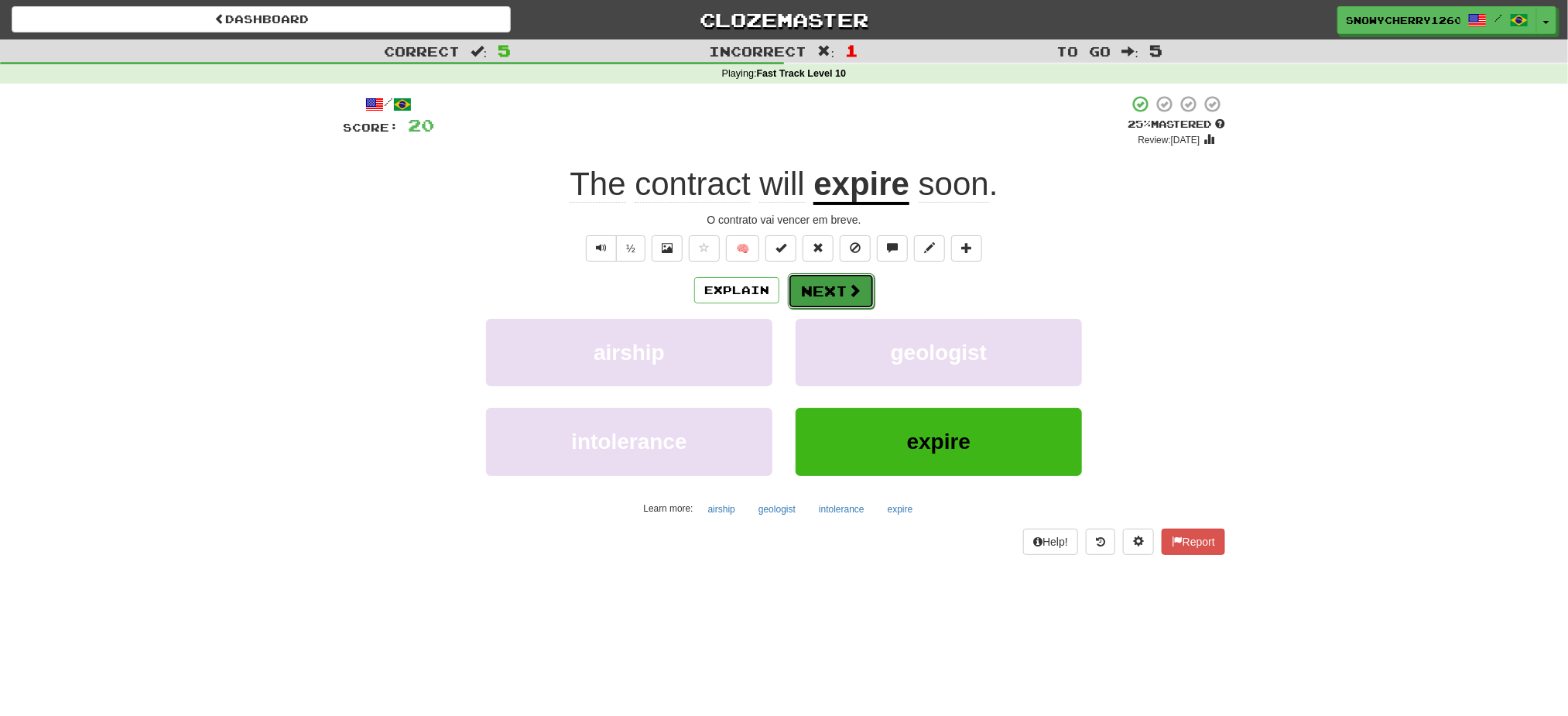
click at [847, 290] on span at bounding box center [854, 290] width 14 height 14
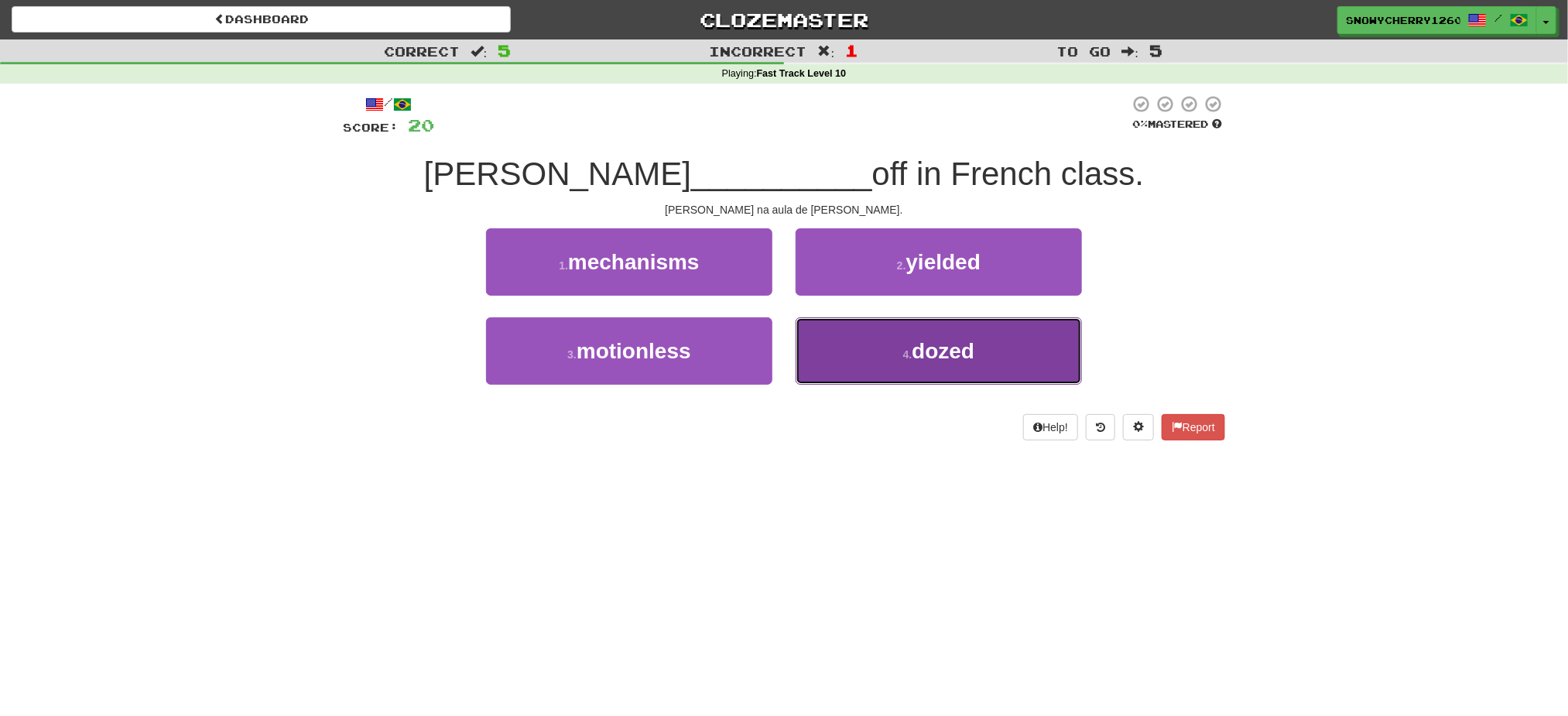
click at [887, 353] on button "4 . dozed" at bounding box center [938, 351] width 286 height 68
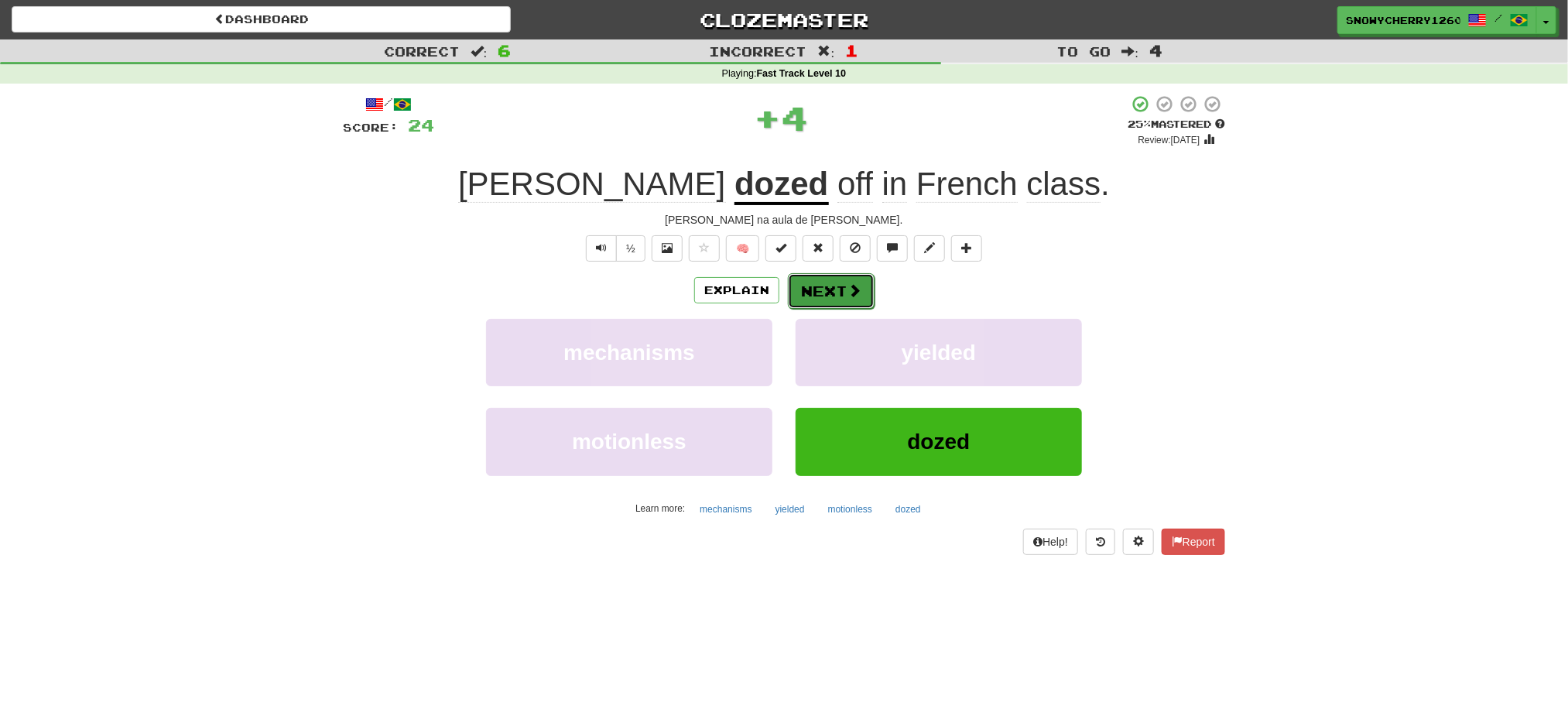
click at [825, 289] on button "Next" at bounding box center [831, 290] width 87 height 35
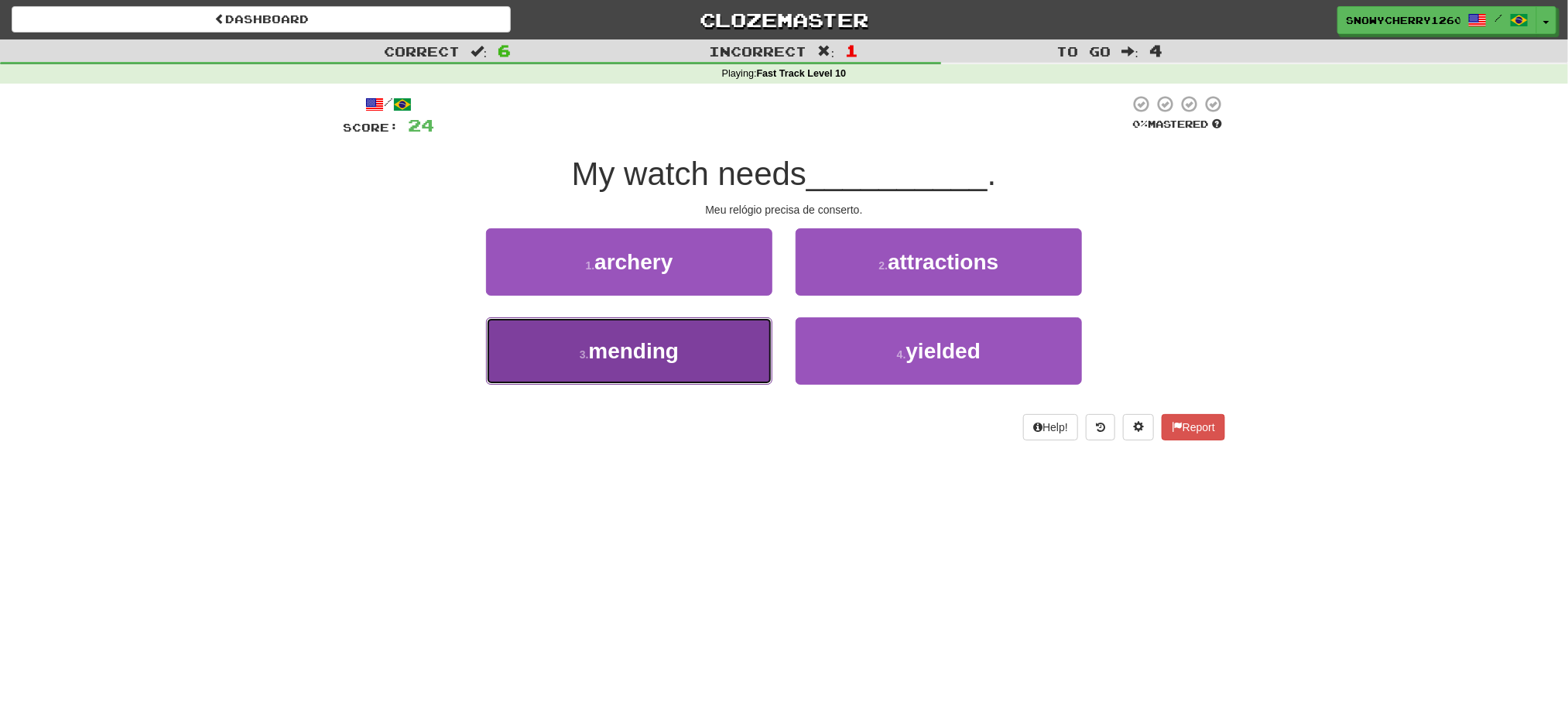
click at [662, 353] on span "mending" at bounding box center [633, 350] width 90 height 24
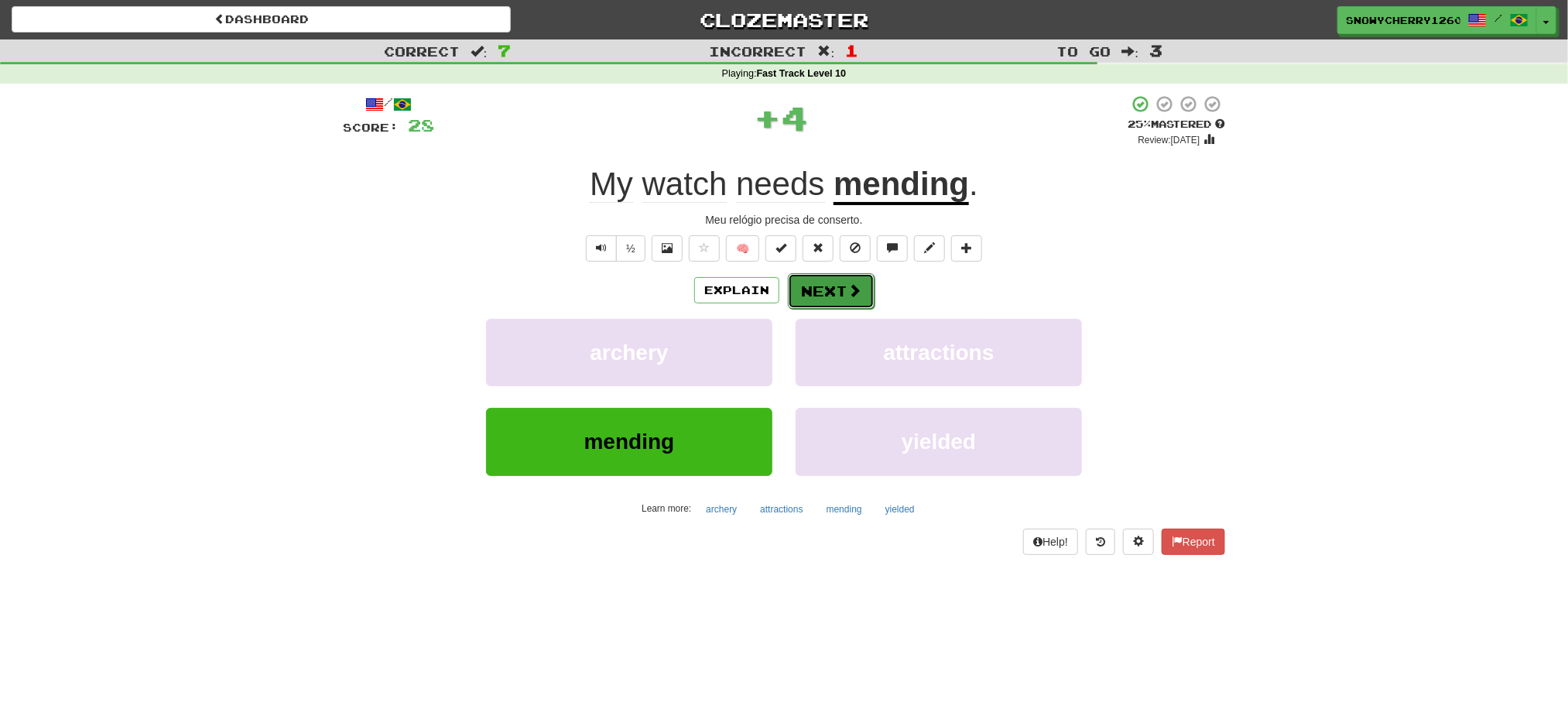
click at [850, 293] on span at bounding box center [854, 290] width 14 height 14
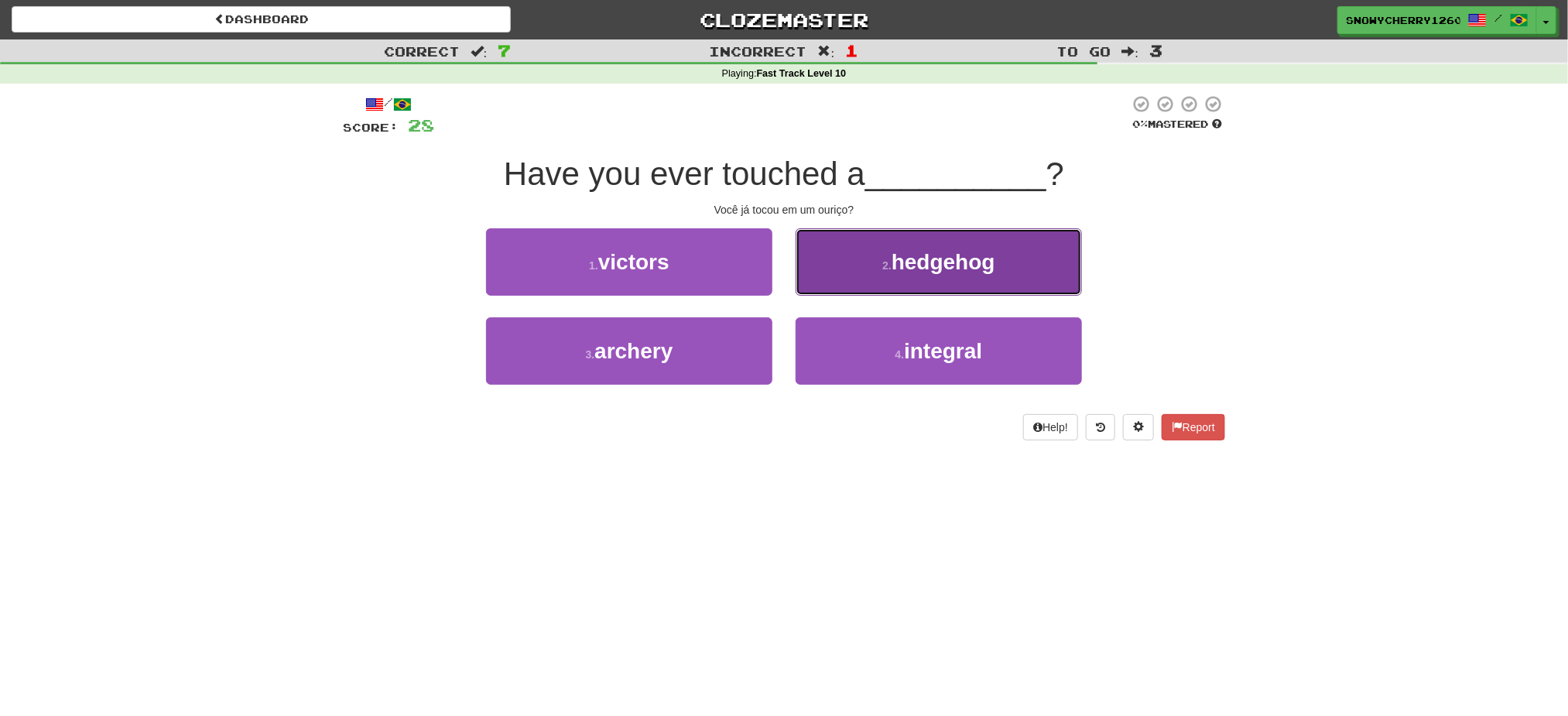
click at [985, 270] on span "hedgehog" at bounding box center [943, 262] width 104 height 24
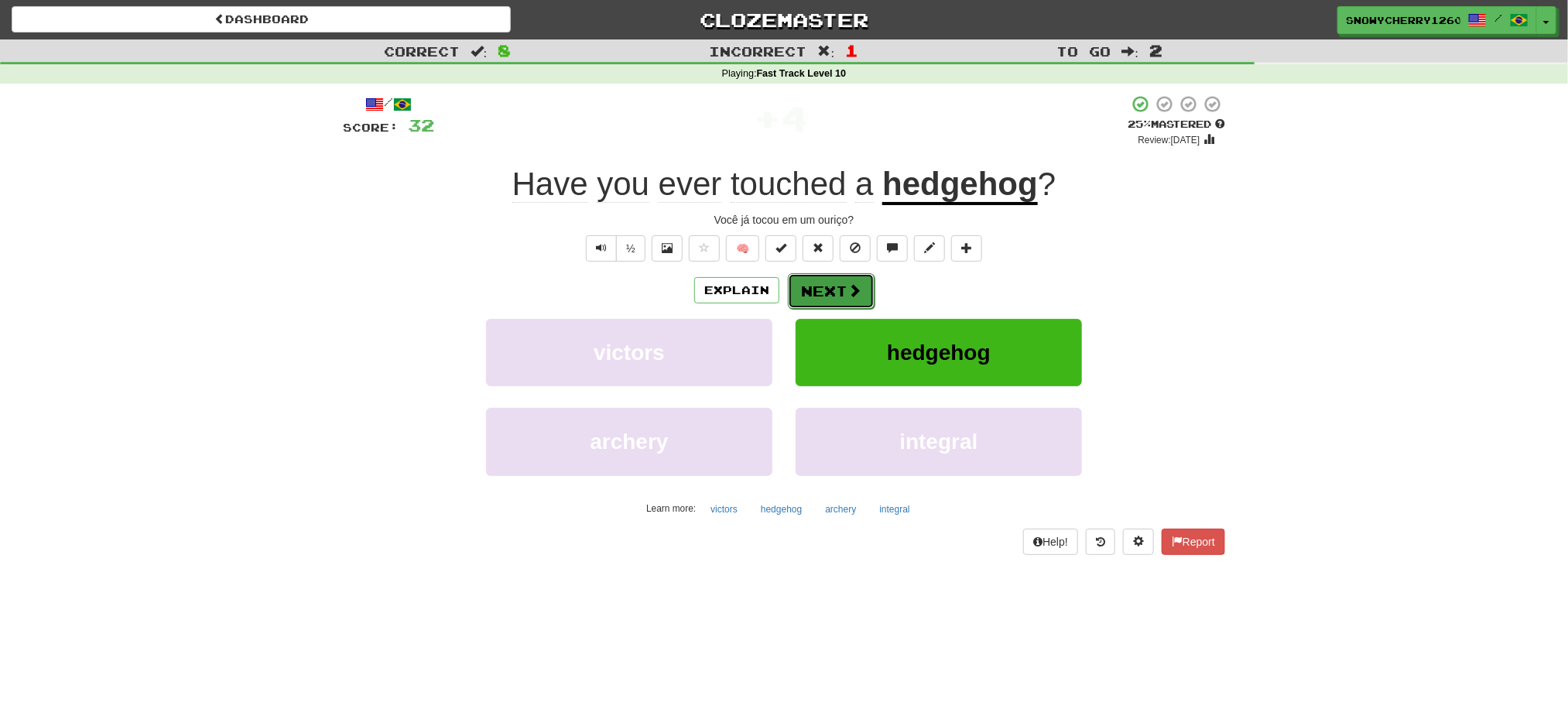
click at [847, 286] on span at bounding box center [854, 290] width 14 height 14
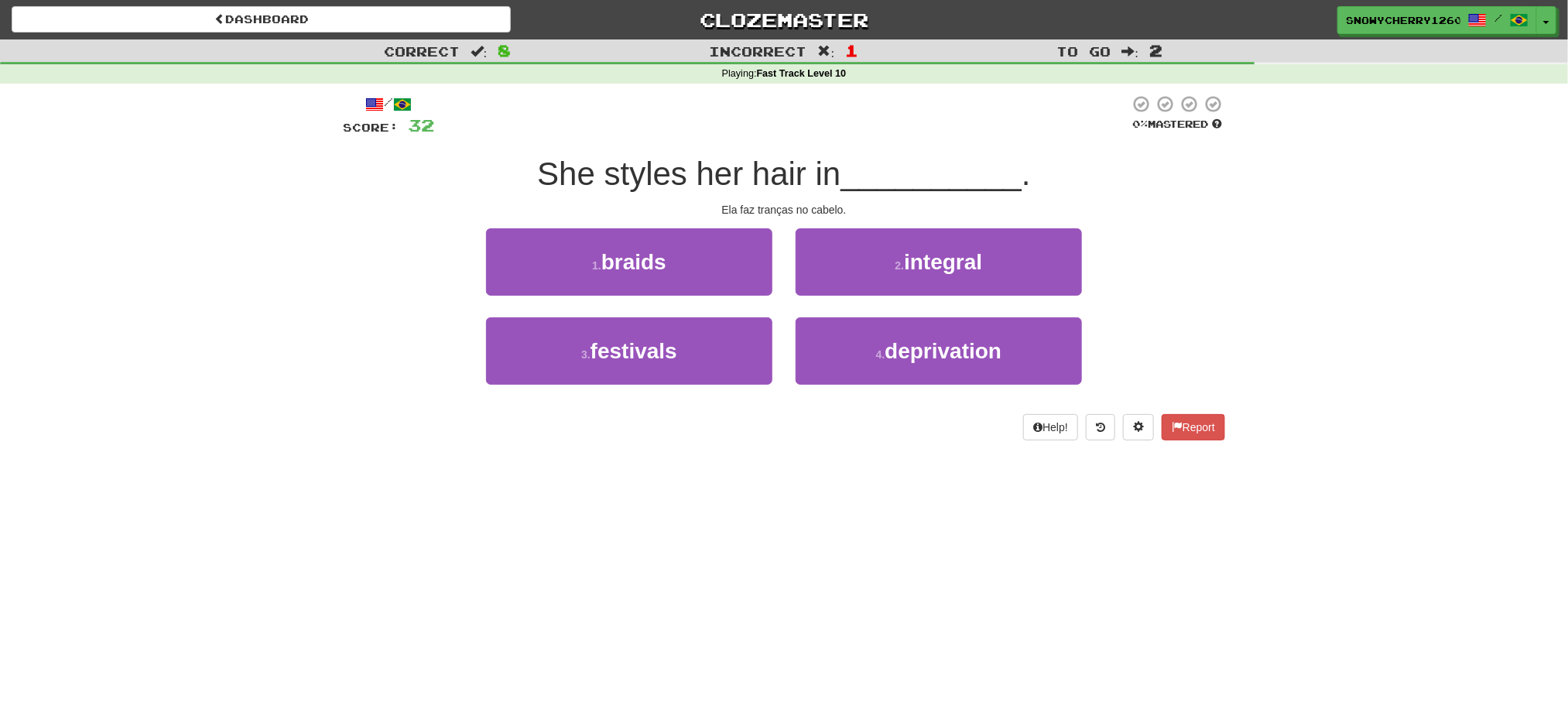
click at [1302, 447] on div "Correct : 8 Incorrect : 1 To go : 2 Playing : Fast Track Level 10 / Score: 32 0…" at bounding box center [784, 251] width 1568 height 422
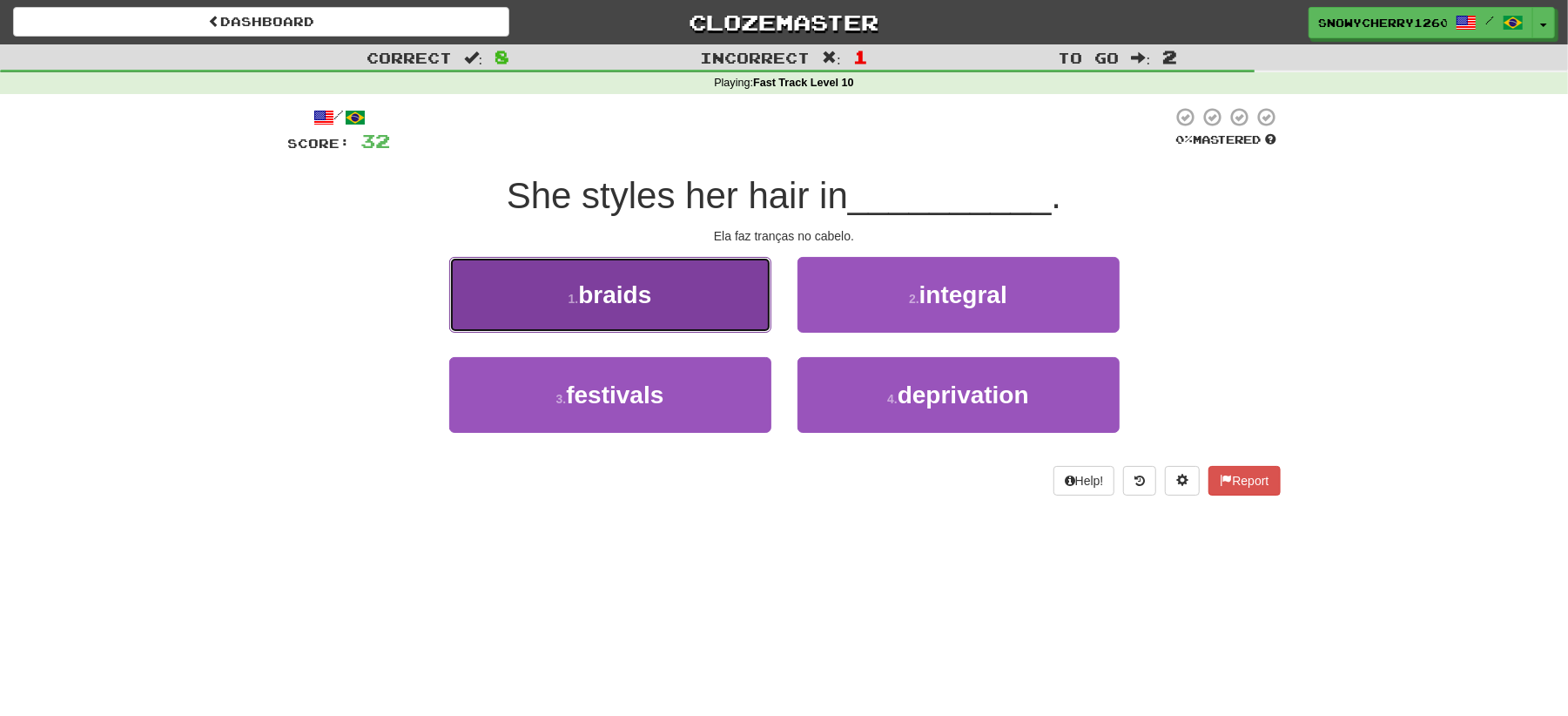
click at [702, 276] on button "1 . braids" at bounding box center [610, 295] width 322 height 76
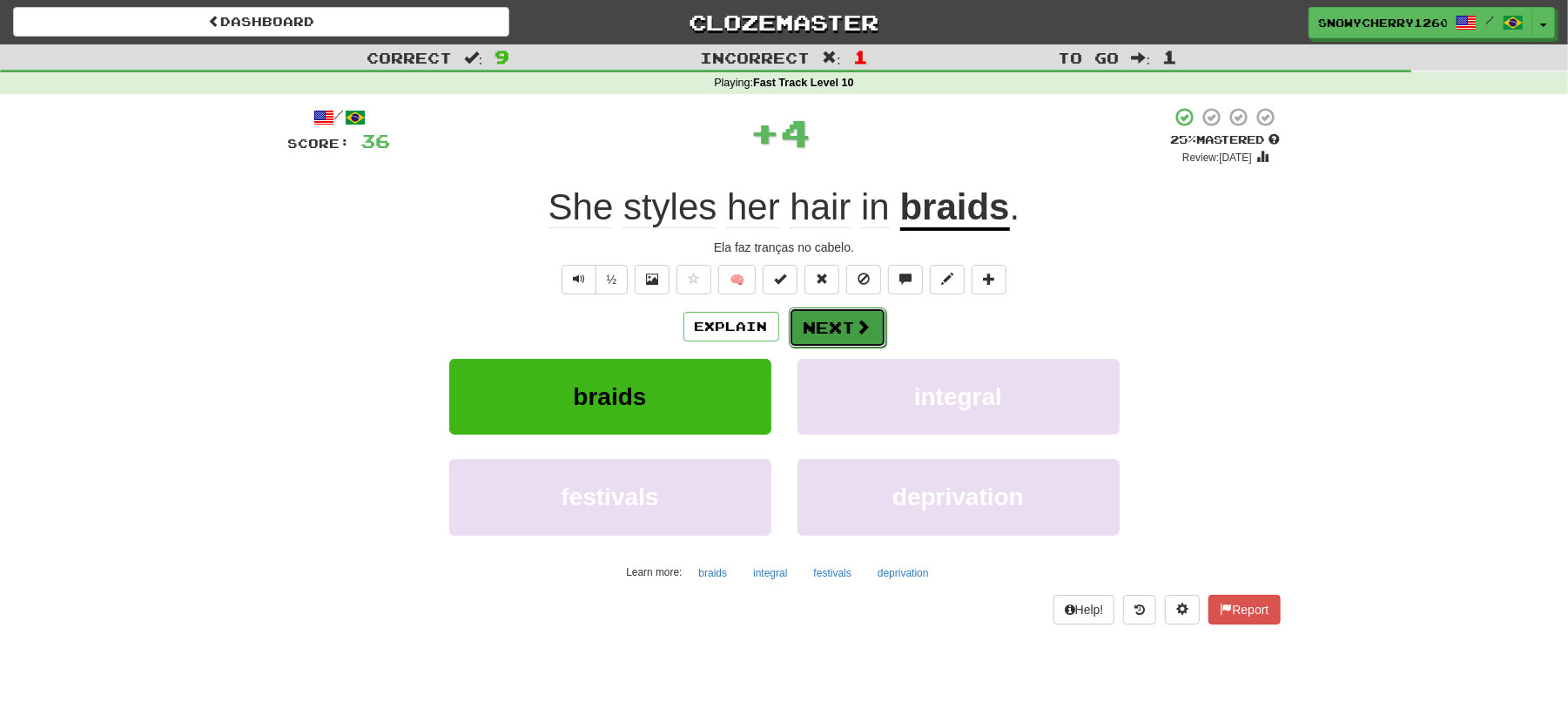
click at [812, 329] on button "Next" at bounding box center [837, 327] width 98 height 40
